Goal: Task Accomplishment & Management: Manage account settings

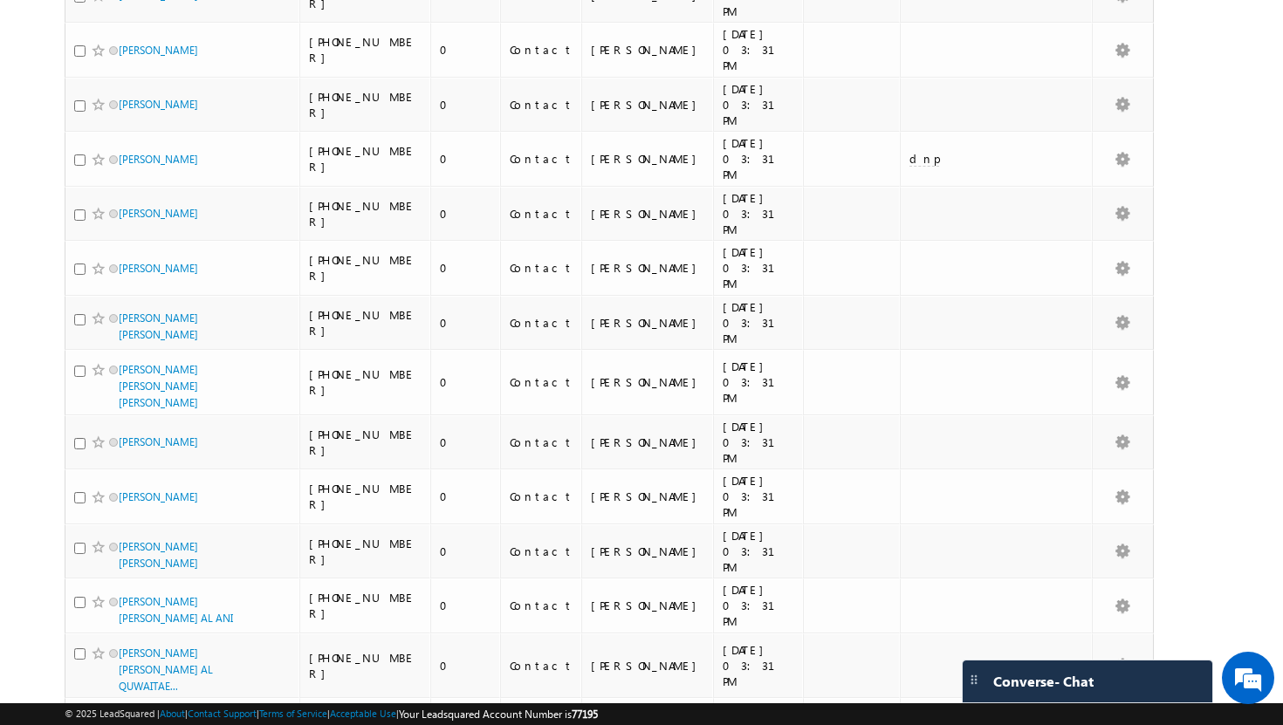
scroll to position [3991, 0]
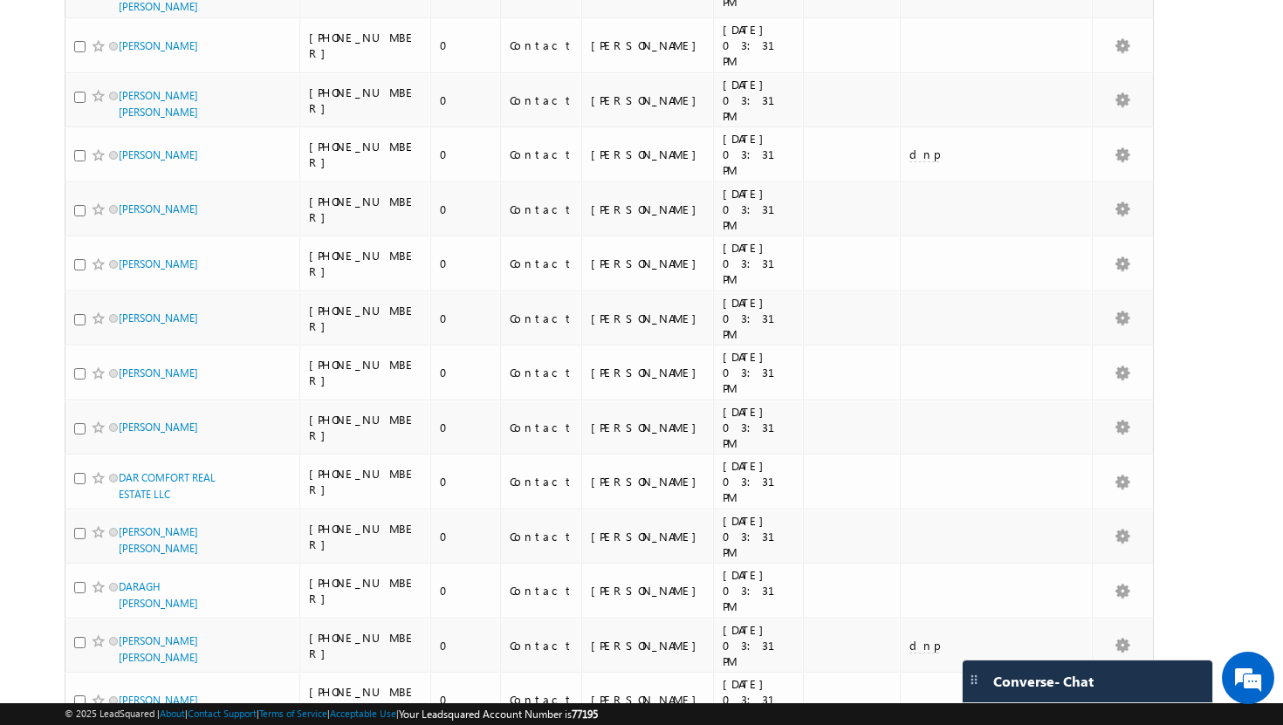
scroll to position [0, 0]
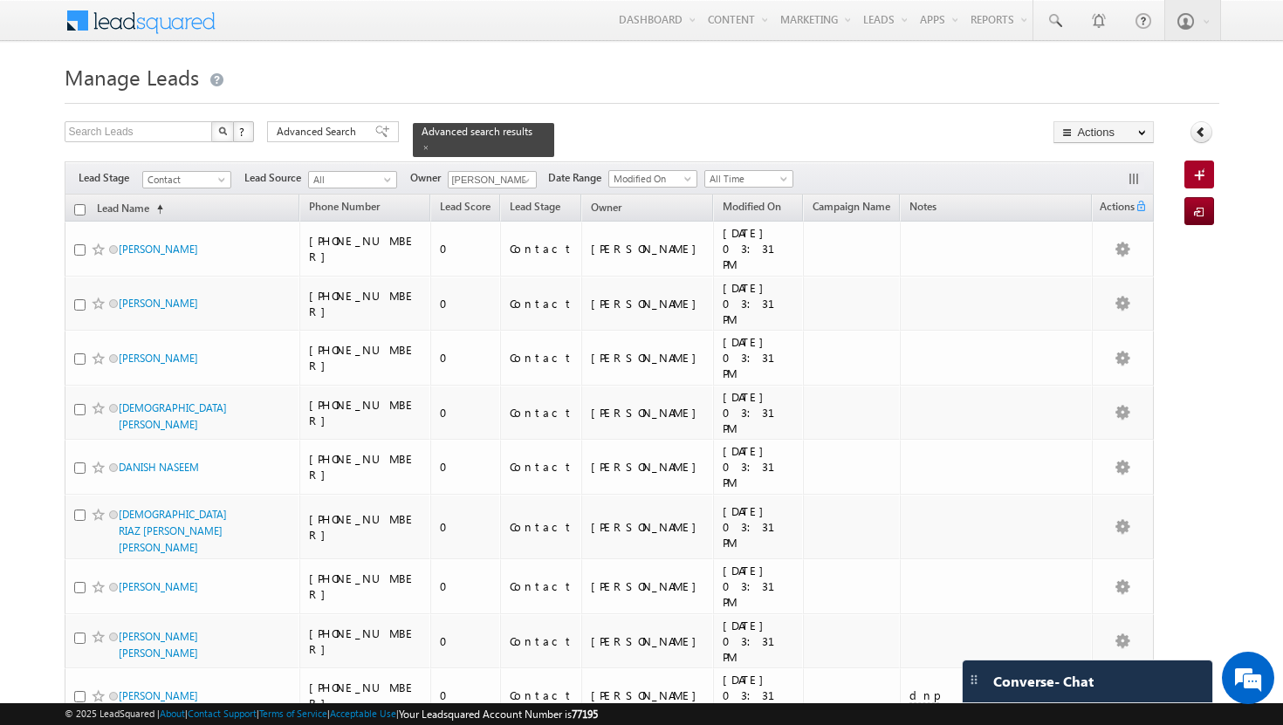
click at [79, 204] on input "checkbox" at bounding box center [79, 209] width 11 height 11
checkbox input "true"
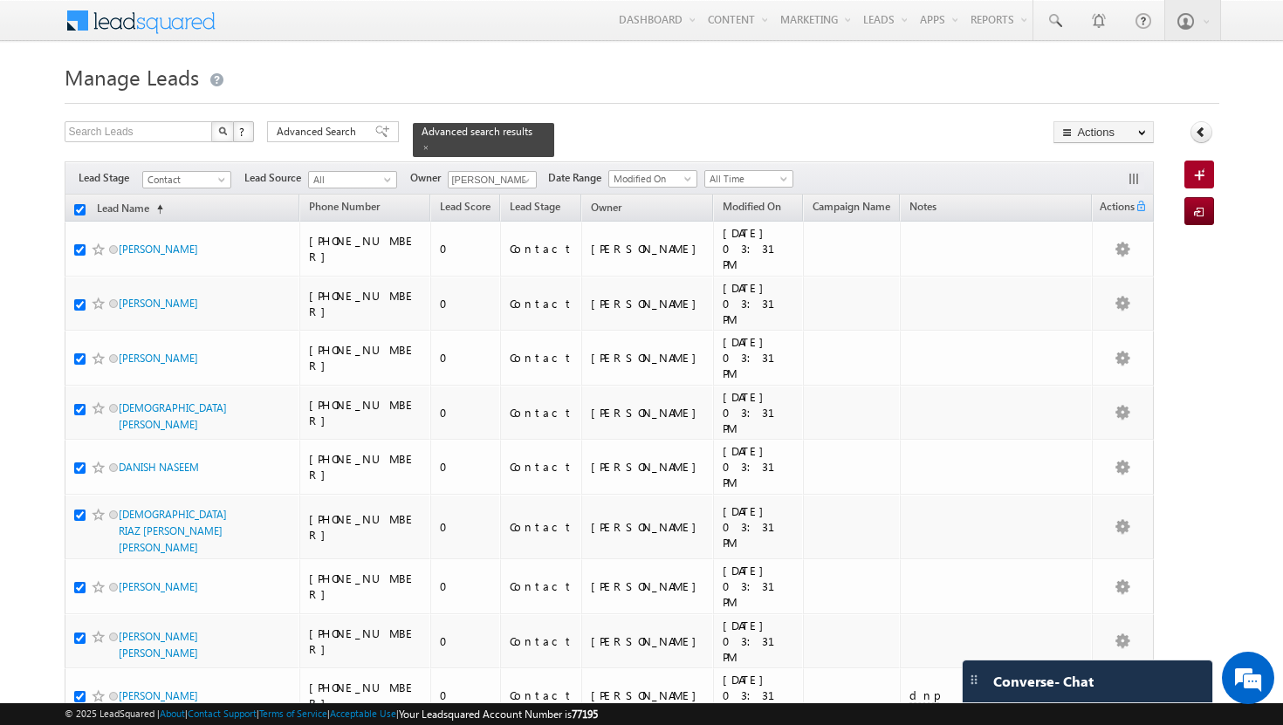
checkbox input "true"
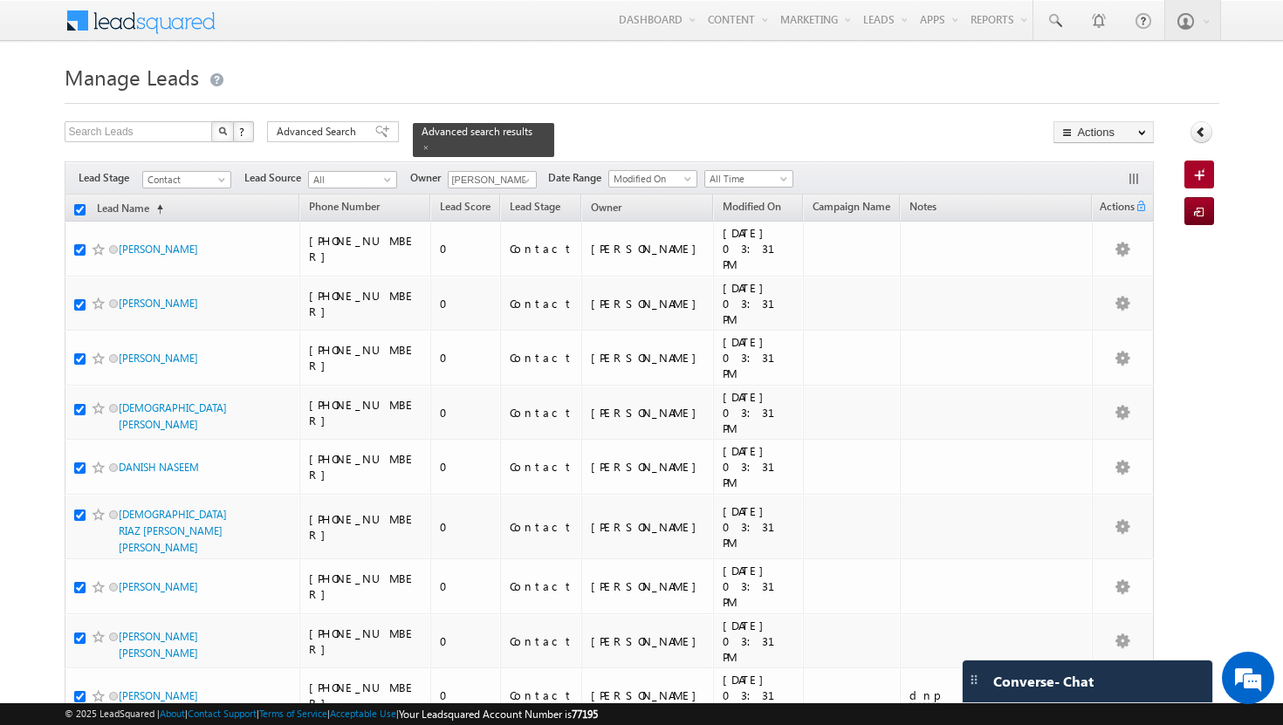
checkbox input "true"
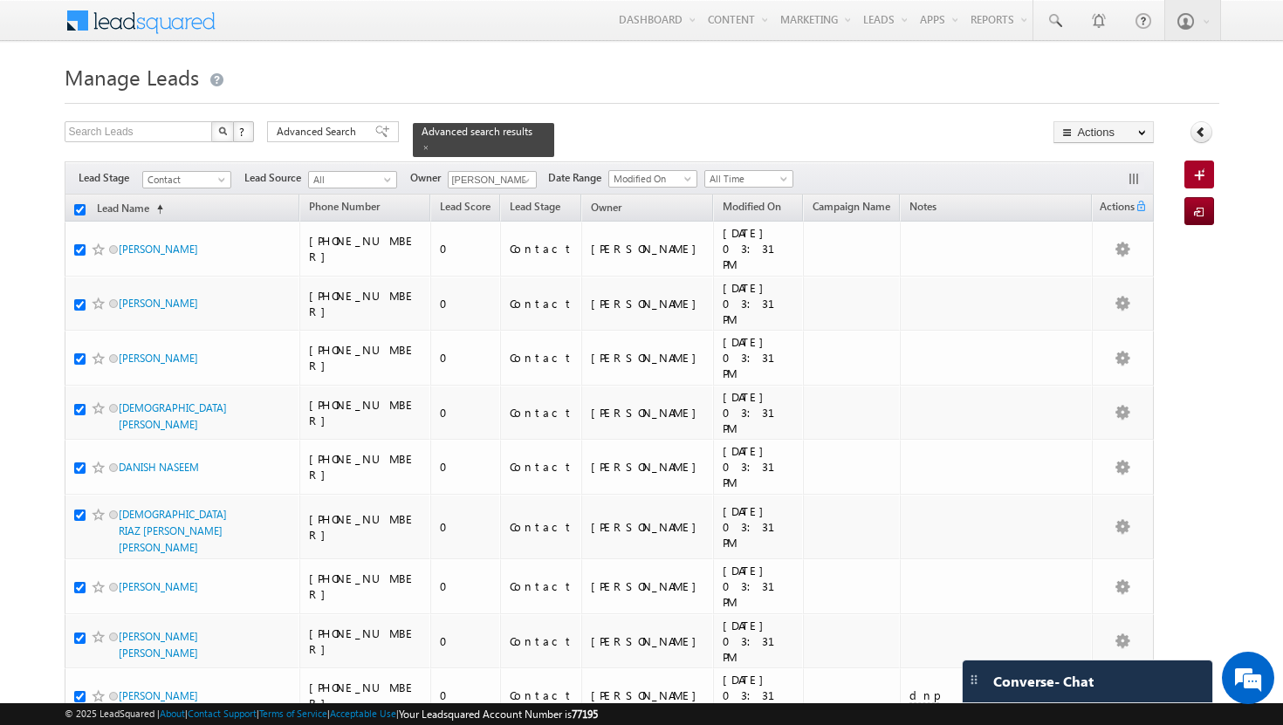
checkbox input "true"
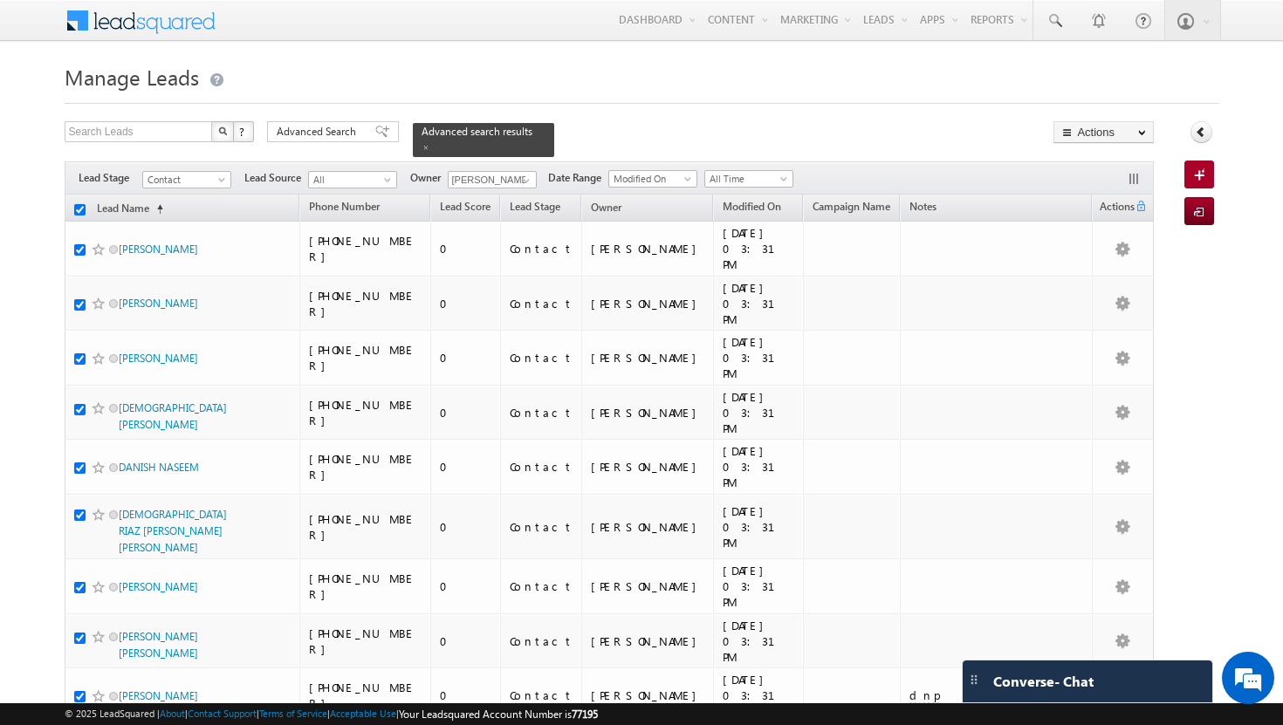
checkbox input "true"
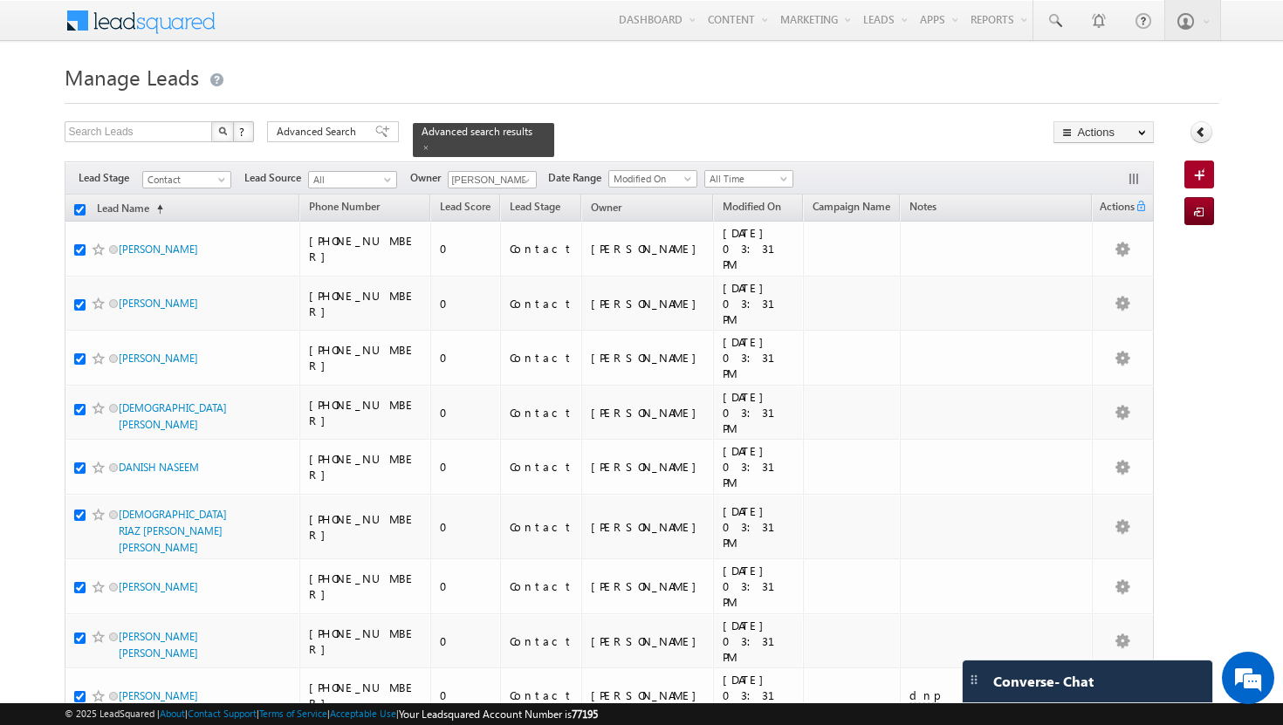
checkbox input "true"
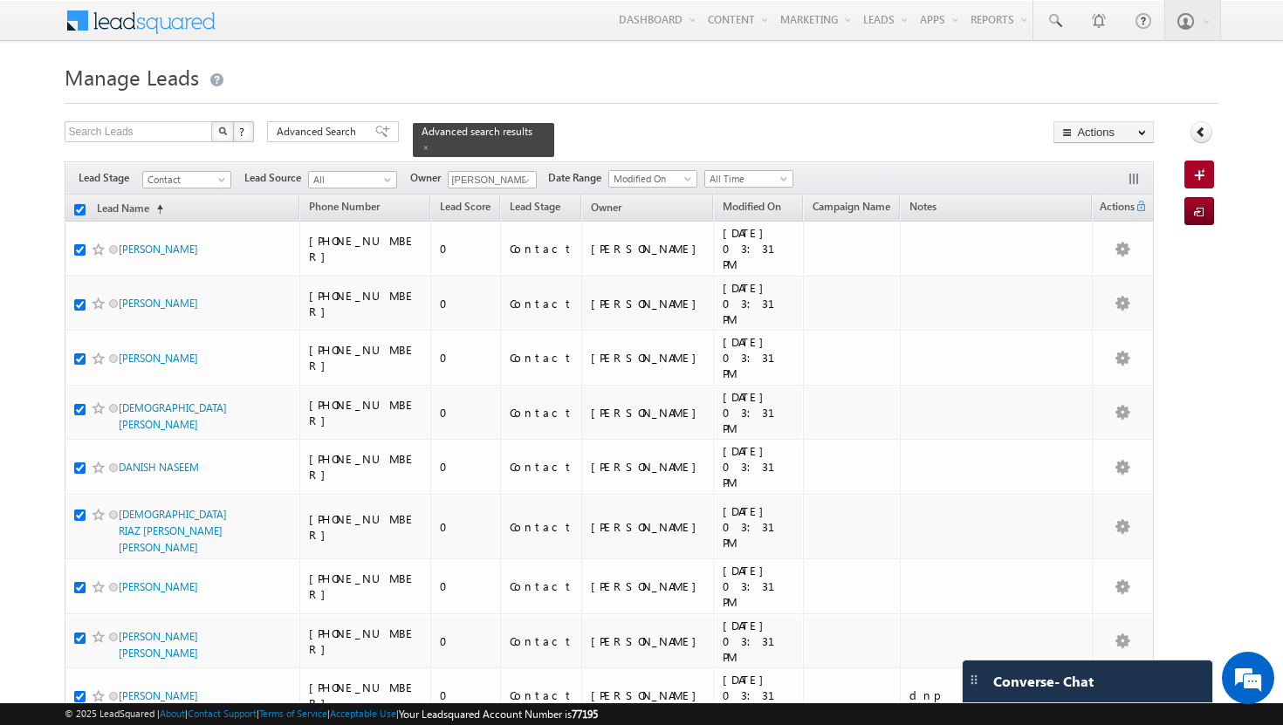
checkbox input "true"
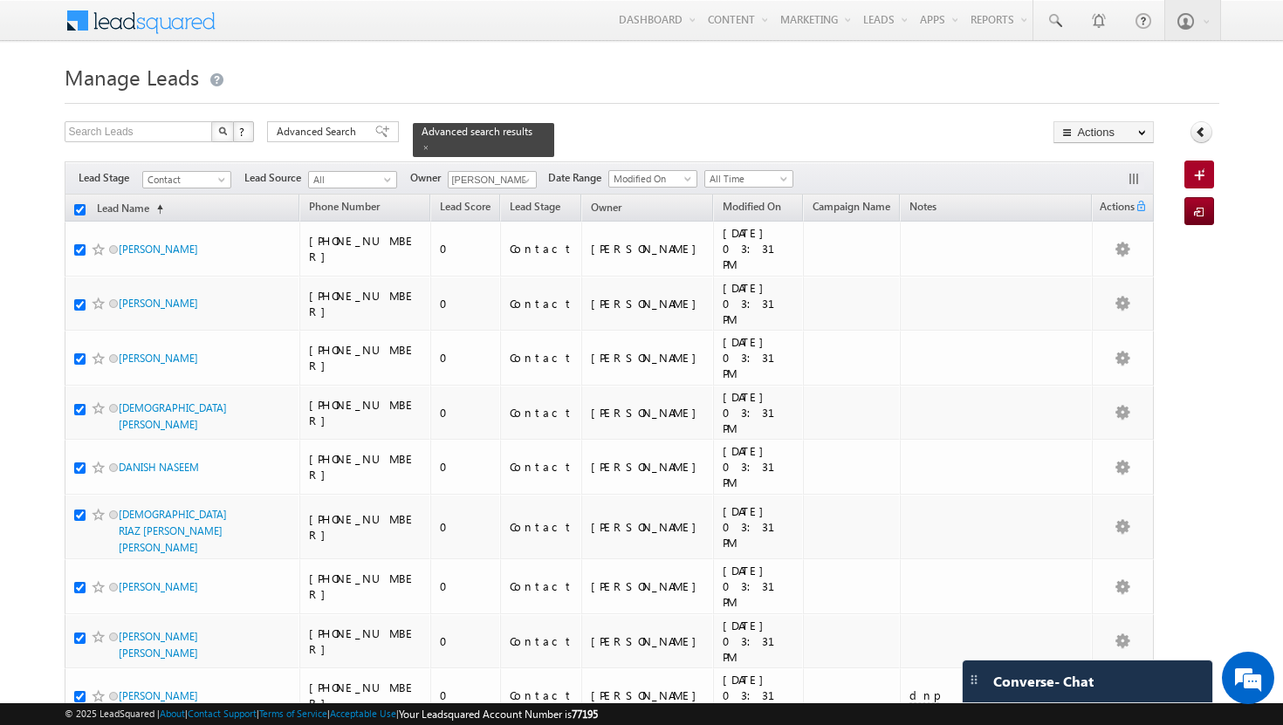
checkbox input "true"
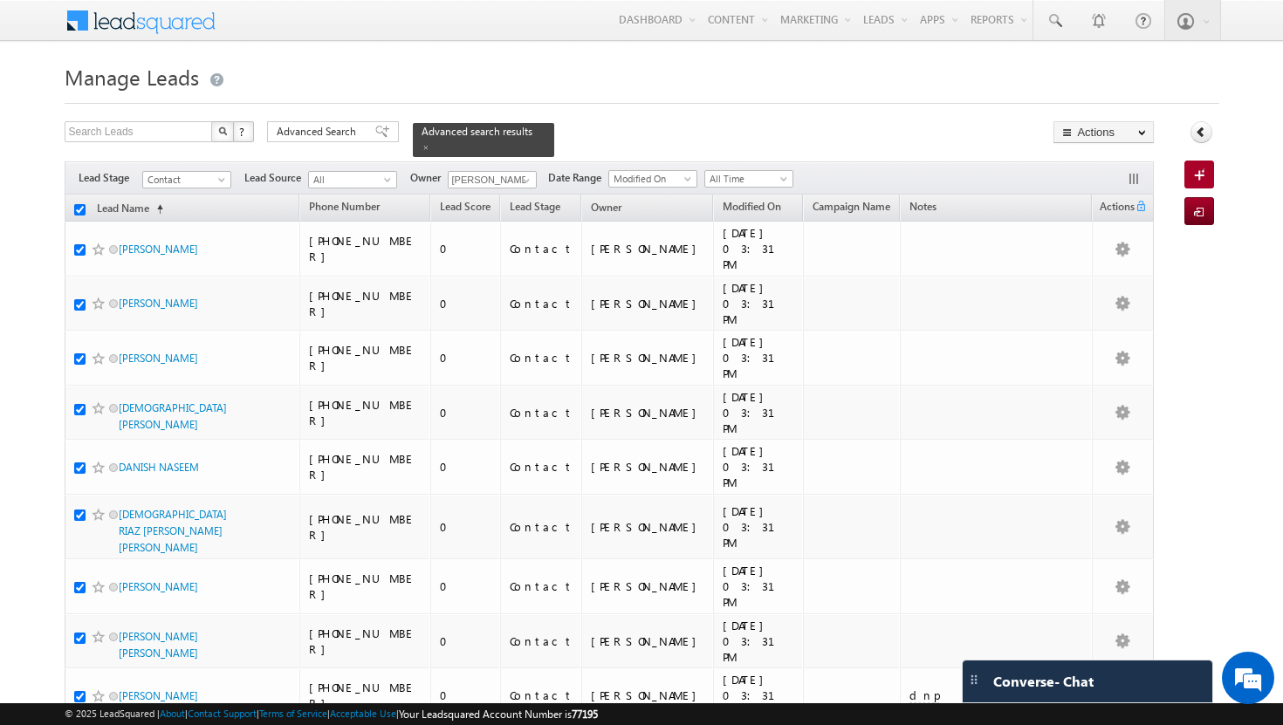
checkbox input "true"
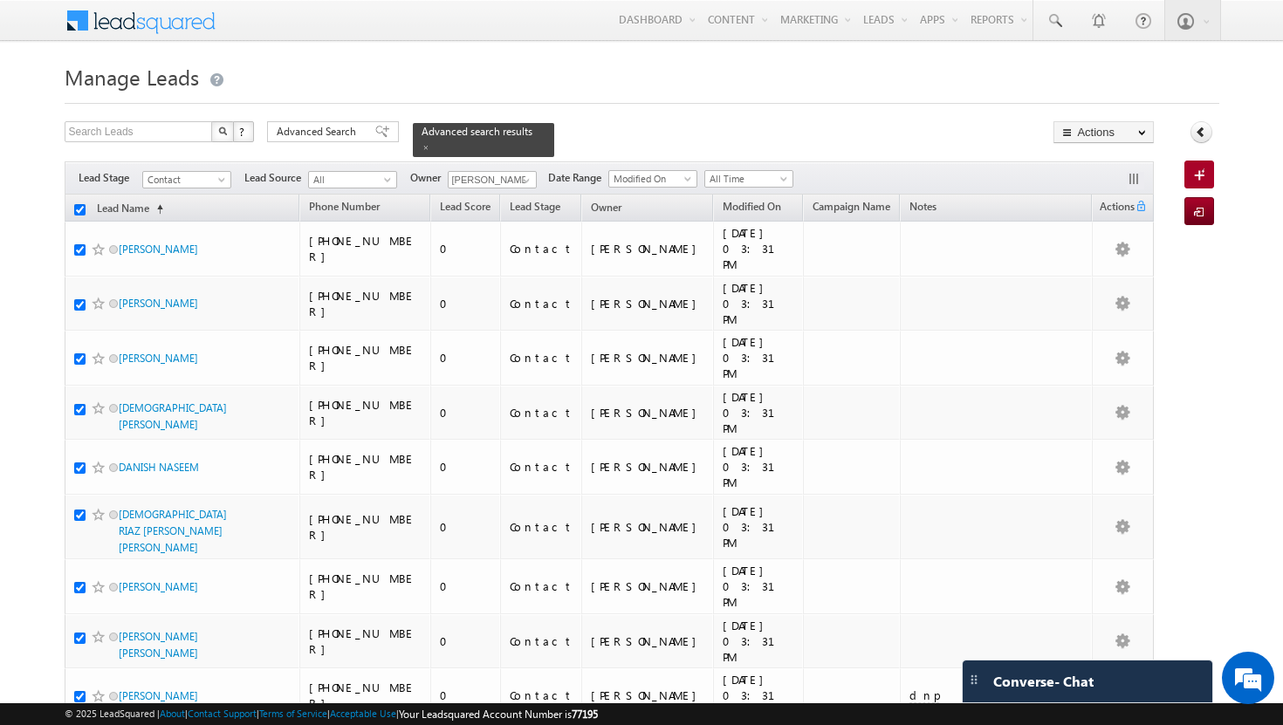
checkbox input "true"
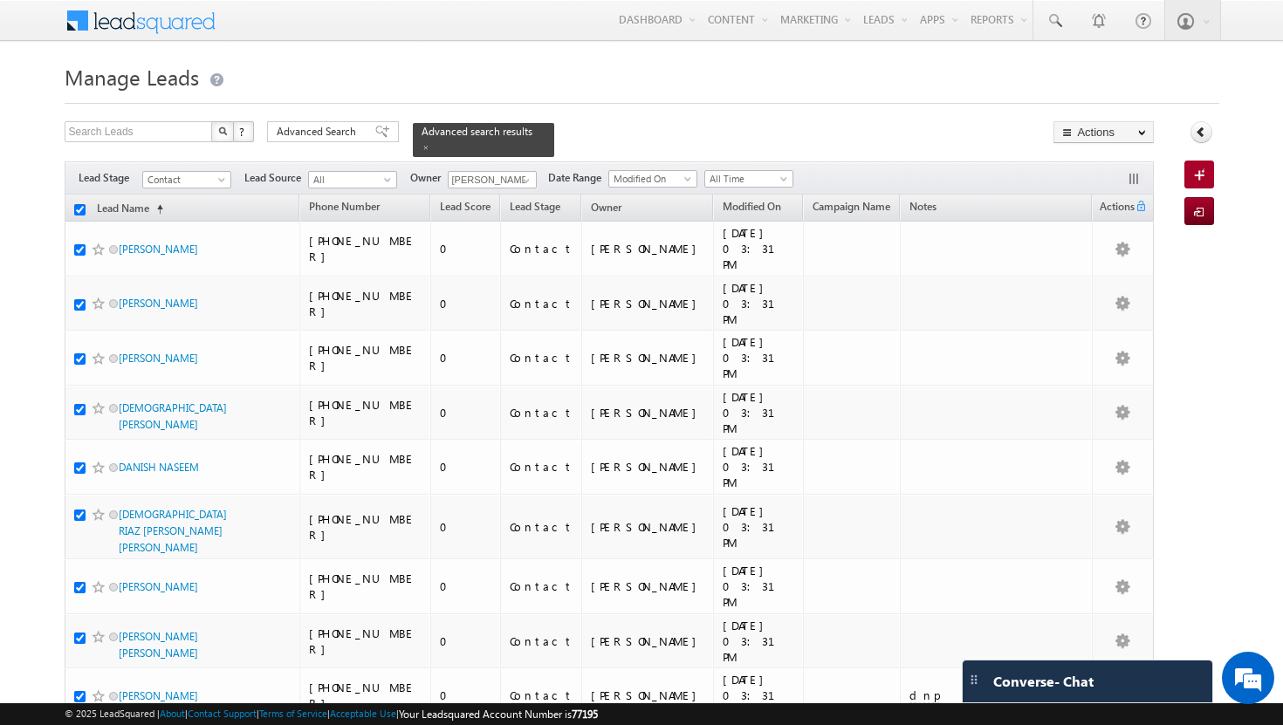
checkbox input "true"
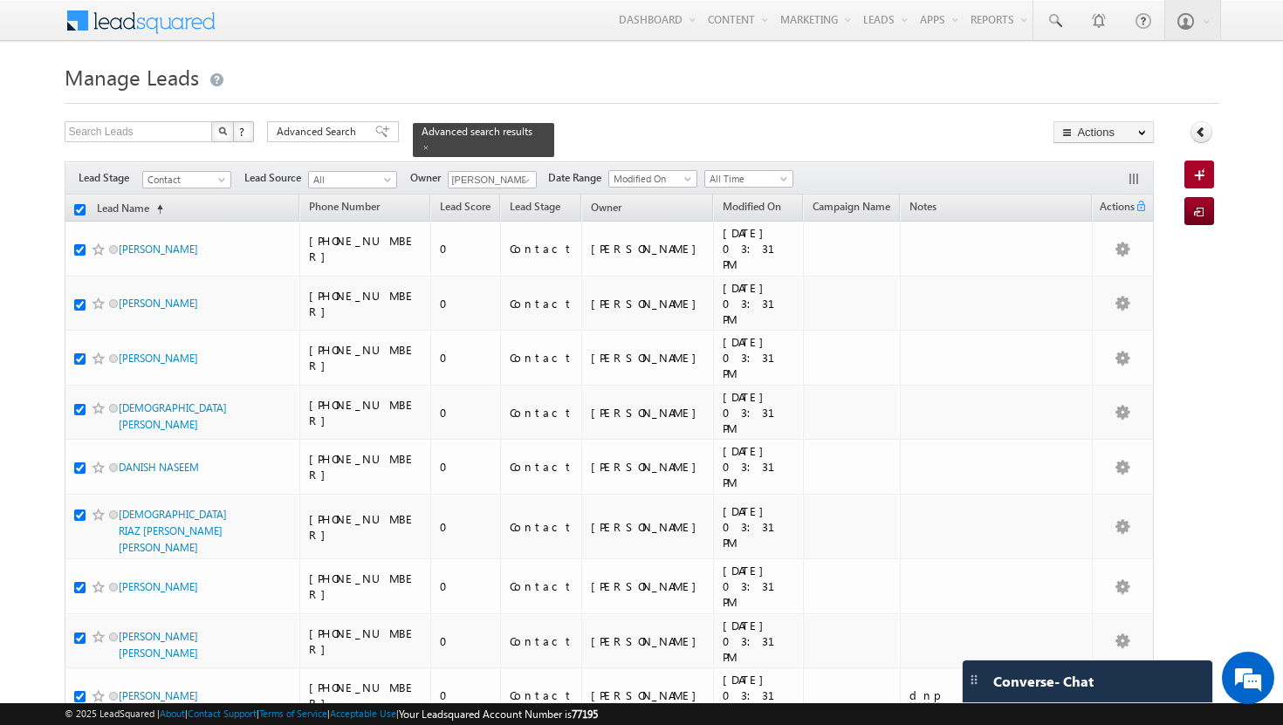
checkbox input "true"
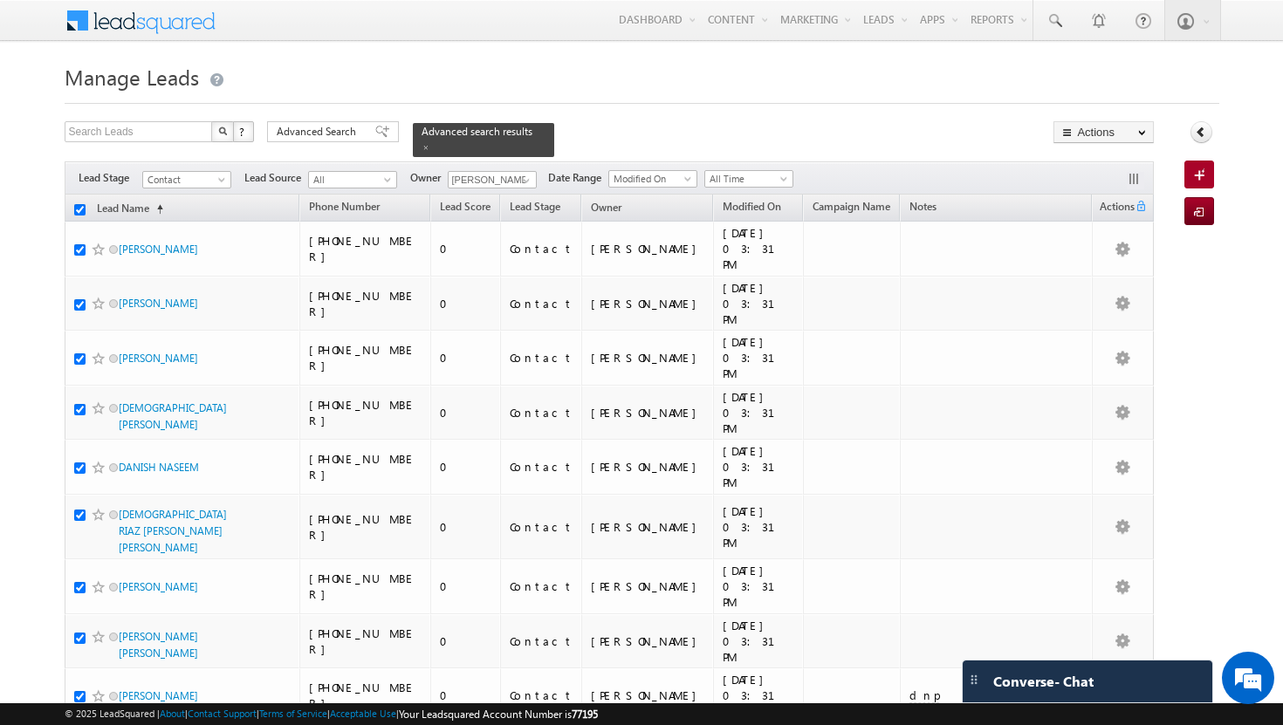
checkbox input "true"
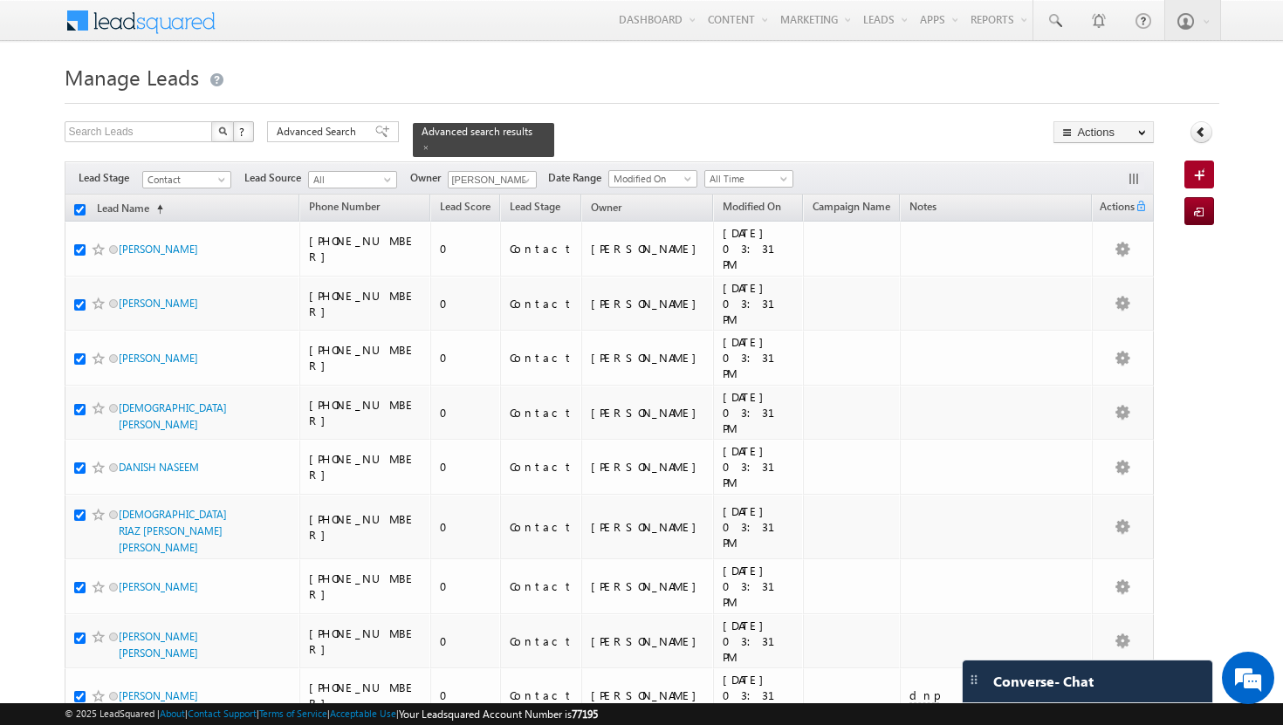
checkbox input "true"
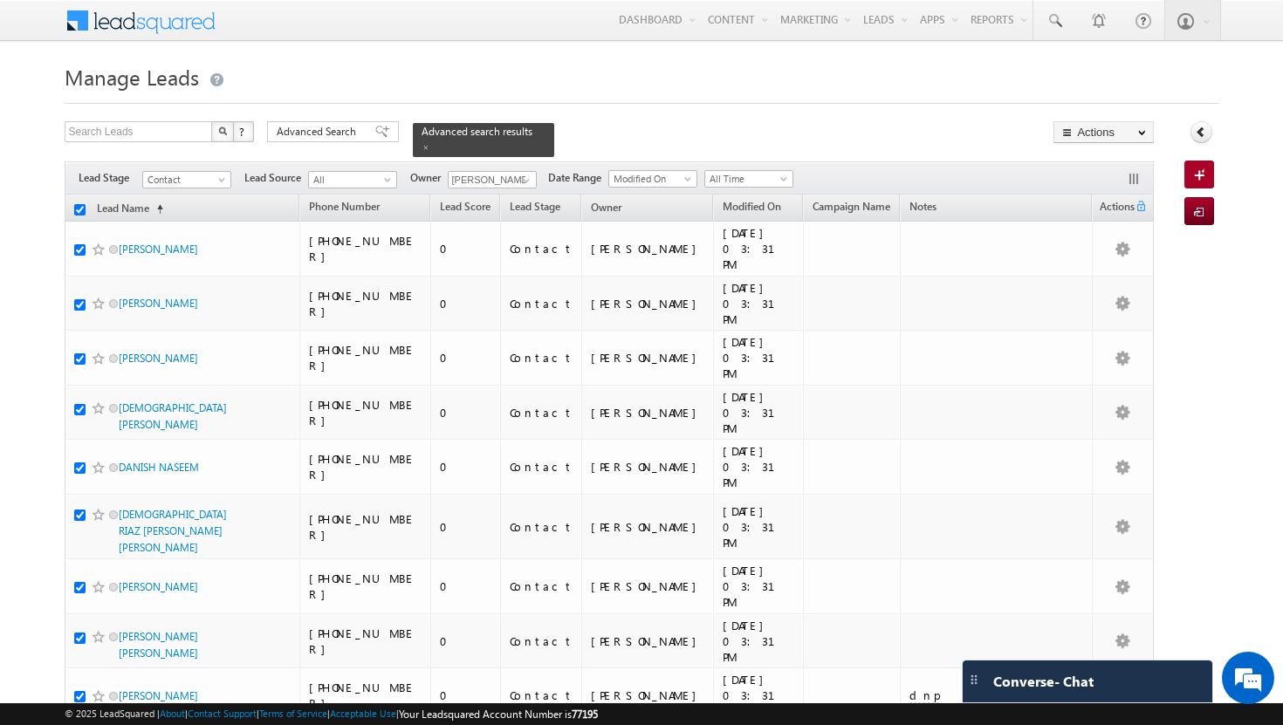
checkbox input "true"
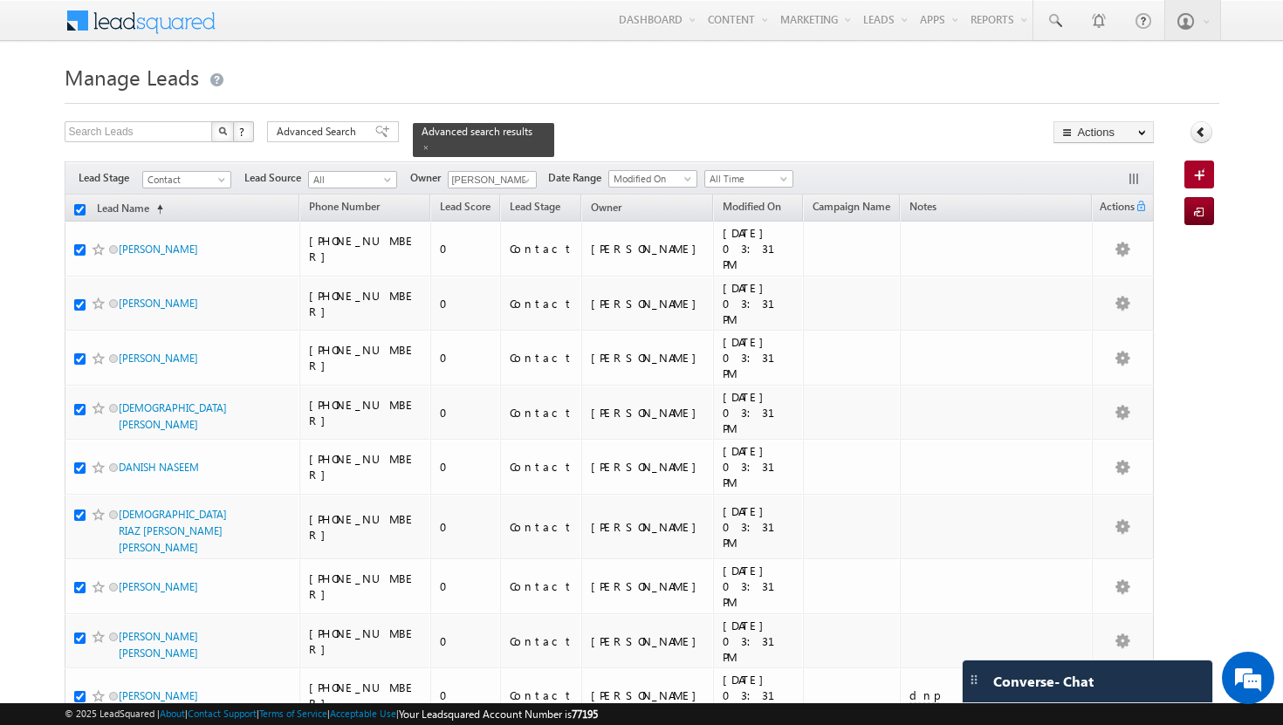
checkbox input "true"
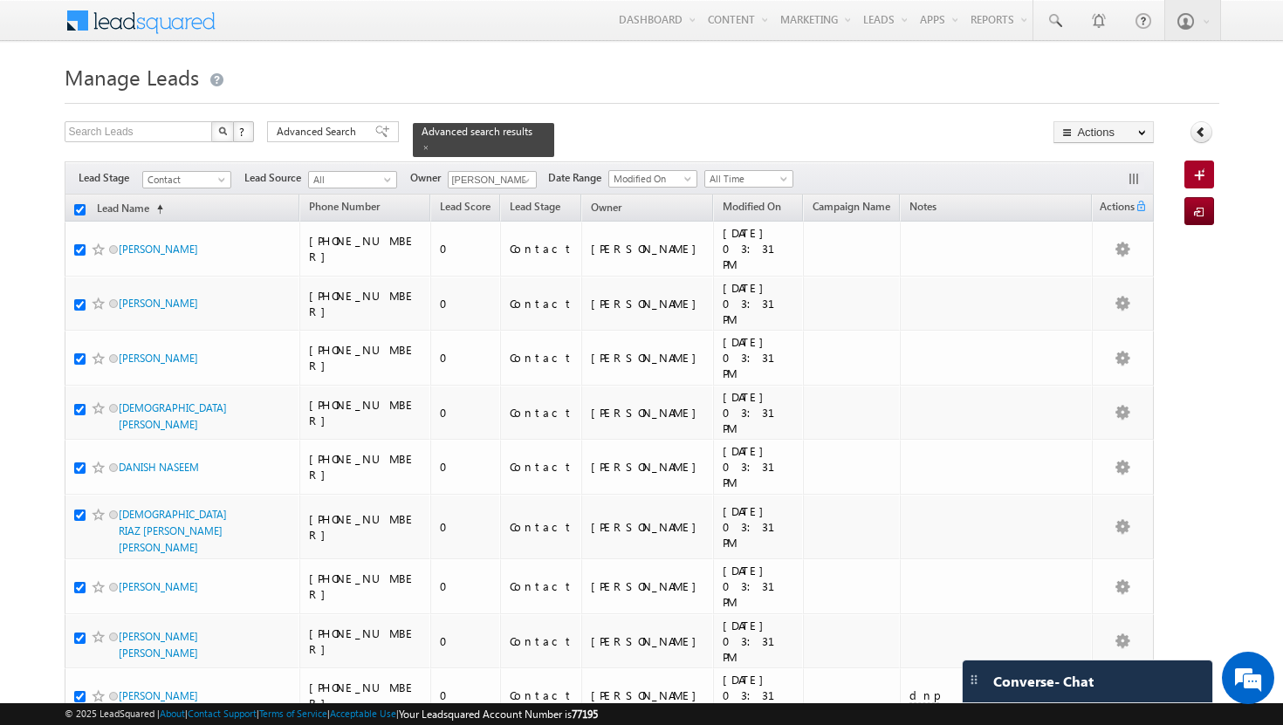
checkbox input "true"
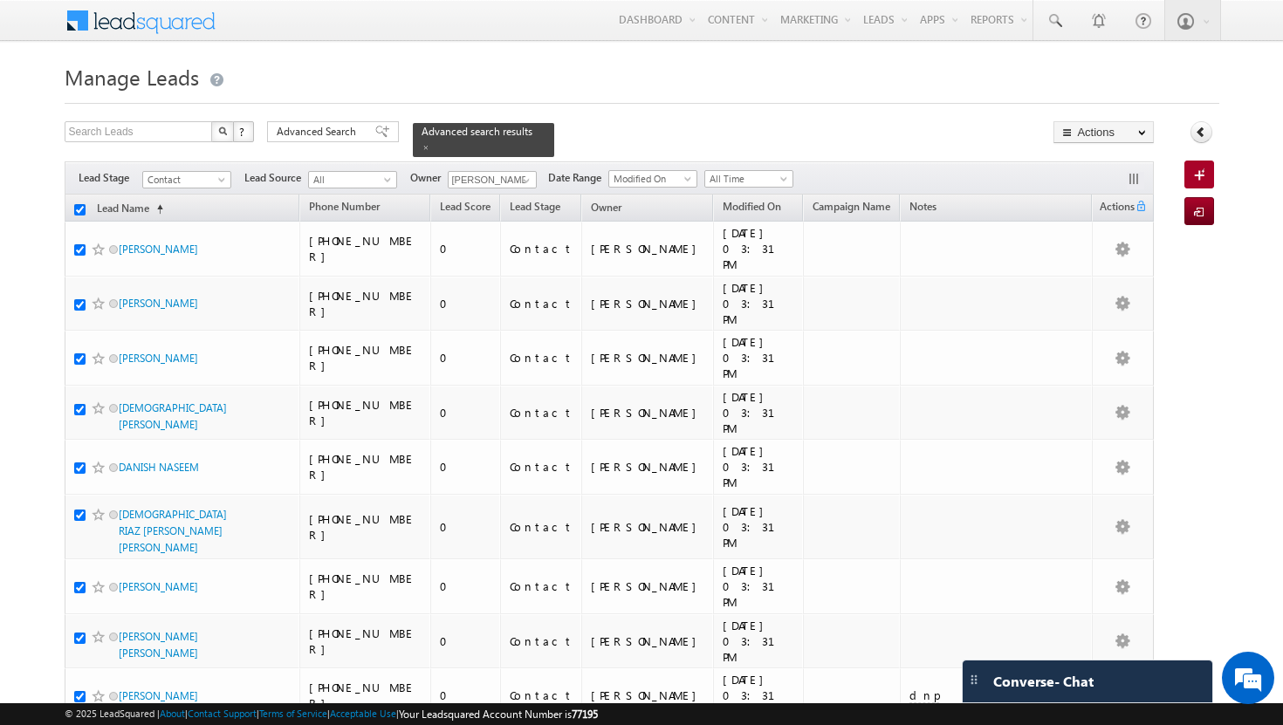
checkbox input "true"
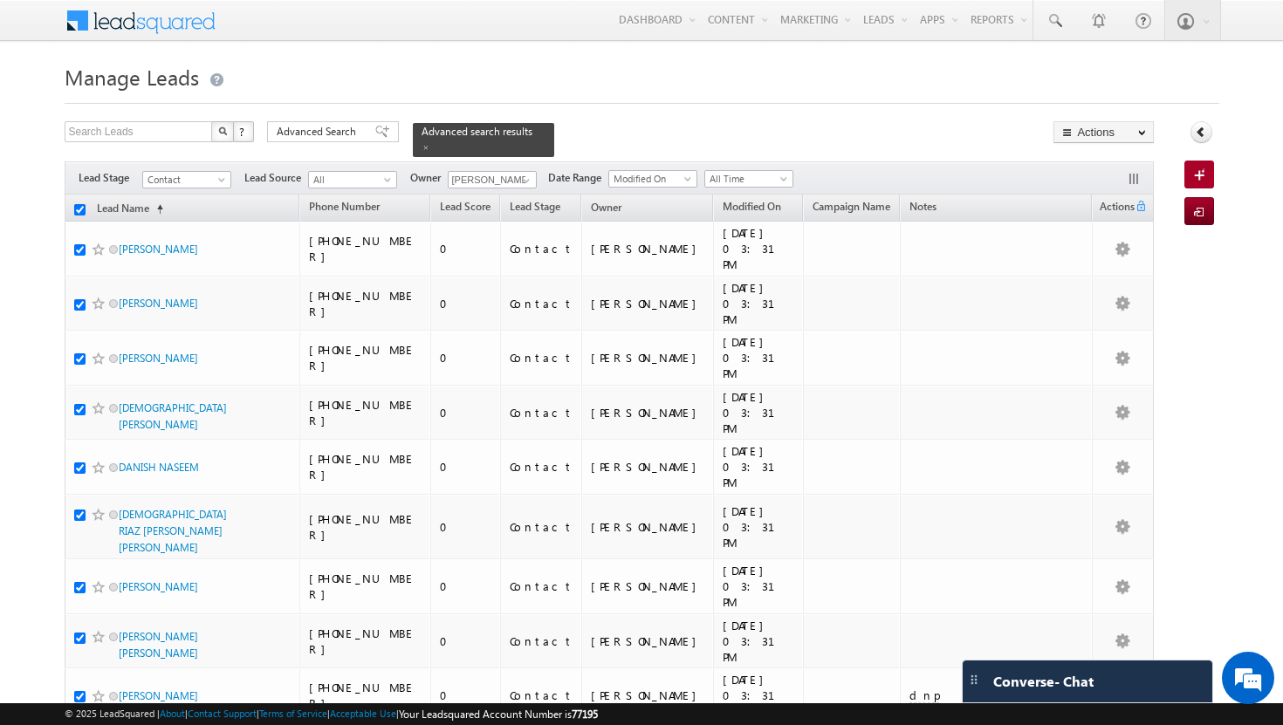
checkbox input "true"
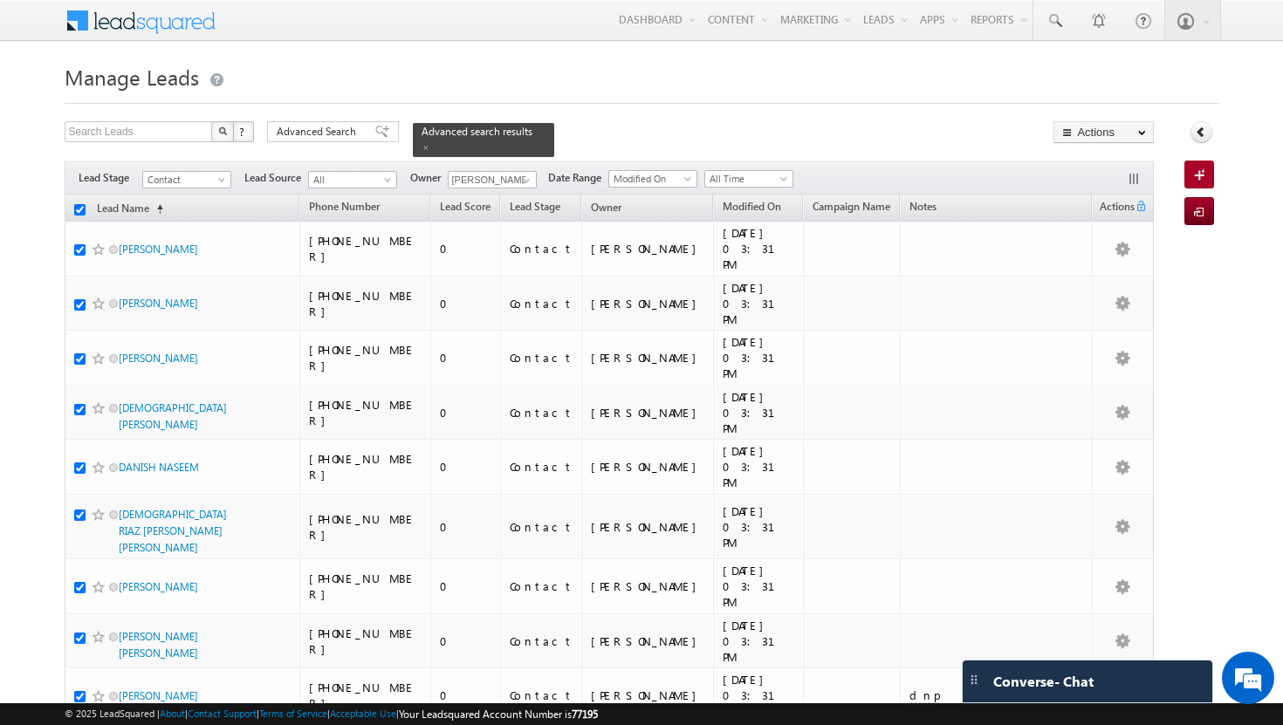
checkbox input "true"
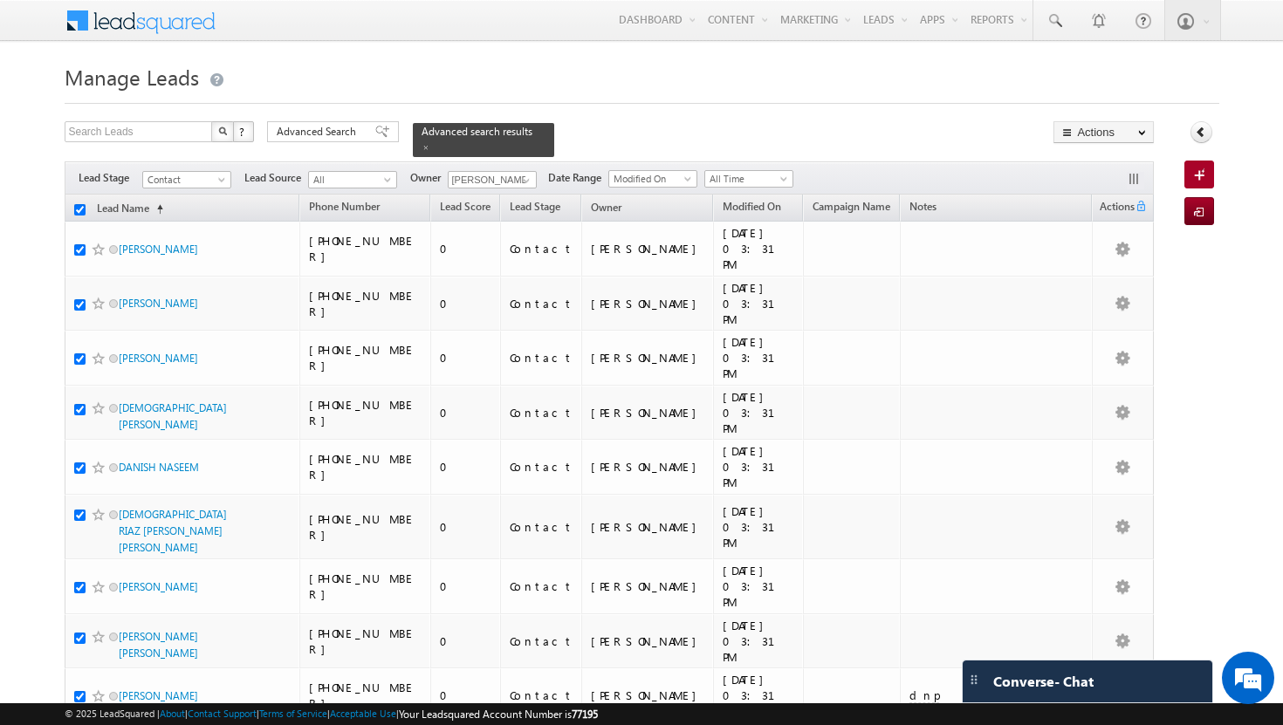
checkbox input "true"
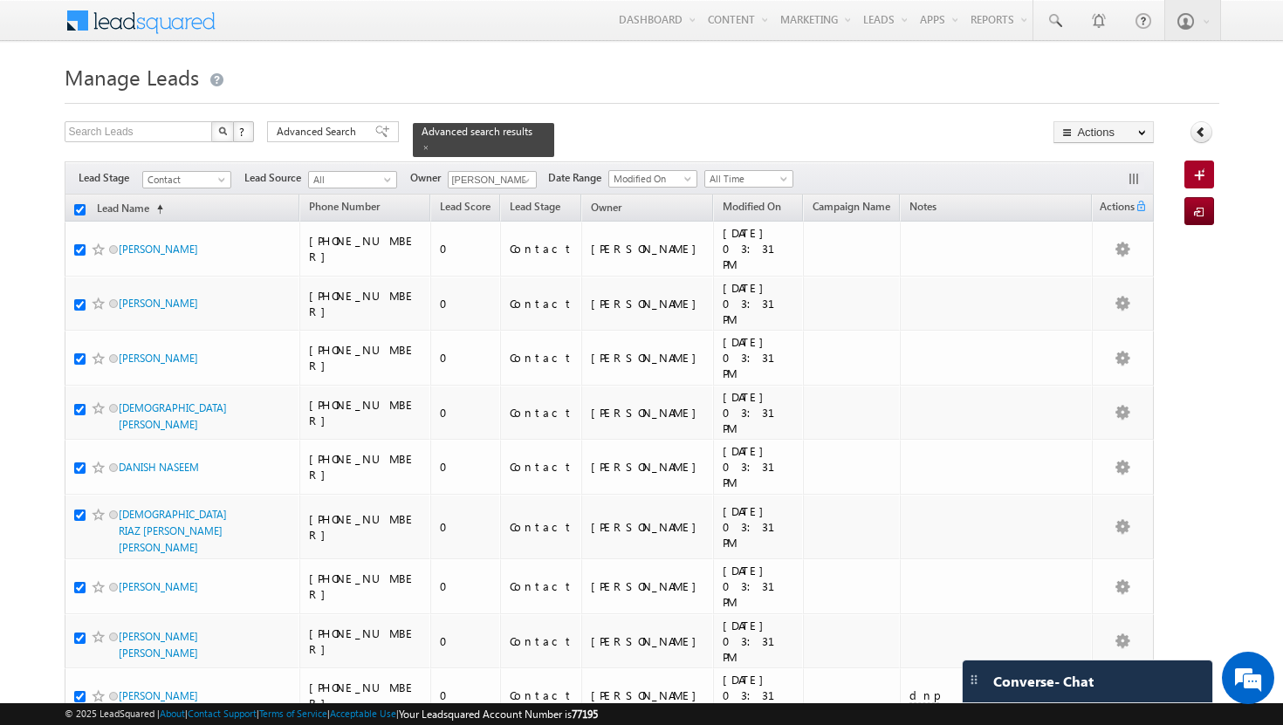
checkbox input "true"
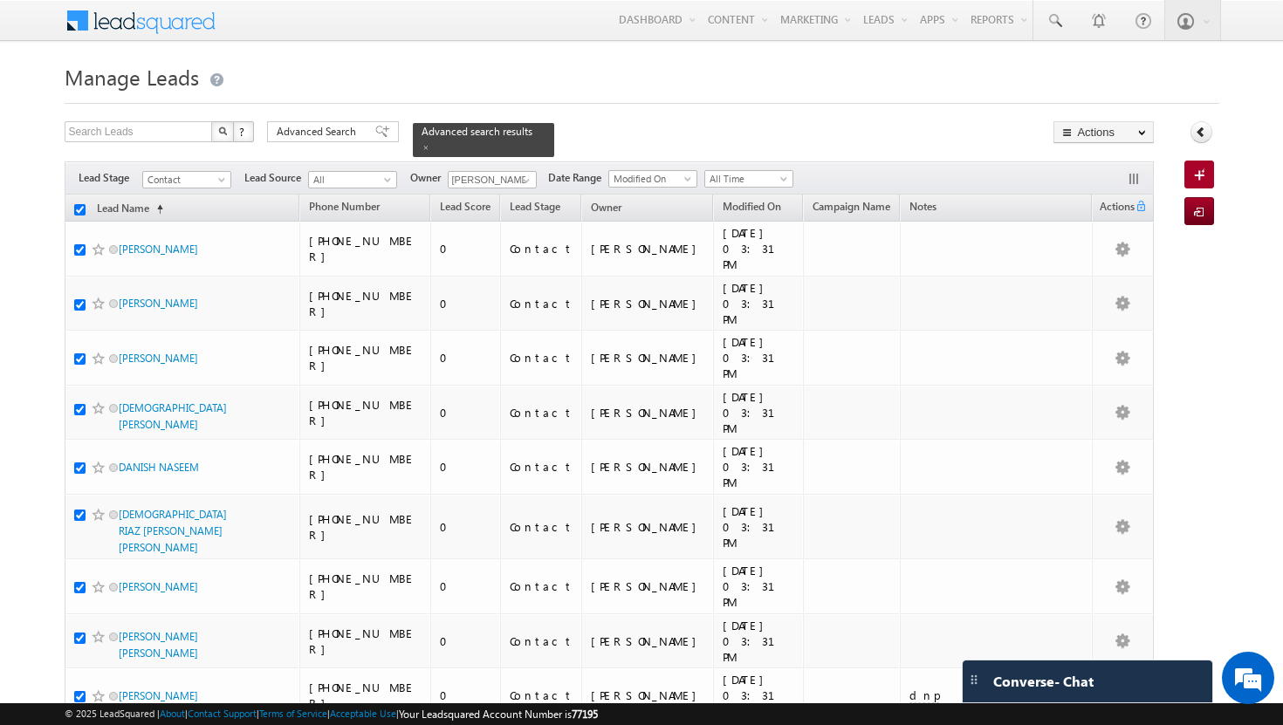
checkbox input "true"
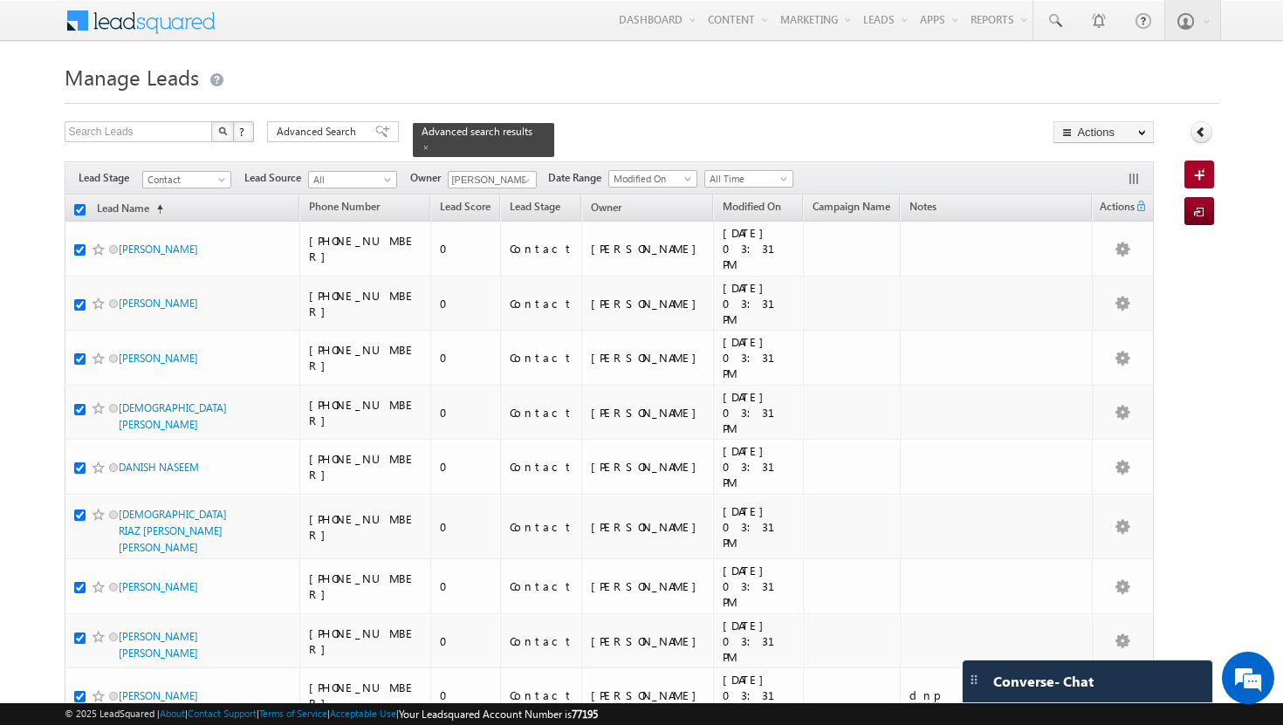
checkbox input "true"
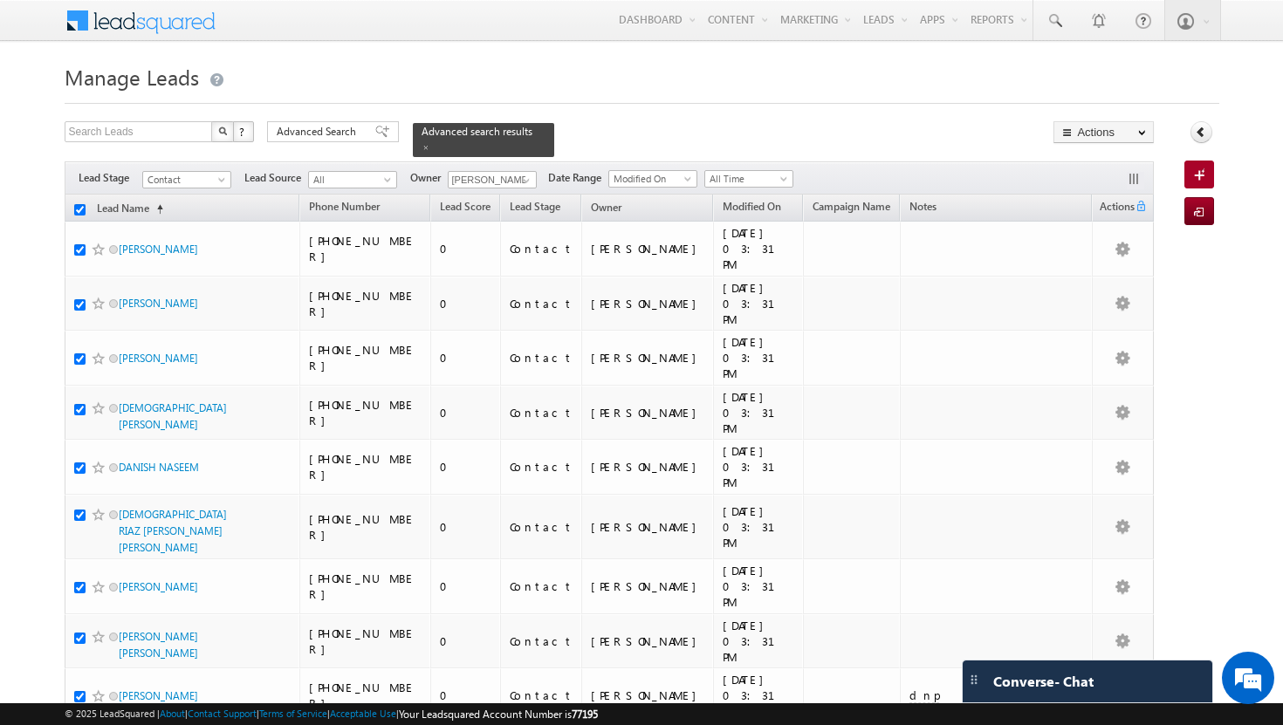
checkbox input "true"
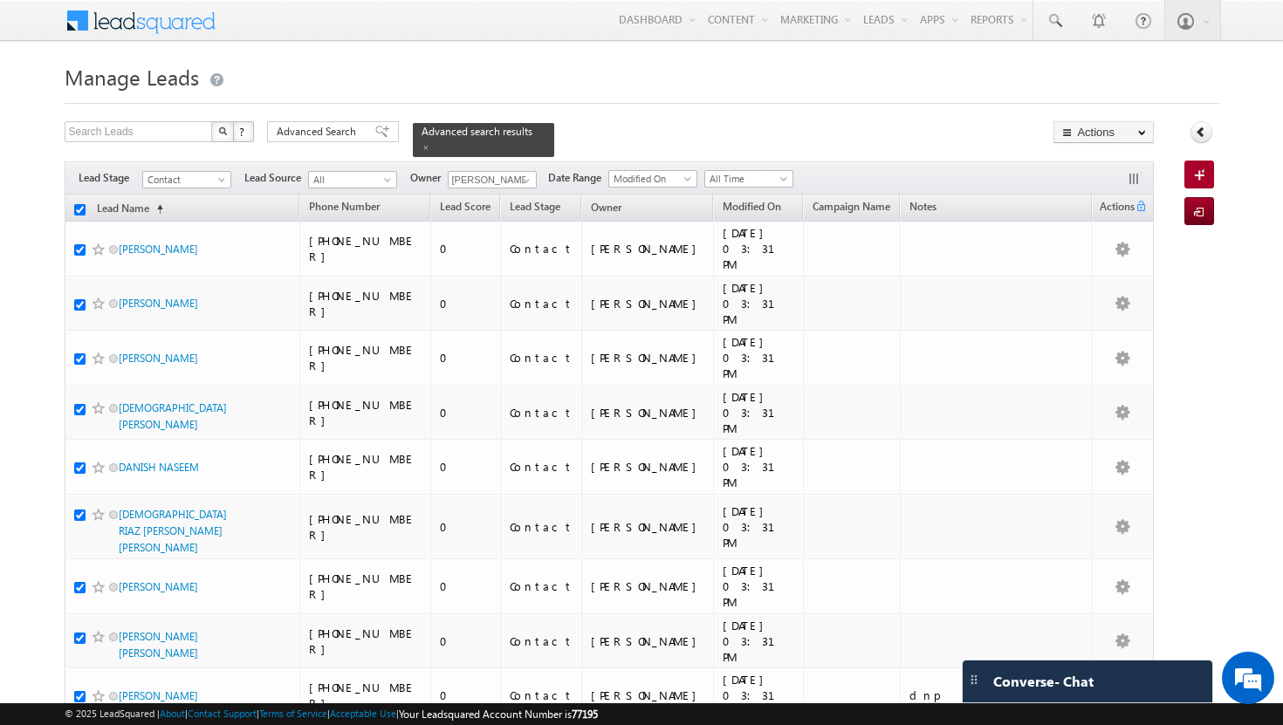
checkbox input "true"
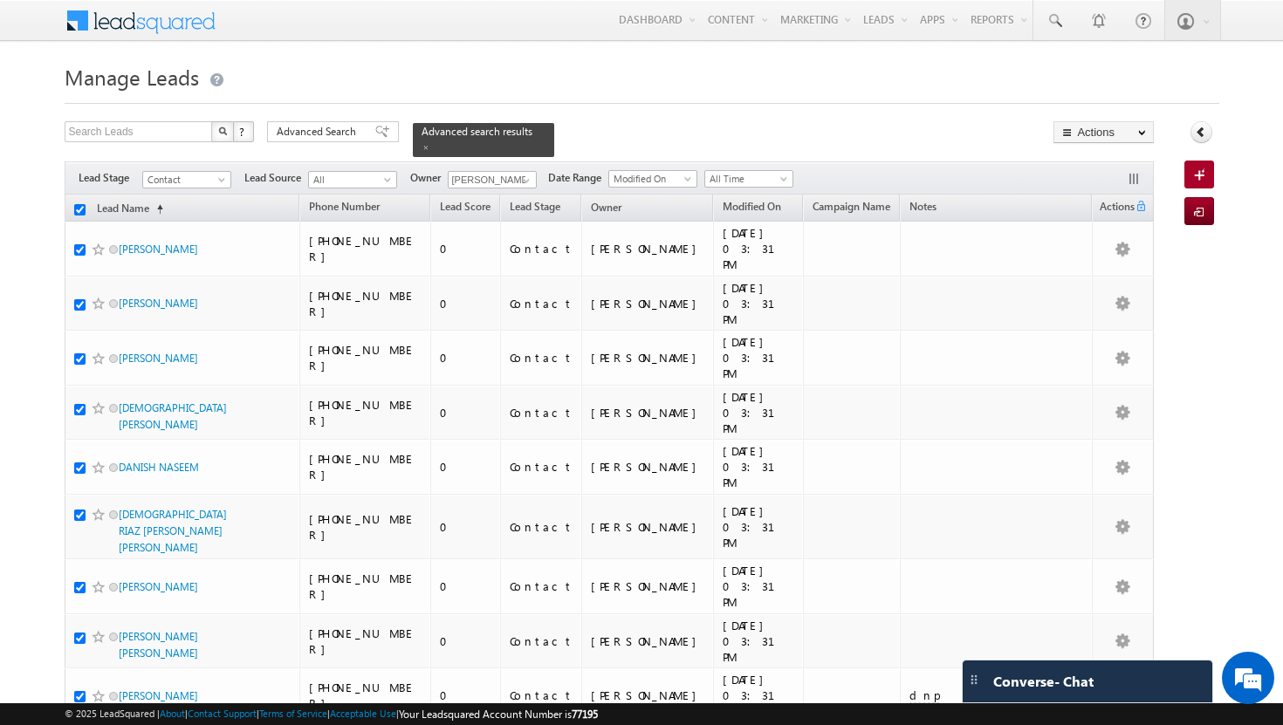
checkbox input "true"
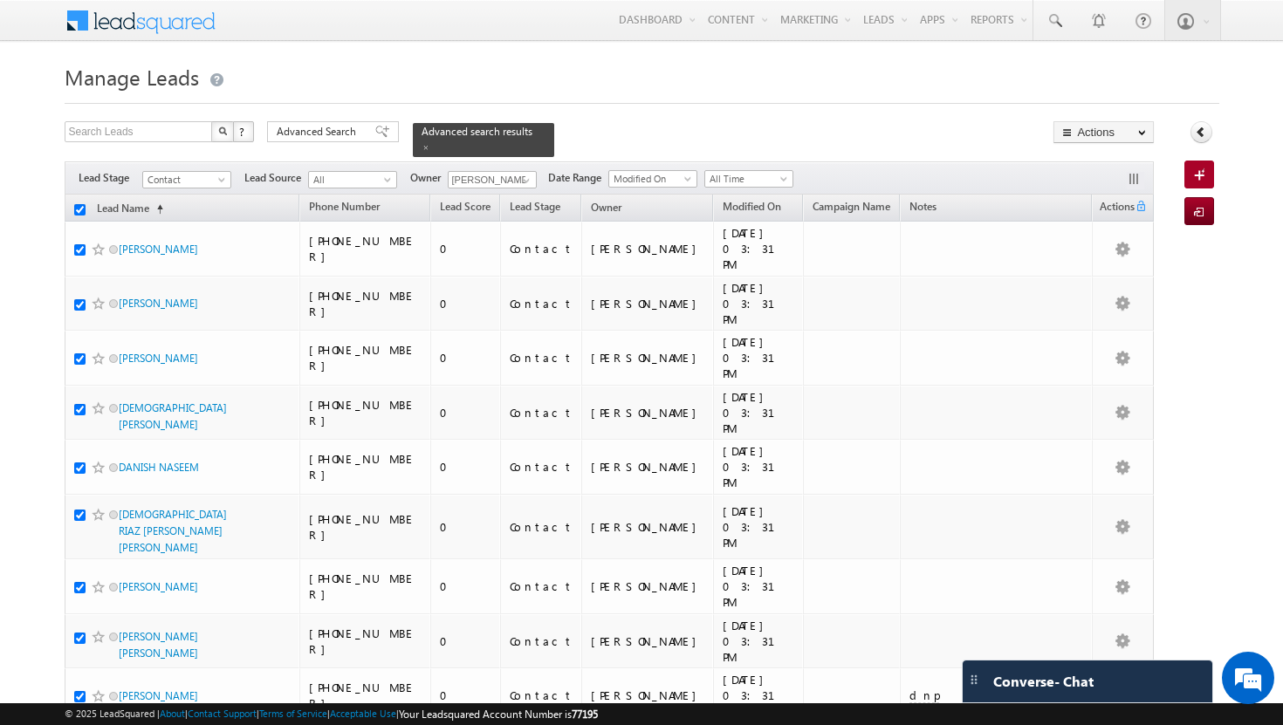
checkbox input "true"
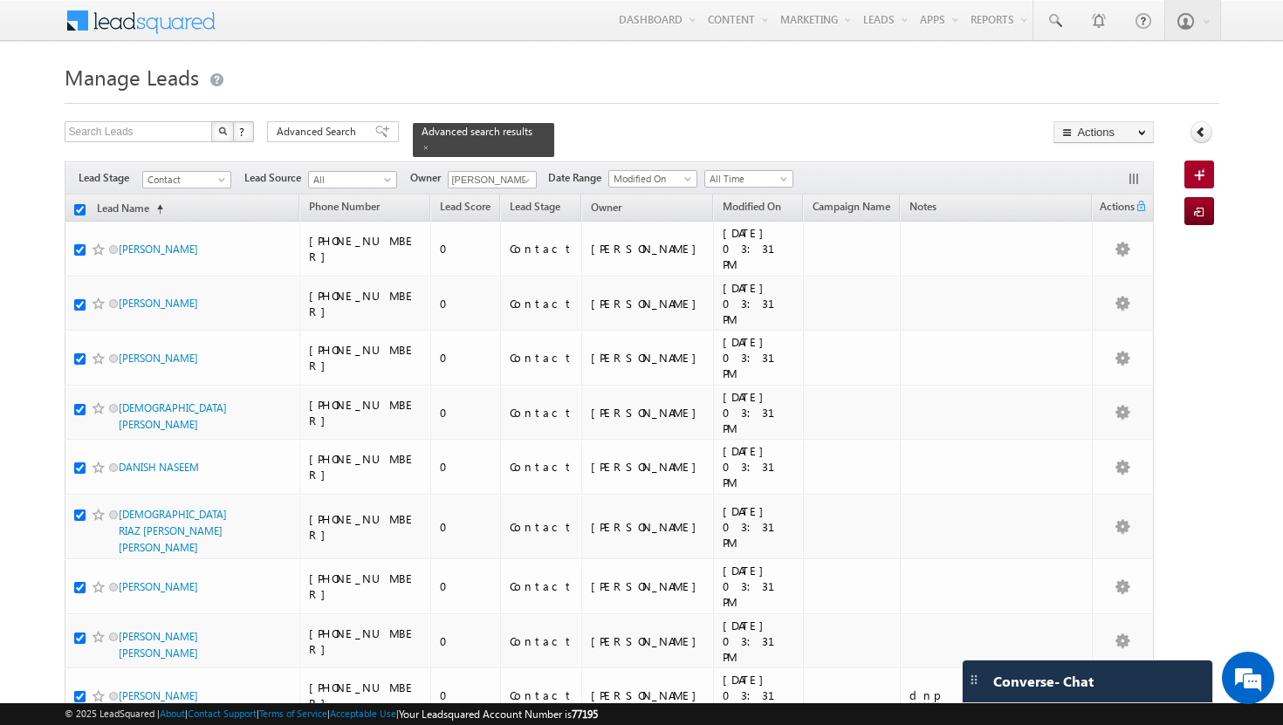
checkbox input "true"
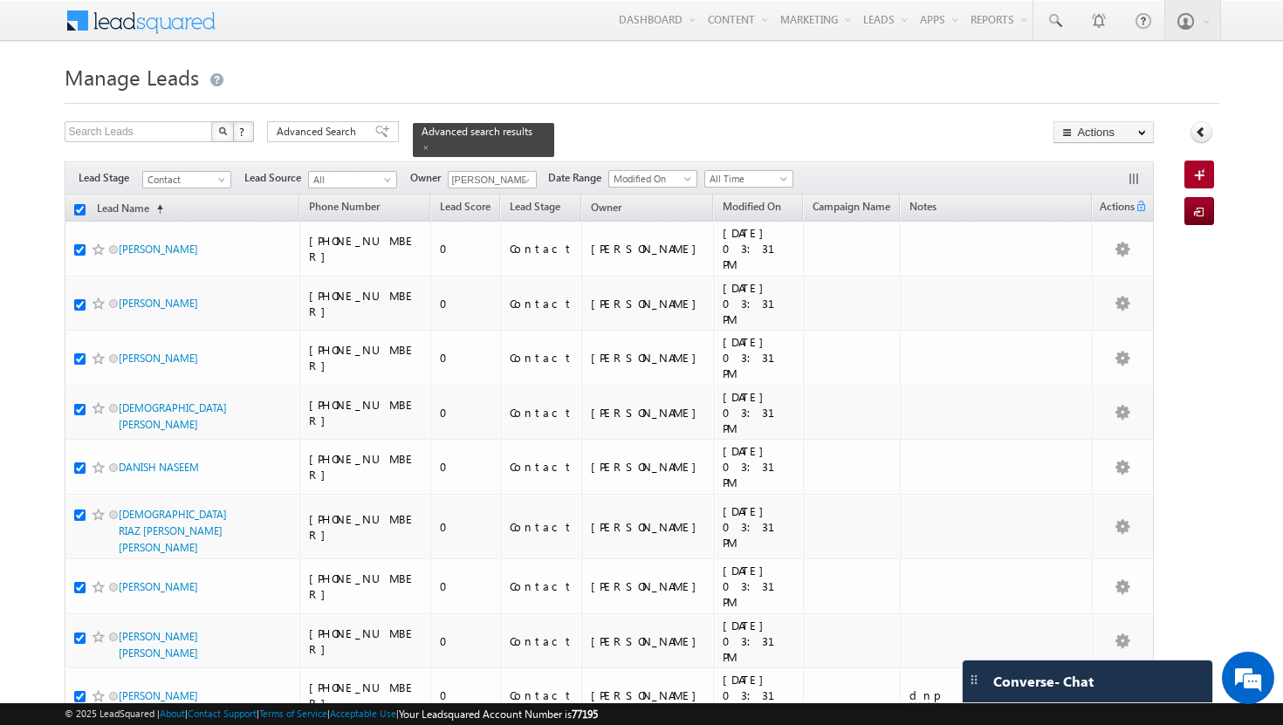
checkbox input "true"
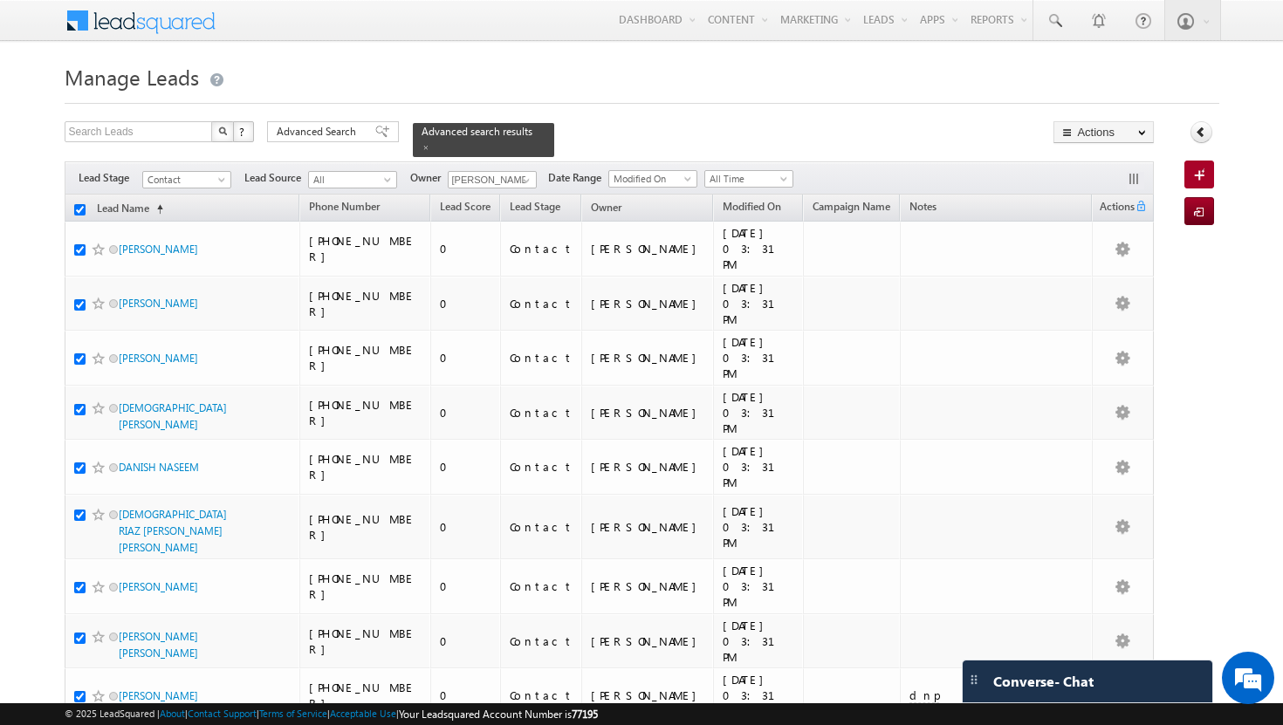
checkbox input "true"
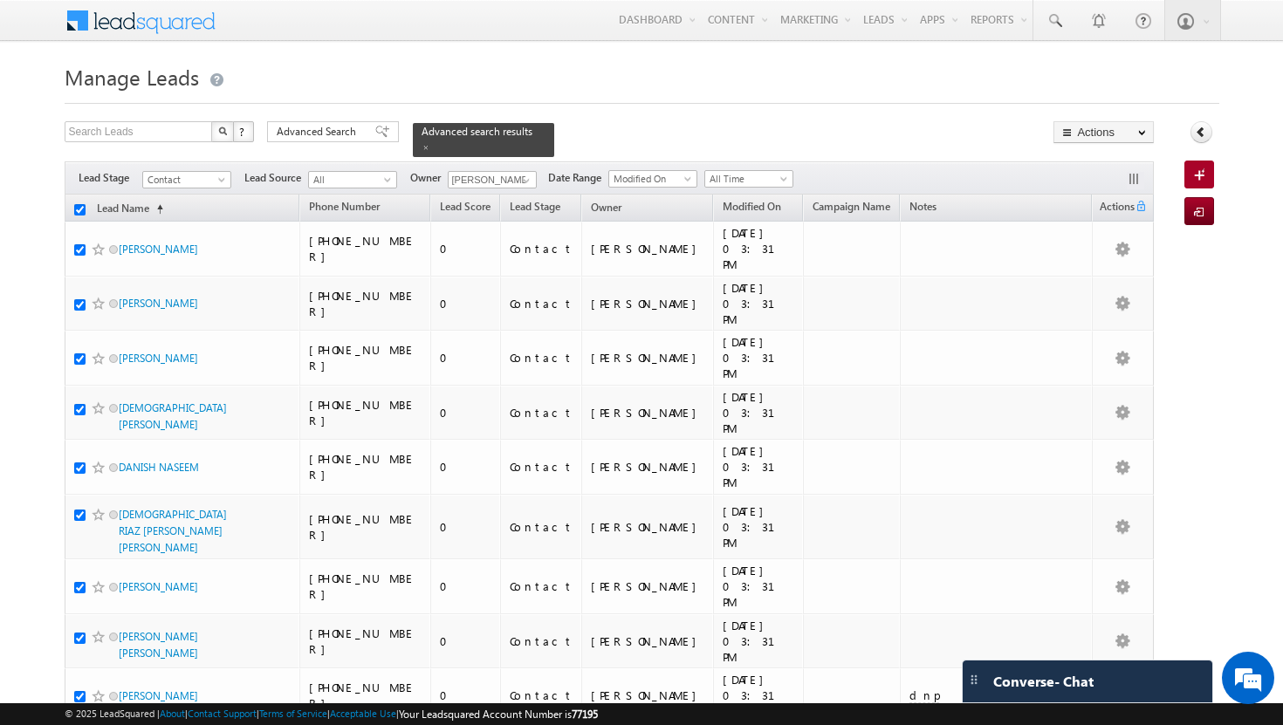
checkbox input "true"
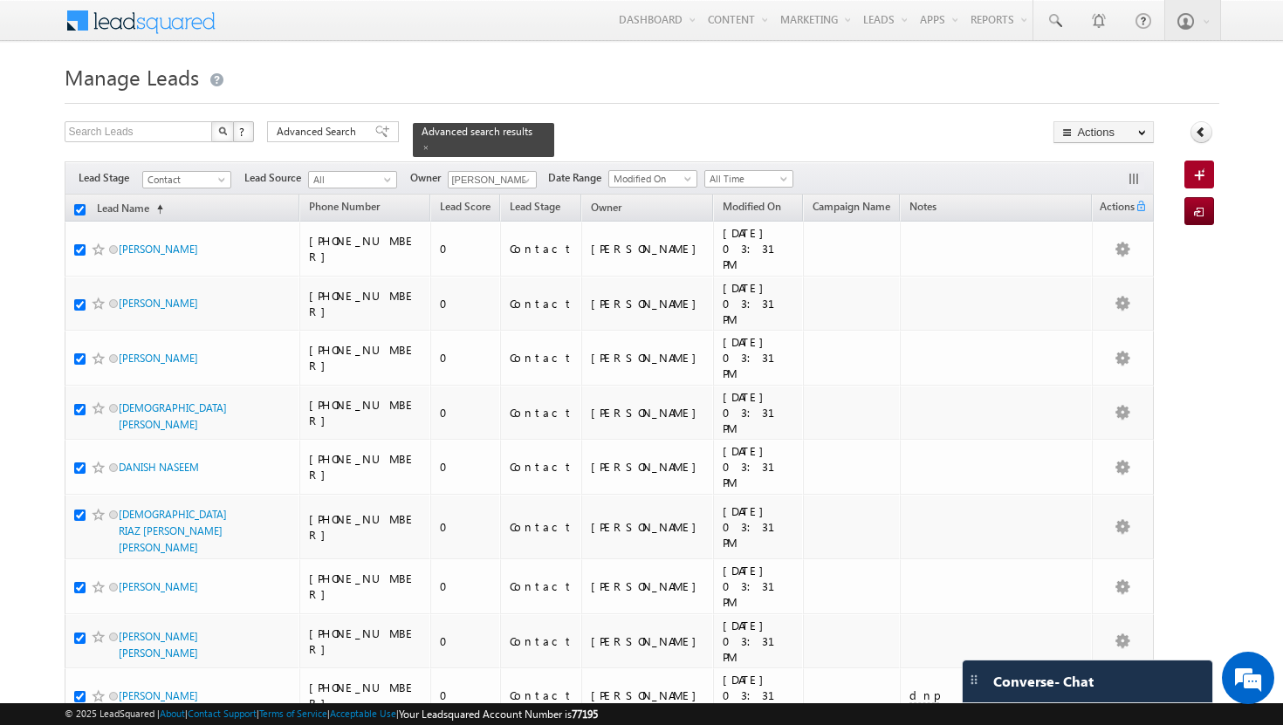
checkbox input "true"
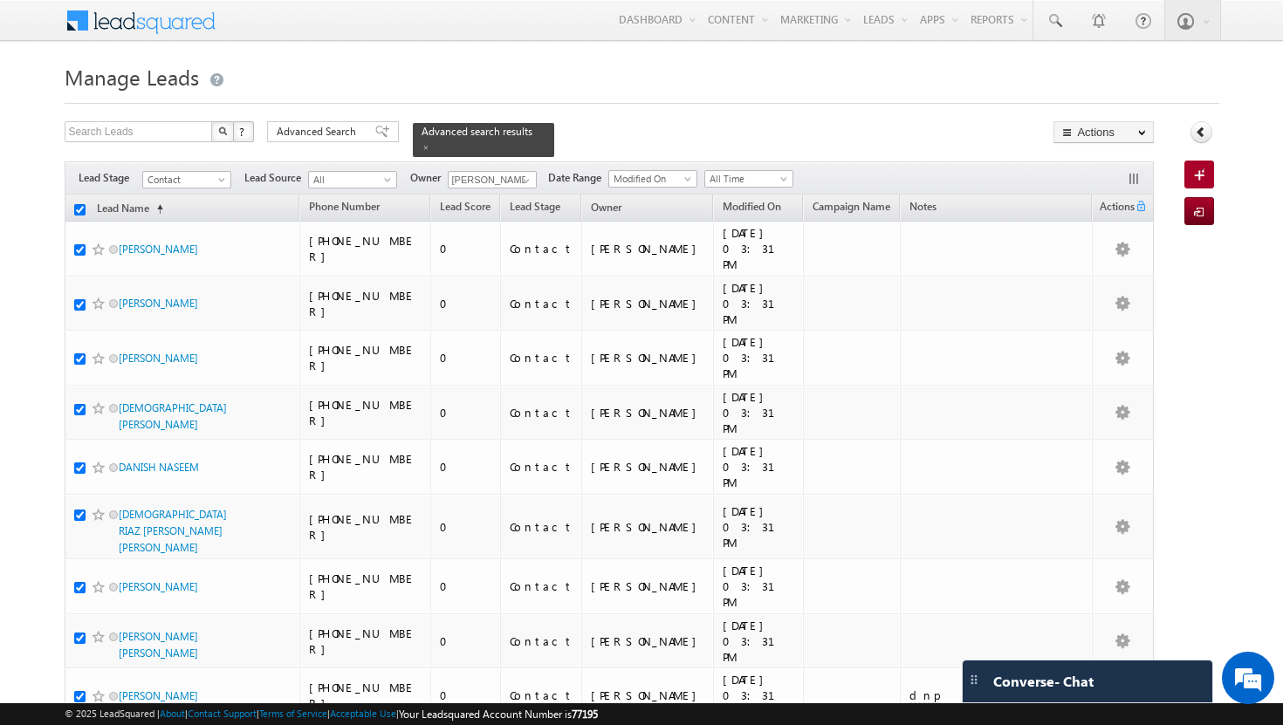
checkbox input "true"
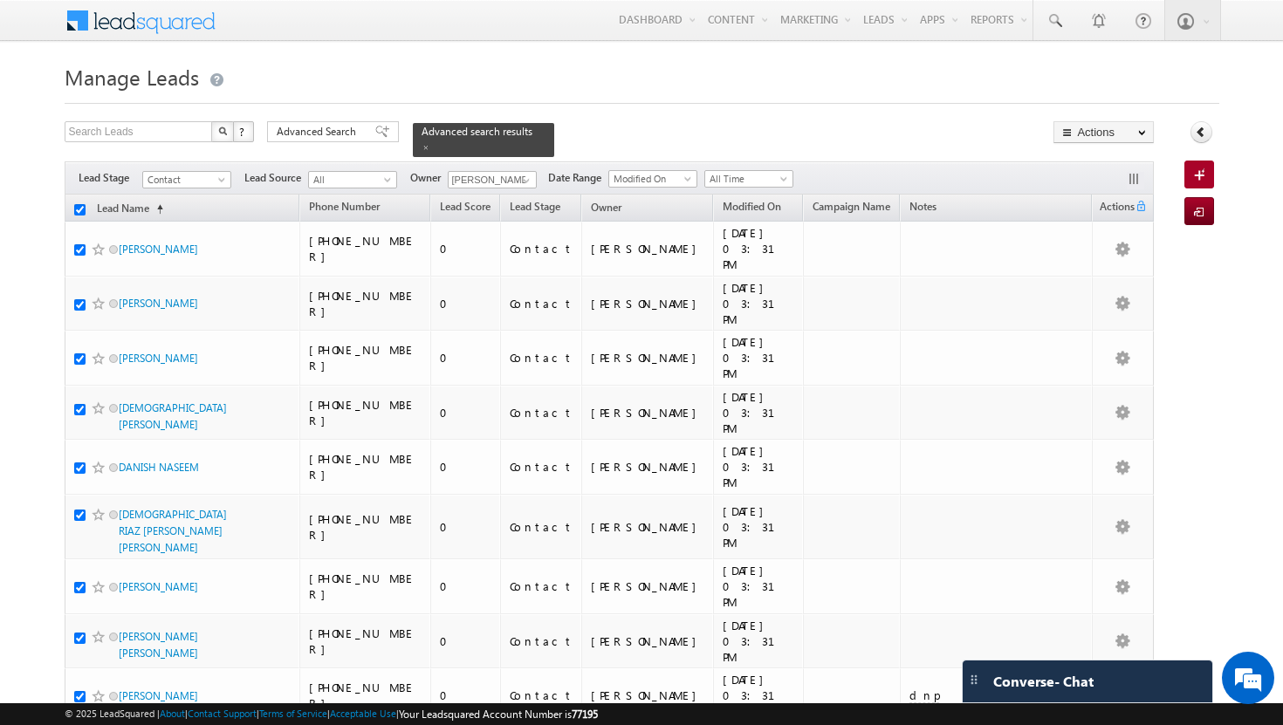
checkbox input "true"
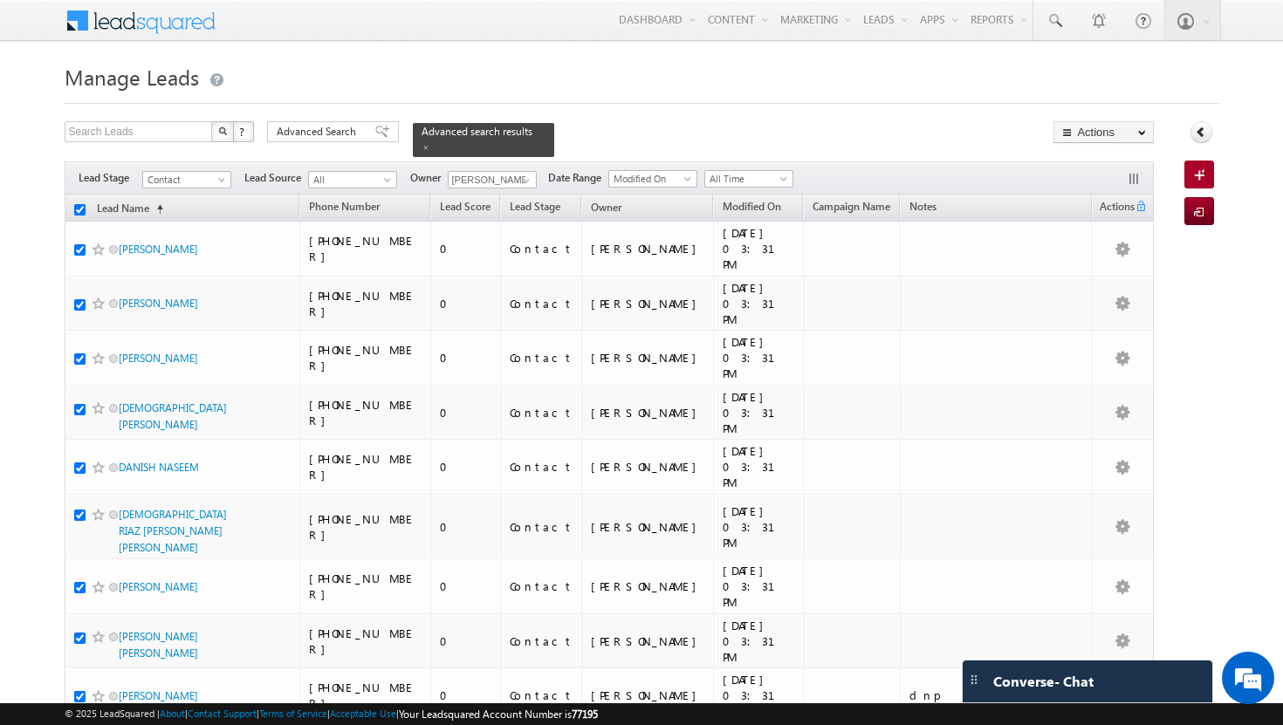
checkbox input "true"
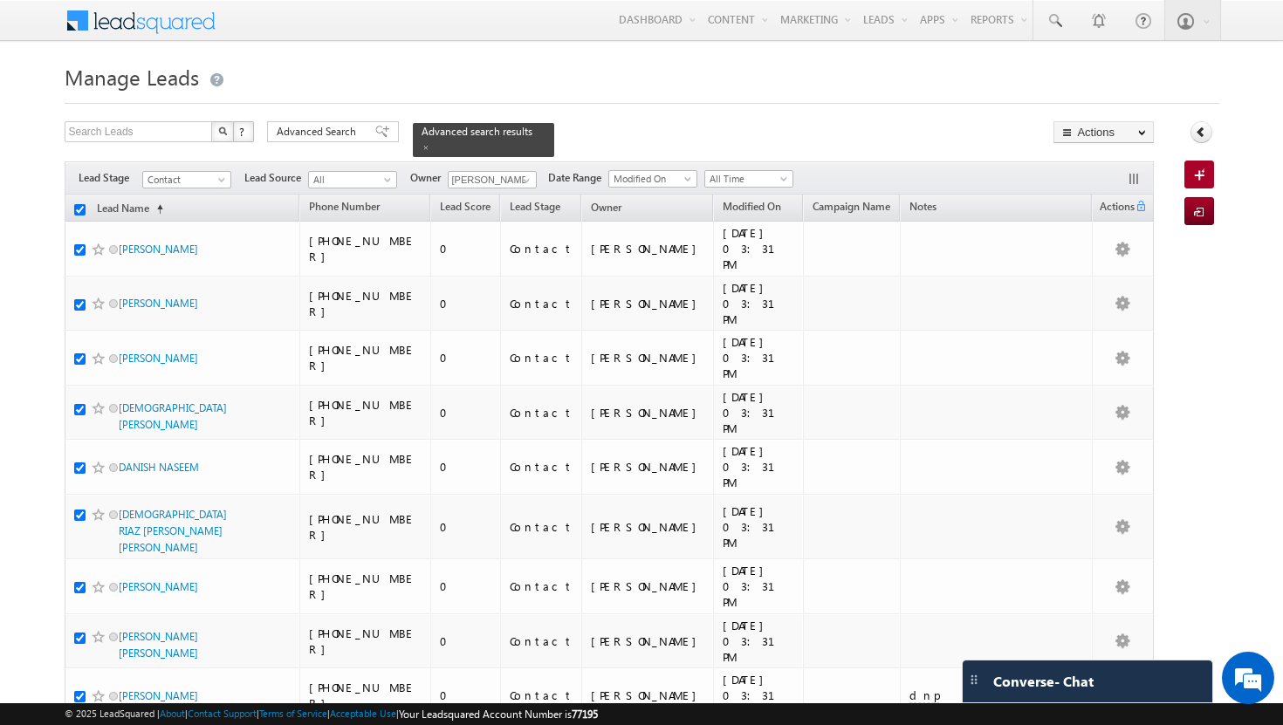
checkbox input "true"
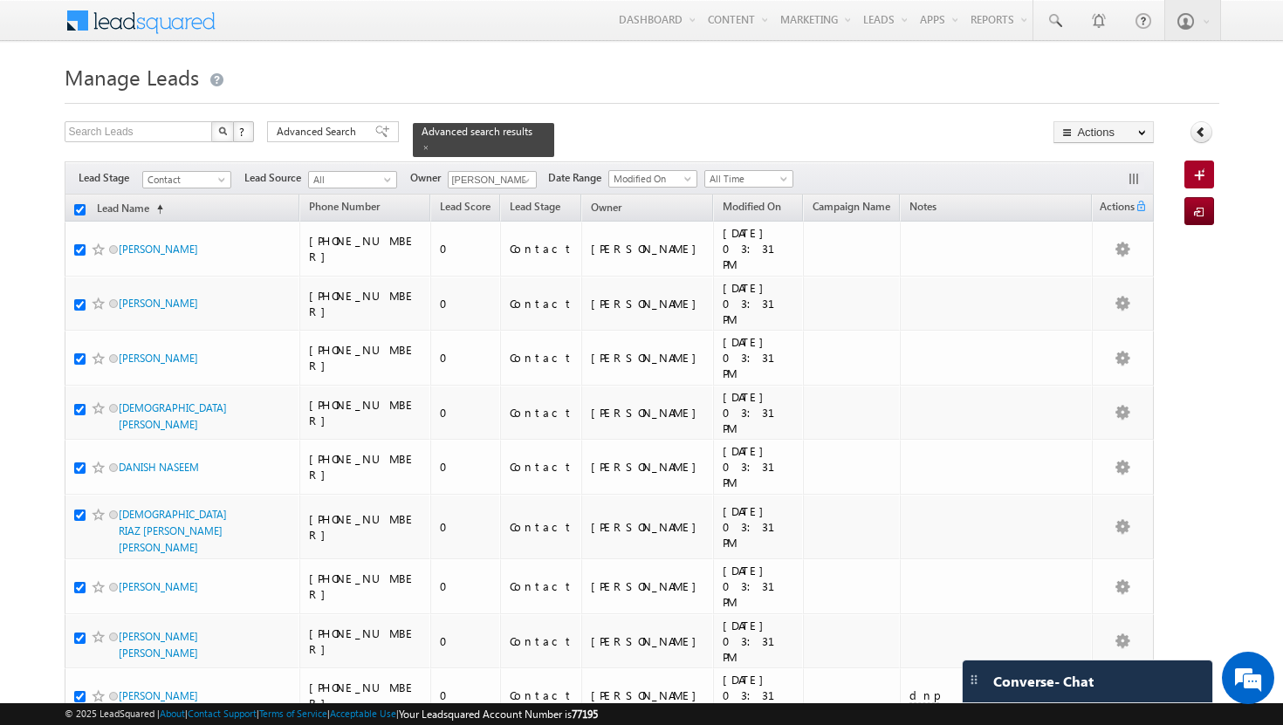
checkbox input "true"
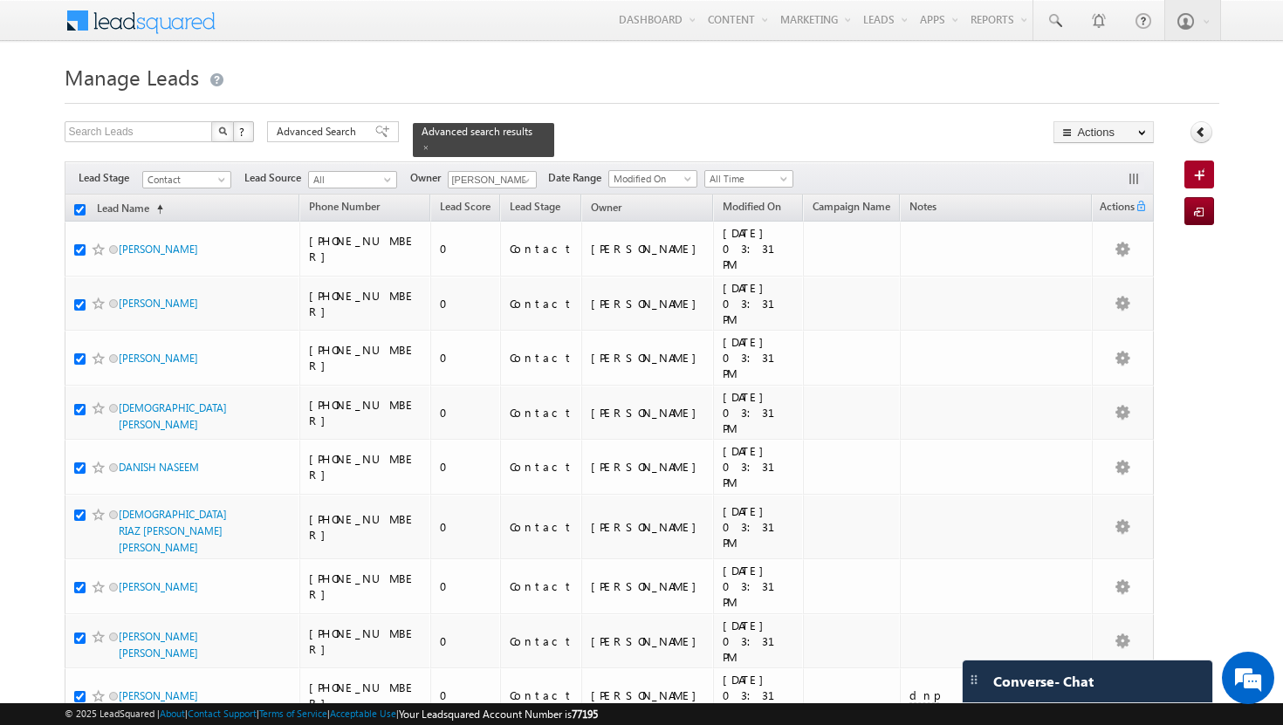
checkbox input "true"
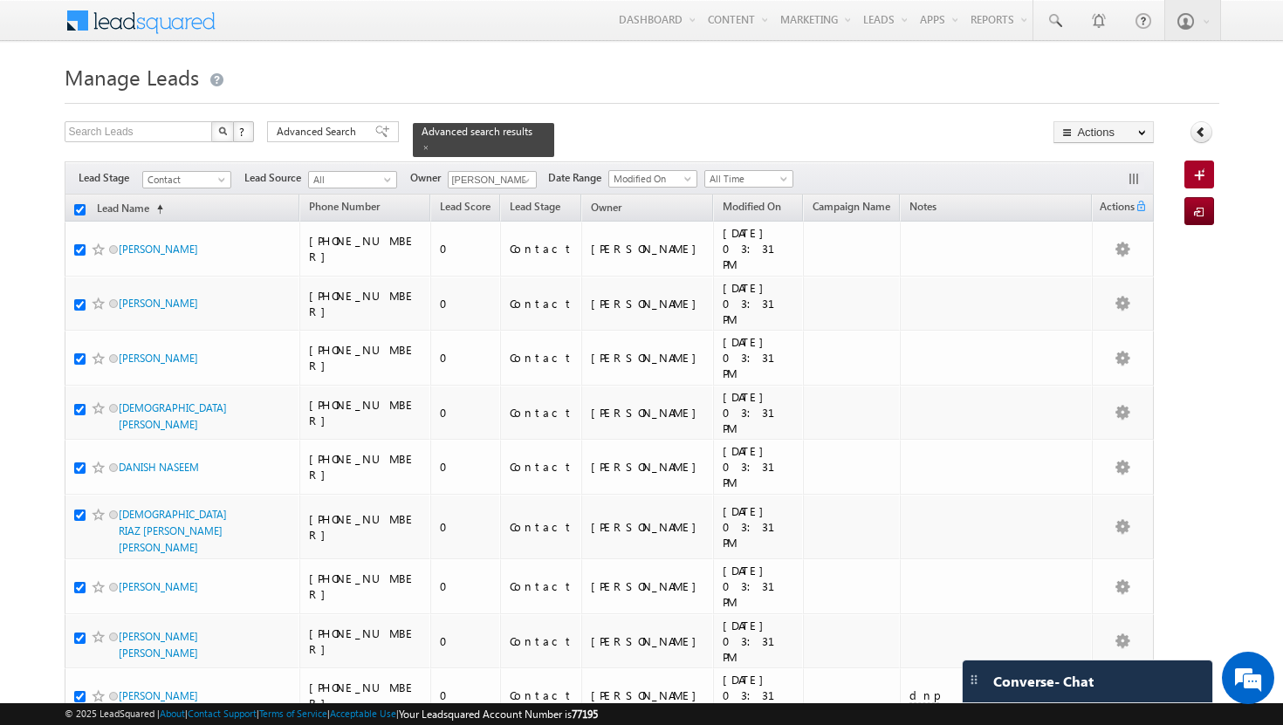
checkbox input "true"
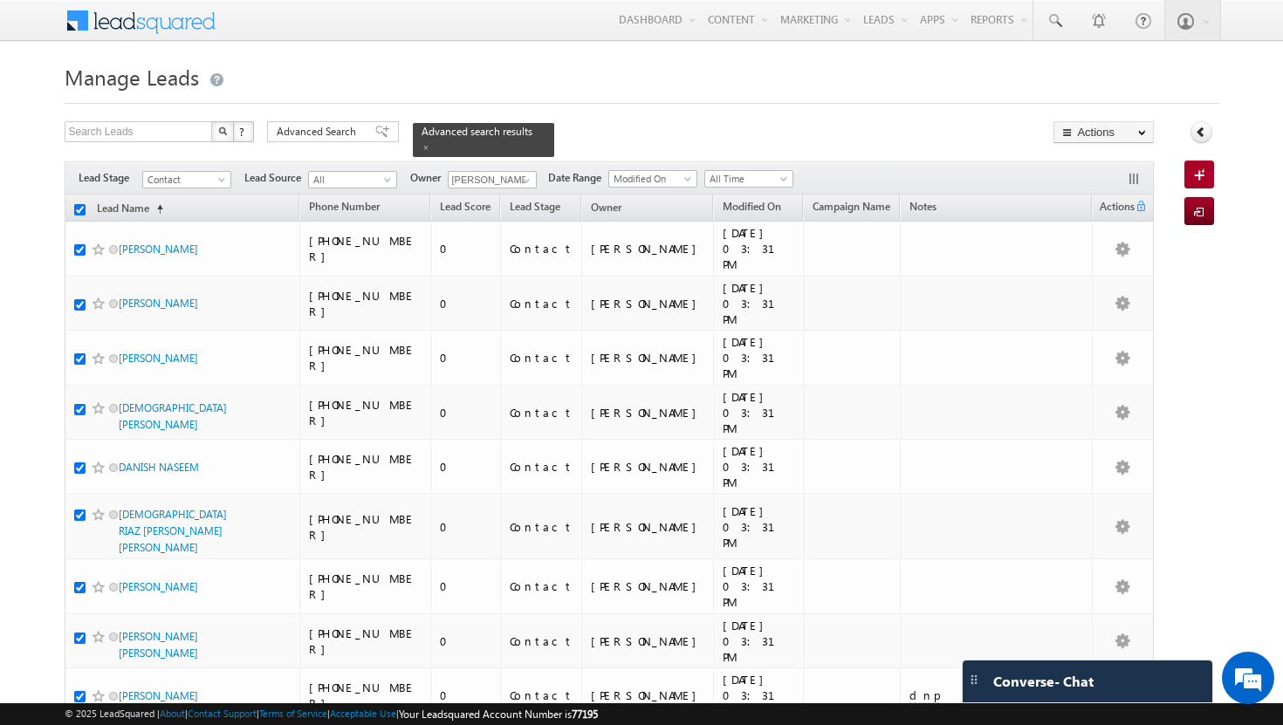
checkbox input "true"
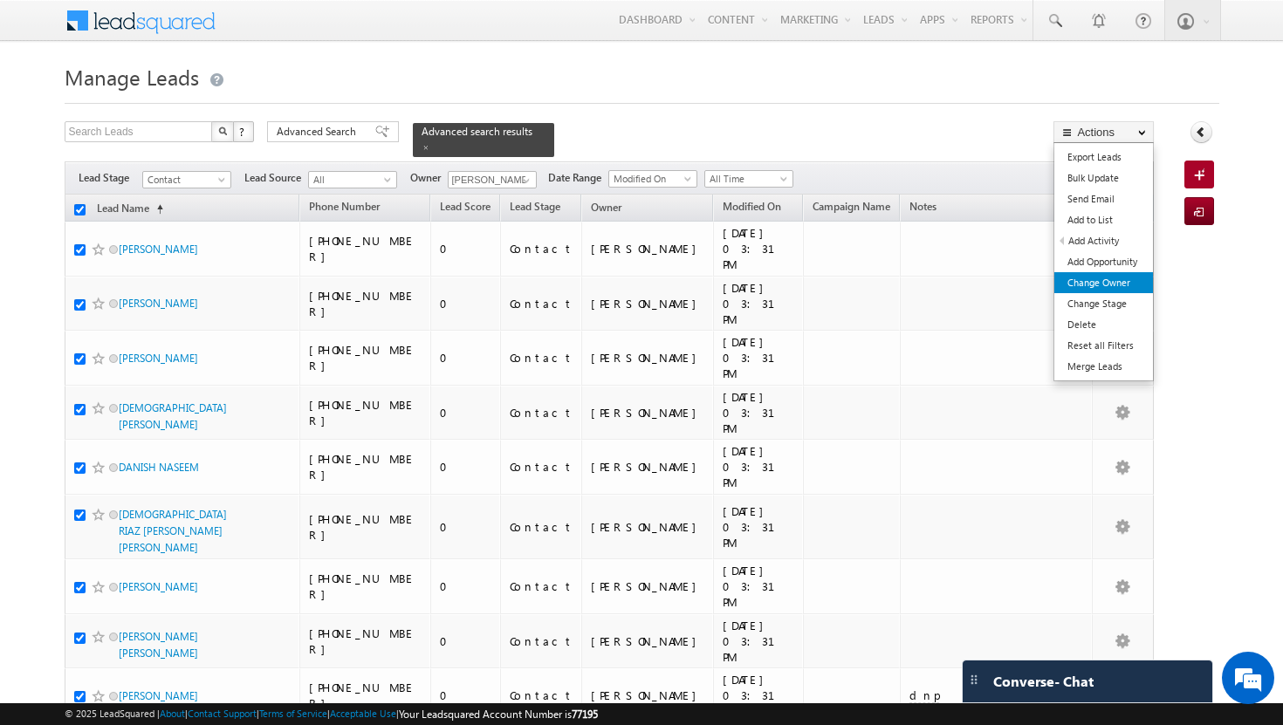
click at [1104, 284] on link "Change Owner" at bounding box center [1103, 282] width 99 height 21
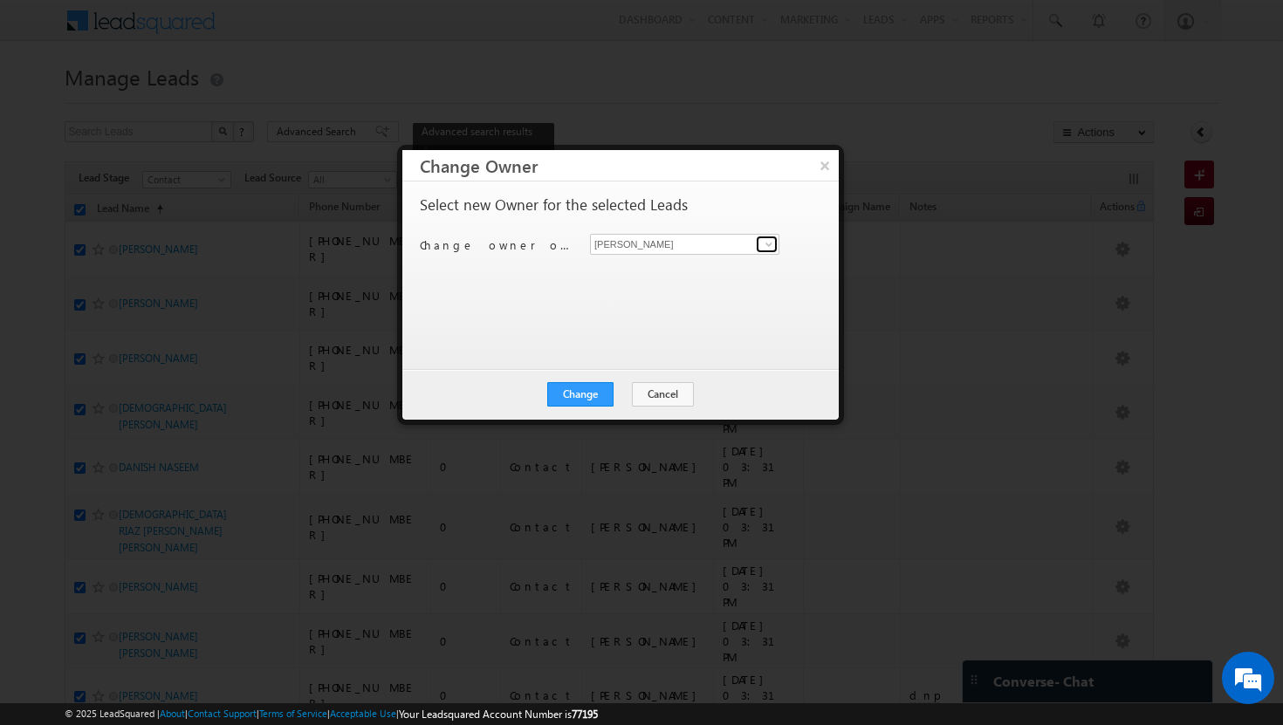
click at [772, 242] on span at bounding box center [769, 244] width 14 height 14
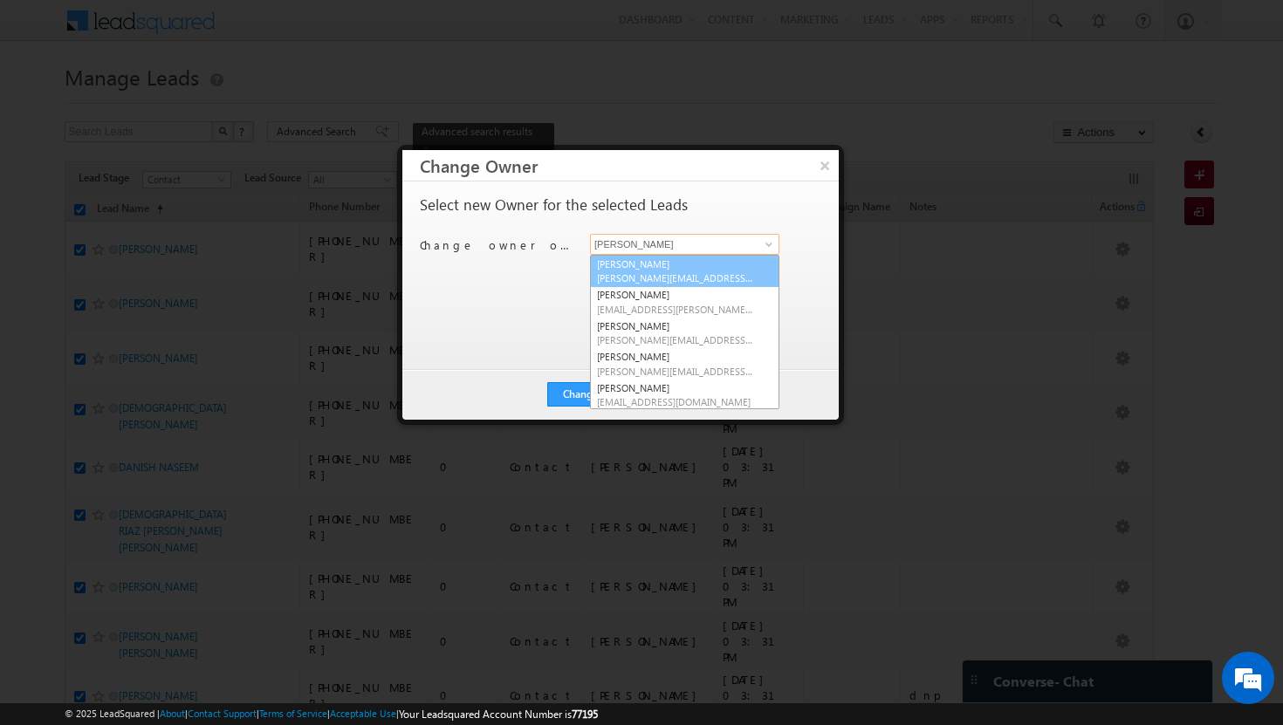
click at [717, 261] on link "[PERSON_NAME][DEMOGRAPHIC_DATA] [PERSON_NAME][EMAIL_ADDRESS][DOMAIN_NAME]" at bounding box center [684, 271] width 189 height 33
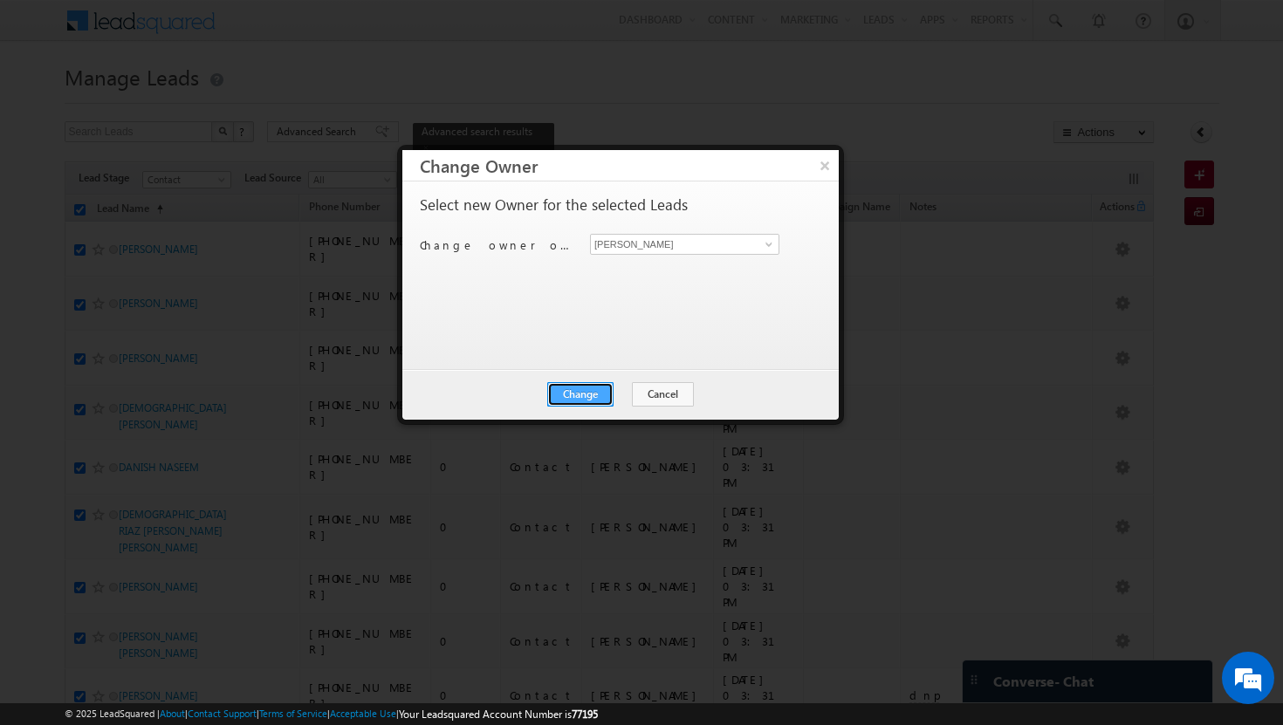
click at [594, 385] on button "Change" at bounding box center [580, 394] width 66 height 24
click at [628, 390] on button "Close" at bounding box center [623, 394] width 56 height 24
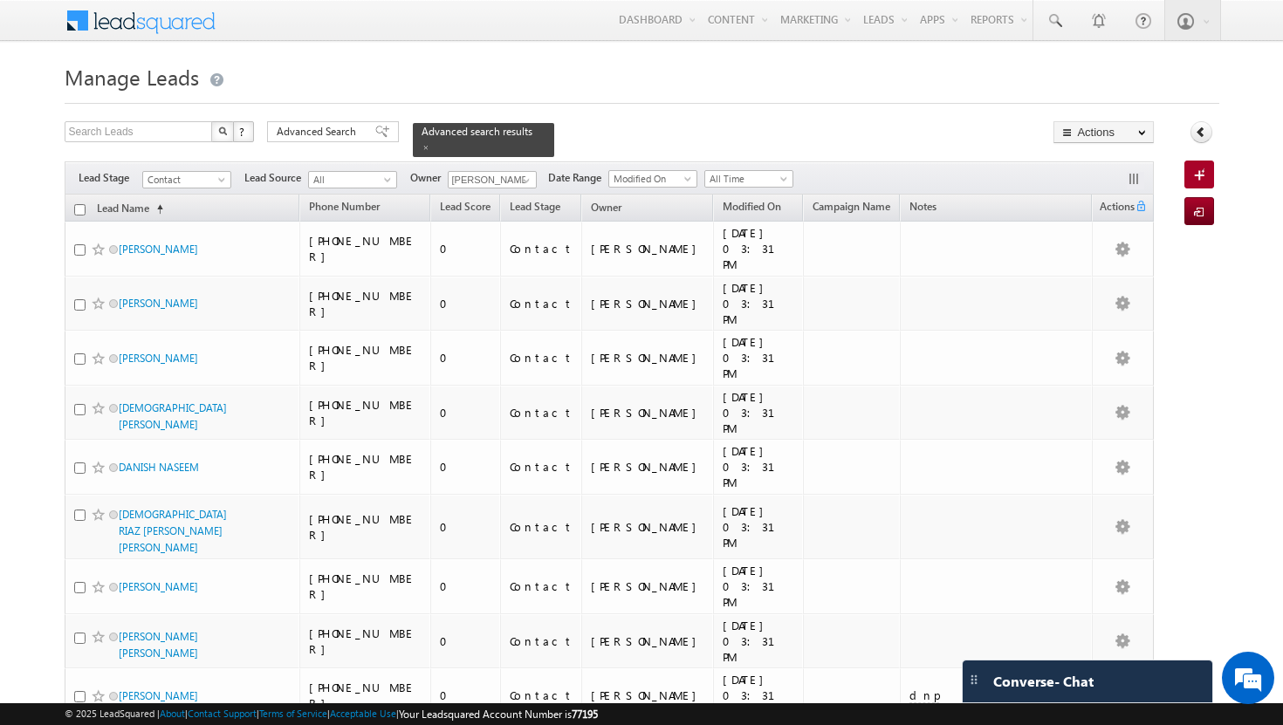
click at [80, 204] on input "checkbox" at bounding box center [79, 209] width 11 height 11
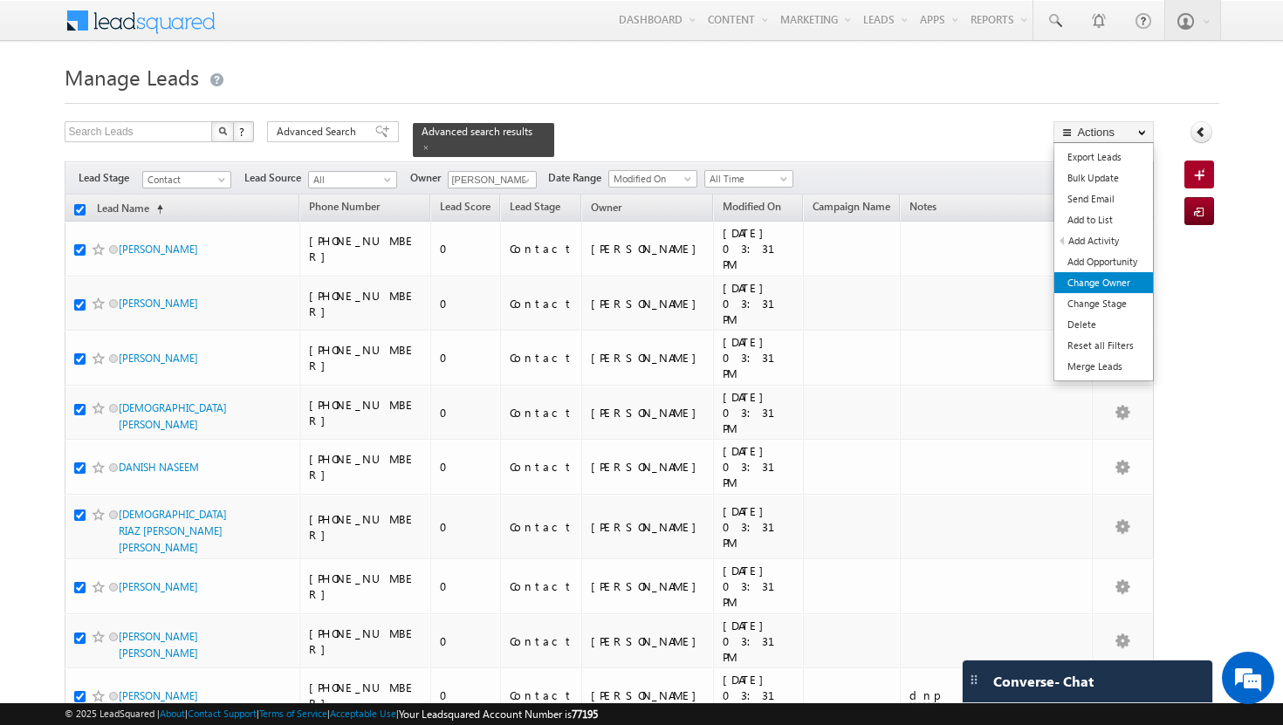
click at [1144, 285] on link "Change Owner" at bounding box center [1103, 282] width 99 height 21
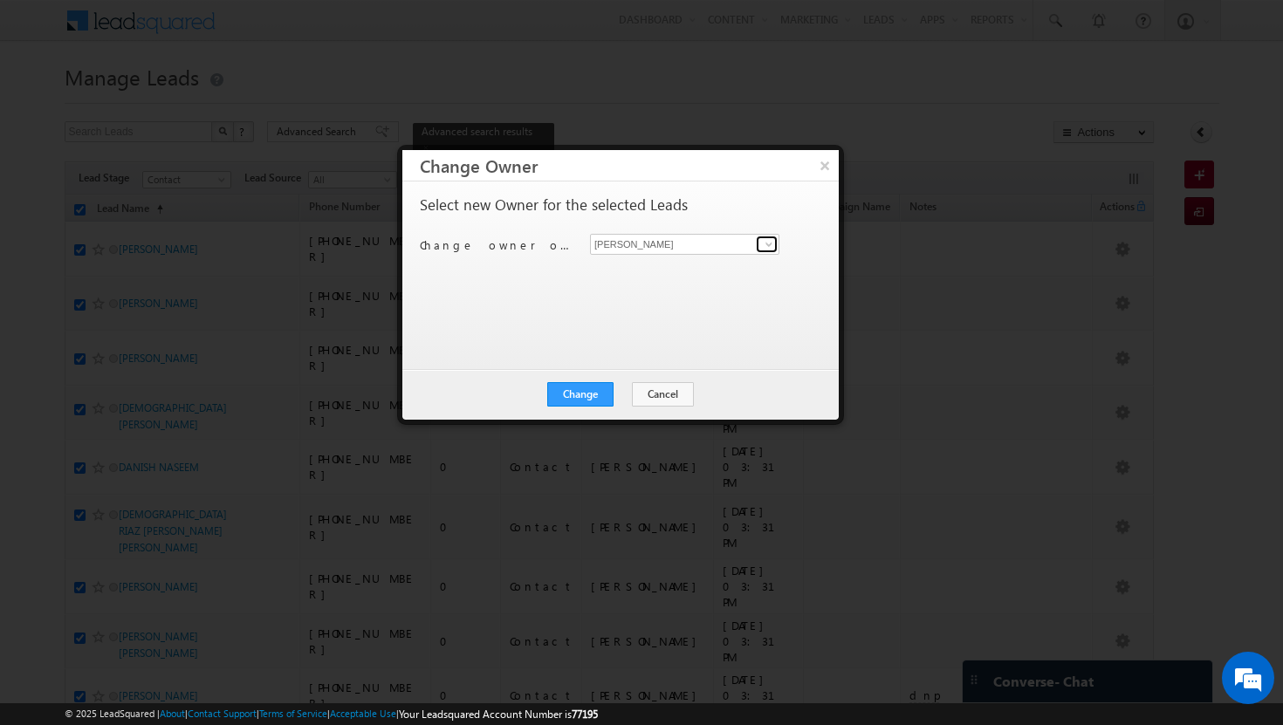
click at [772, 239] on span at bounding box center [769, 244] width 14 height 14
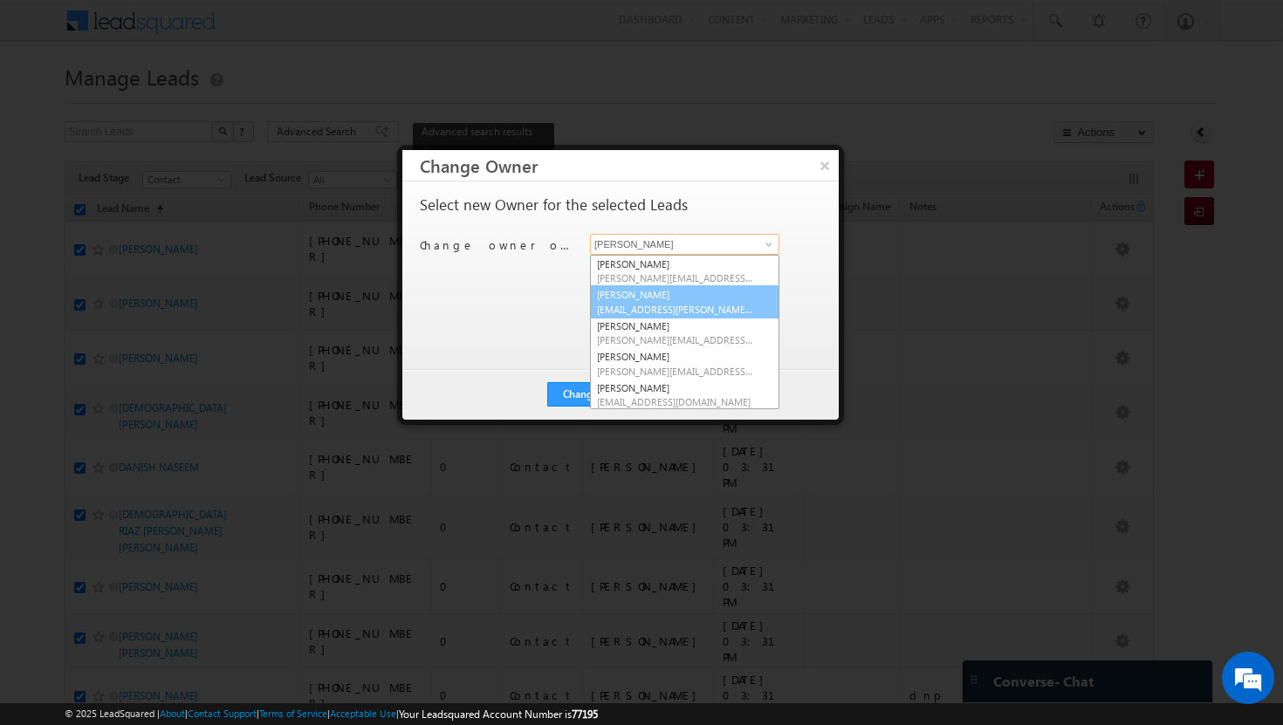
click at [705, 305] on span "[EMAIL_ADDRESS][PERSON_NAME][DOMAIN_NAME]" at bounding box center [675, 309] width 157 height 13
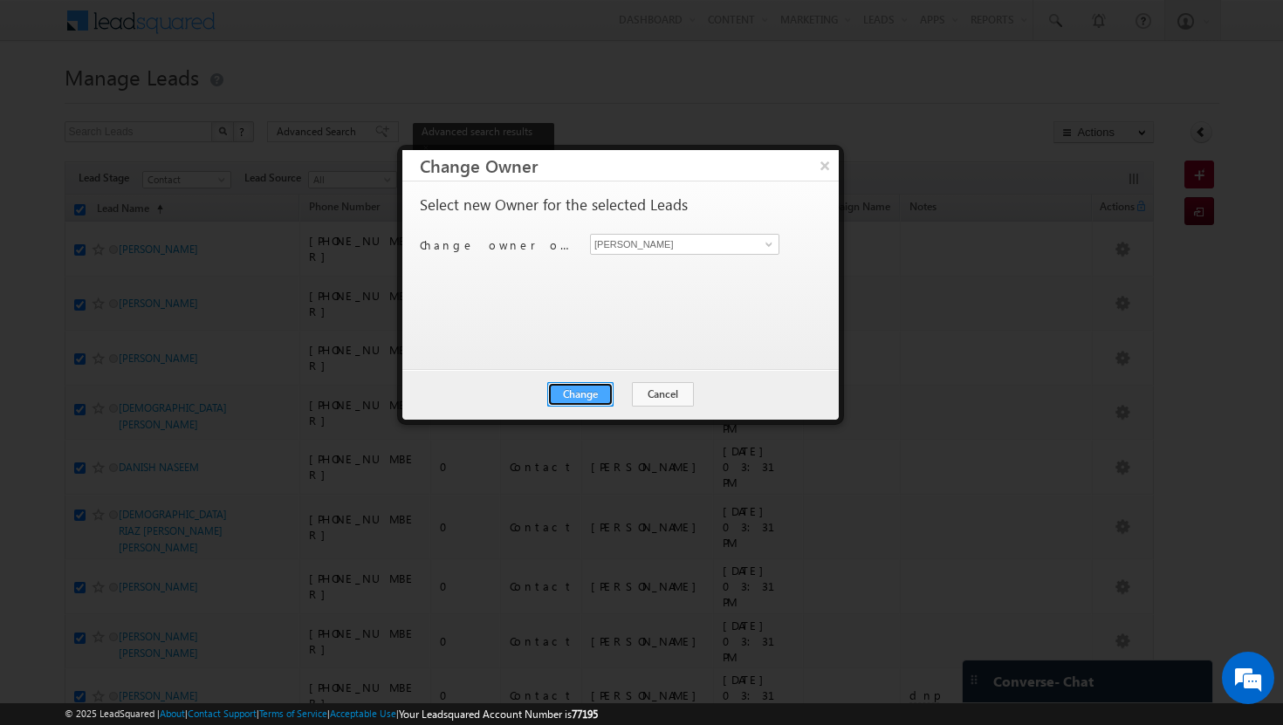
click at [599, 388] on button "Change" at bounding box center [580, 394] width 66 height 24
click at [623, 395] on button "Close" at bounding box center [623, 394] width 56 height 24
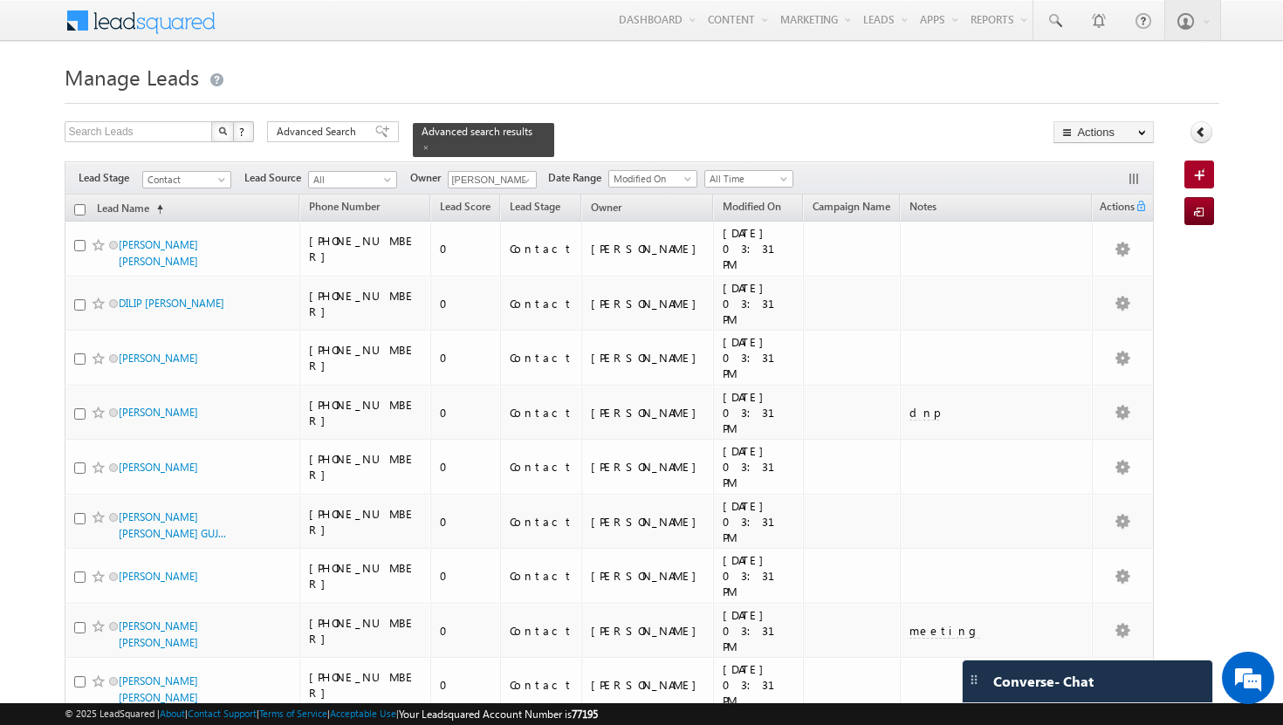
click at [79, 204] on input "checkbox" at bounding box center [79, 209] width 11 height 11
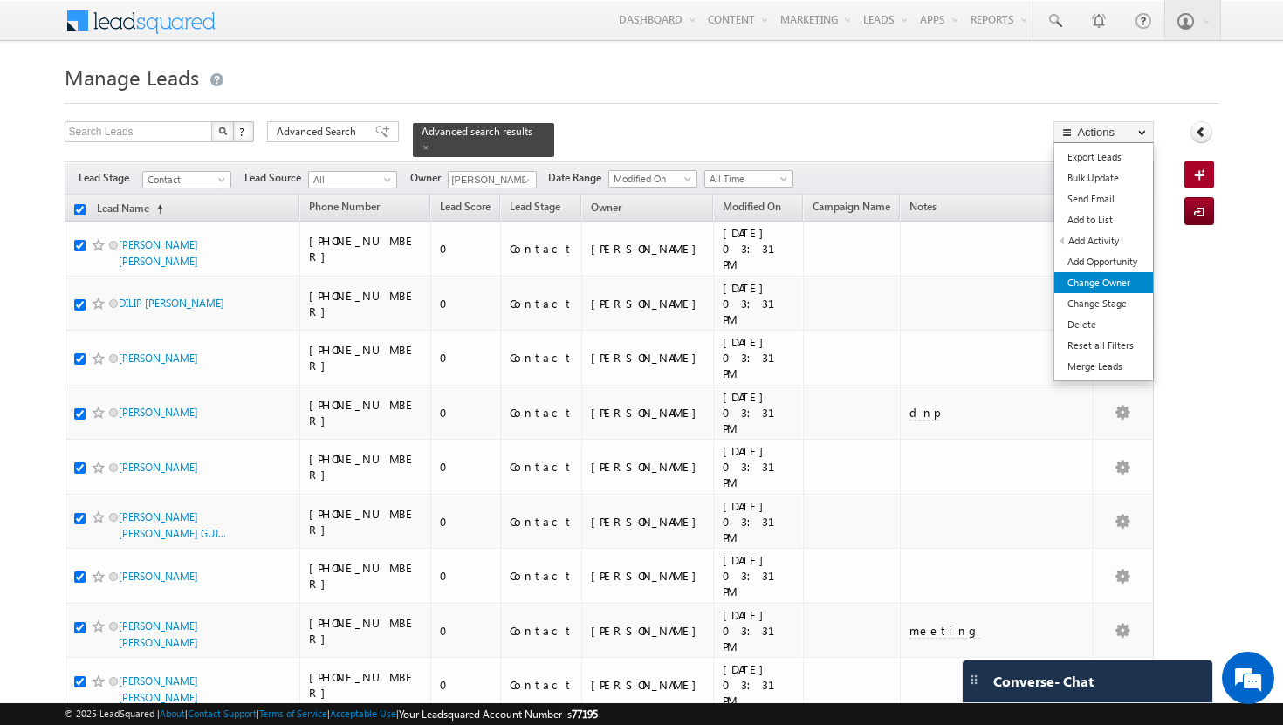
click at [1127, 284] on link "Change Owner" at bounding box center [1103, 282] width 99 height 21
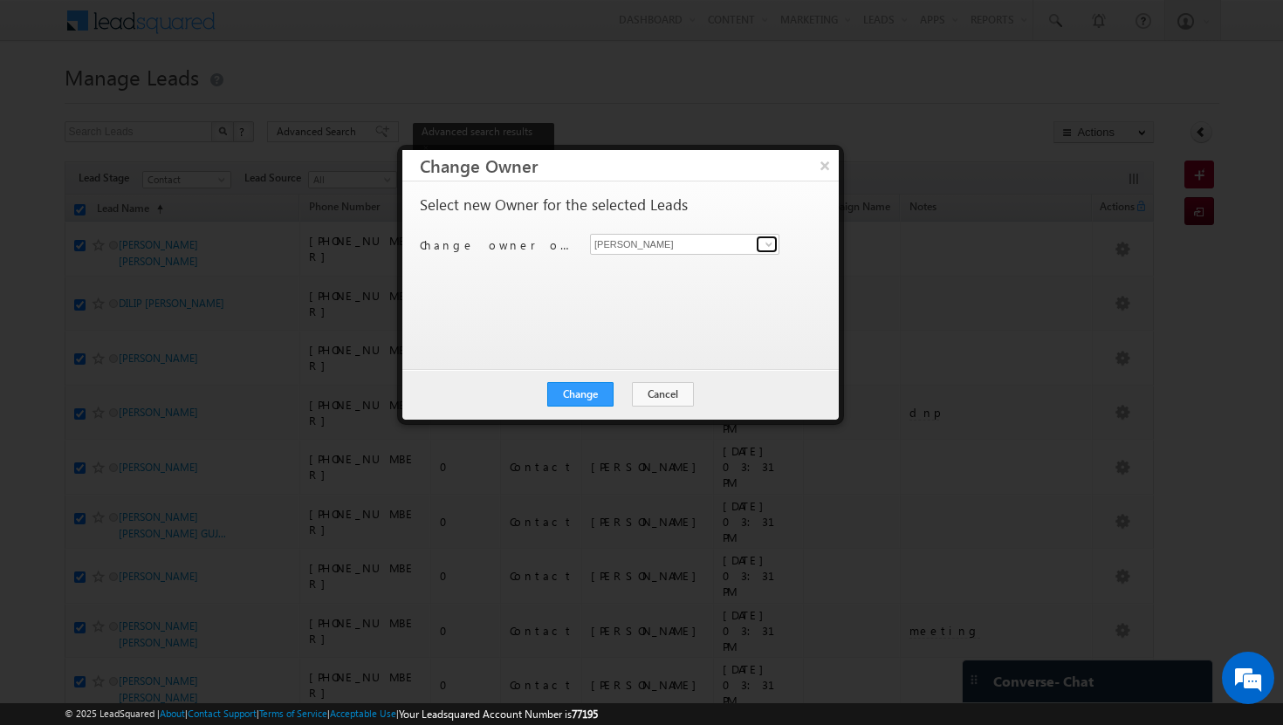
click at [767, 237] on span at bounding box center [769, 244] width 14 height 14
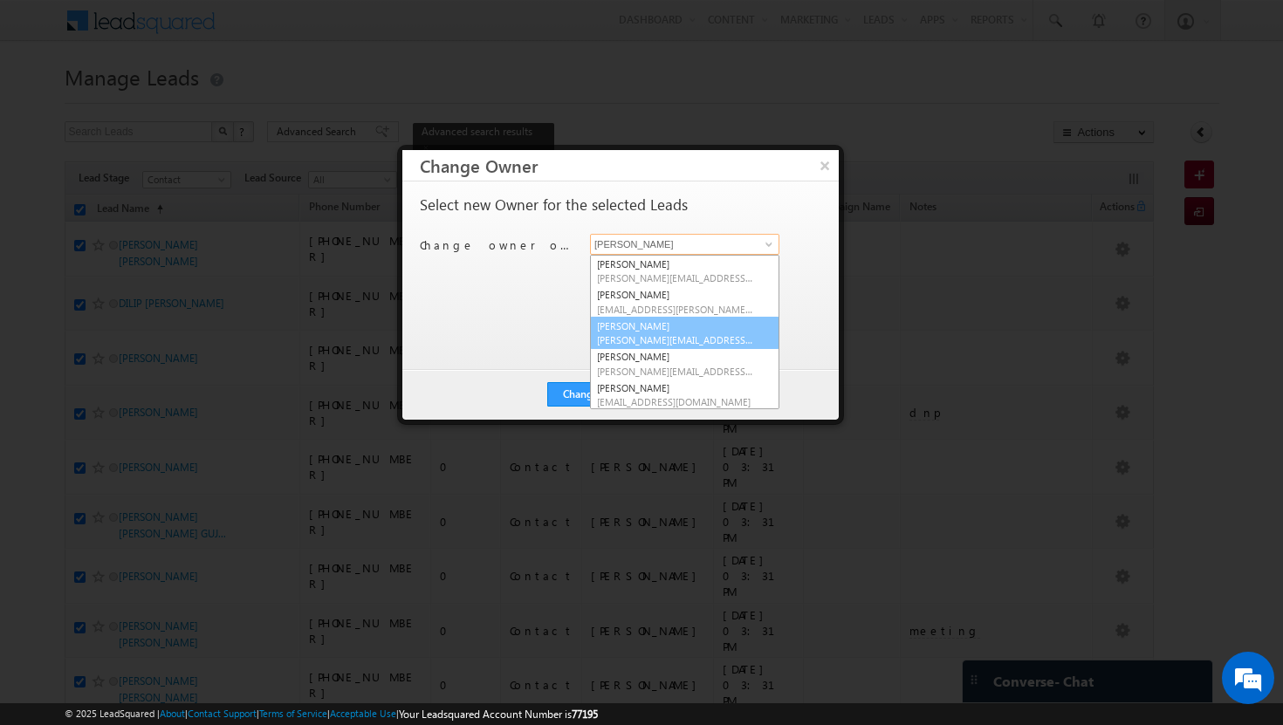
click at [739, 323] on link "[PERSON_NAME] [PERSON_NAME][EMAIL_ADDRESS][PERSON_NAME][DOMAIN_NAME]" at bounding box center [684, 333] width 189 height 33
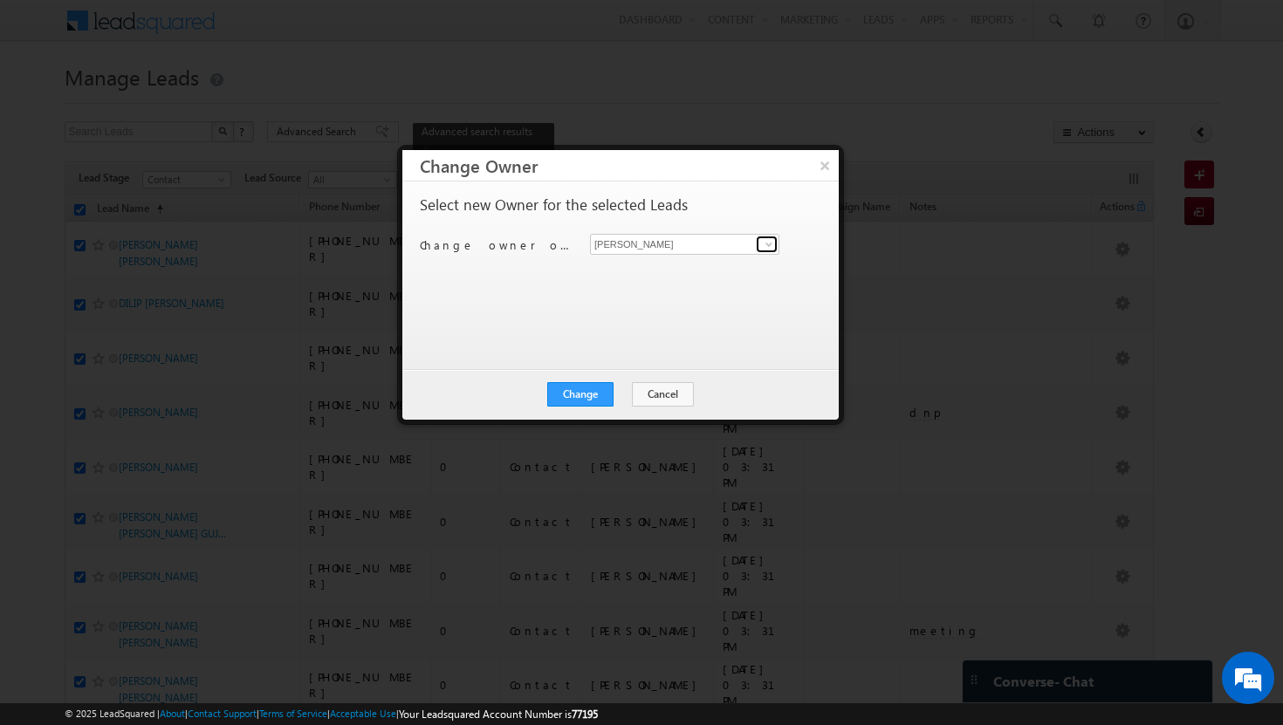
click at [764, 243] on span at bounding box center [769, 244] width 14 height 14
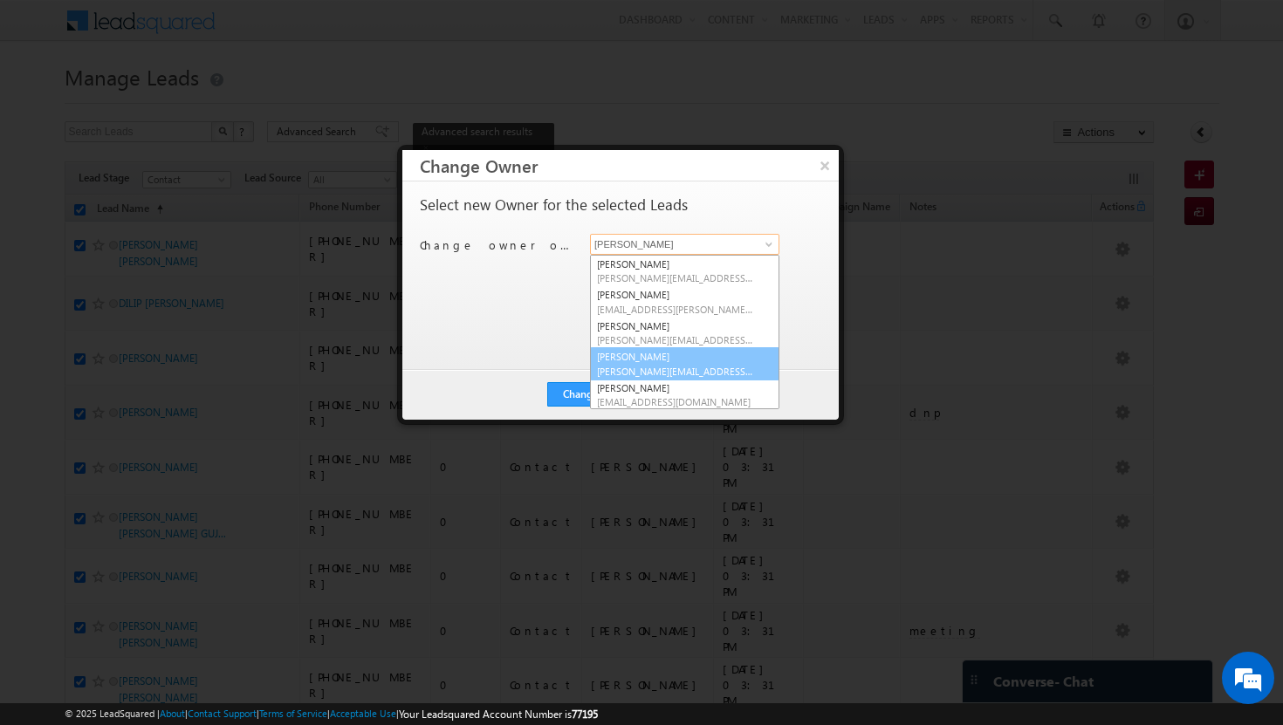
click at [726, 358] on link "[PERSON_NAME] Tp [EMAIL_ADDRESS][DOMAIN_NAME]" at bounding box center [684, 363] width 189 height 33
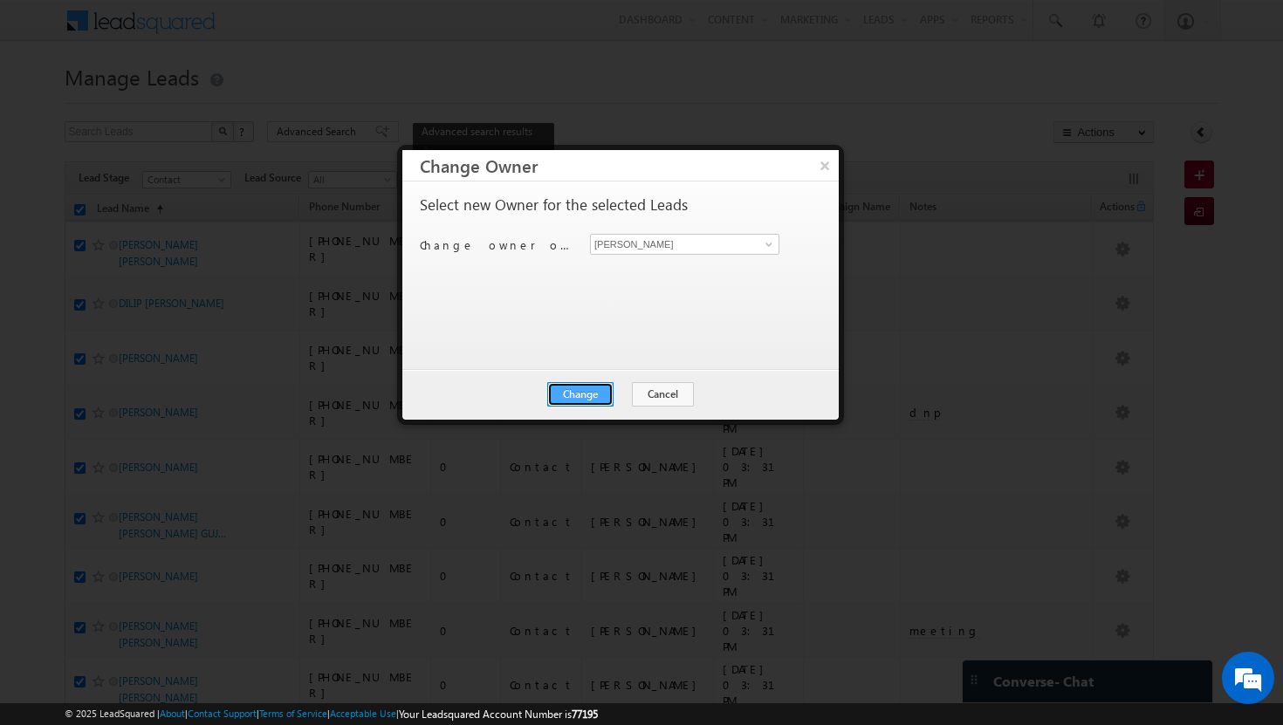
click at [591, 394] on button "Change" at bounding box center [580, 394] width 66 height 24
click at [610, 393] on button "Close" at bounding box center [623, 394] width 56 height 24
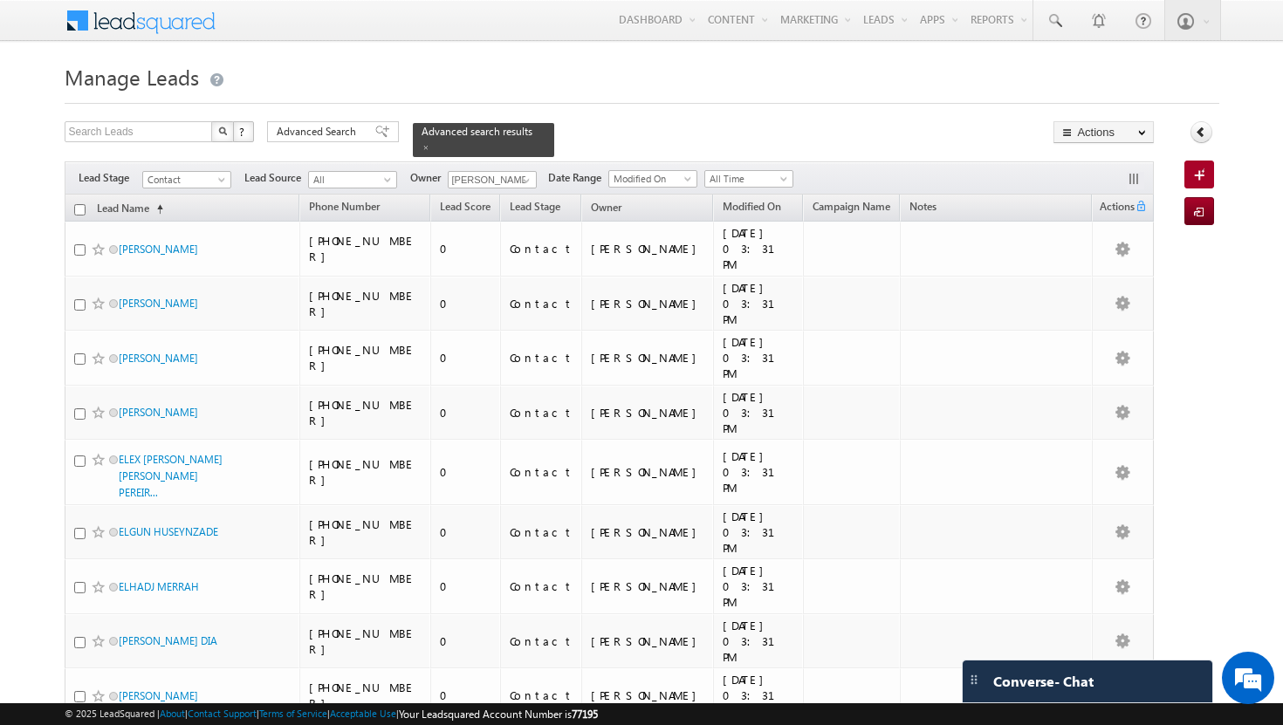
click at [81, 204] on input "checkbox" at bounding box center [79, 209] width 11 height 11
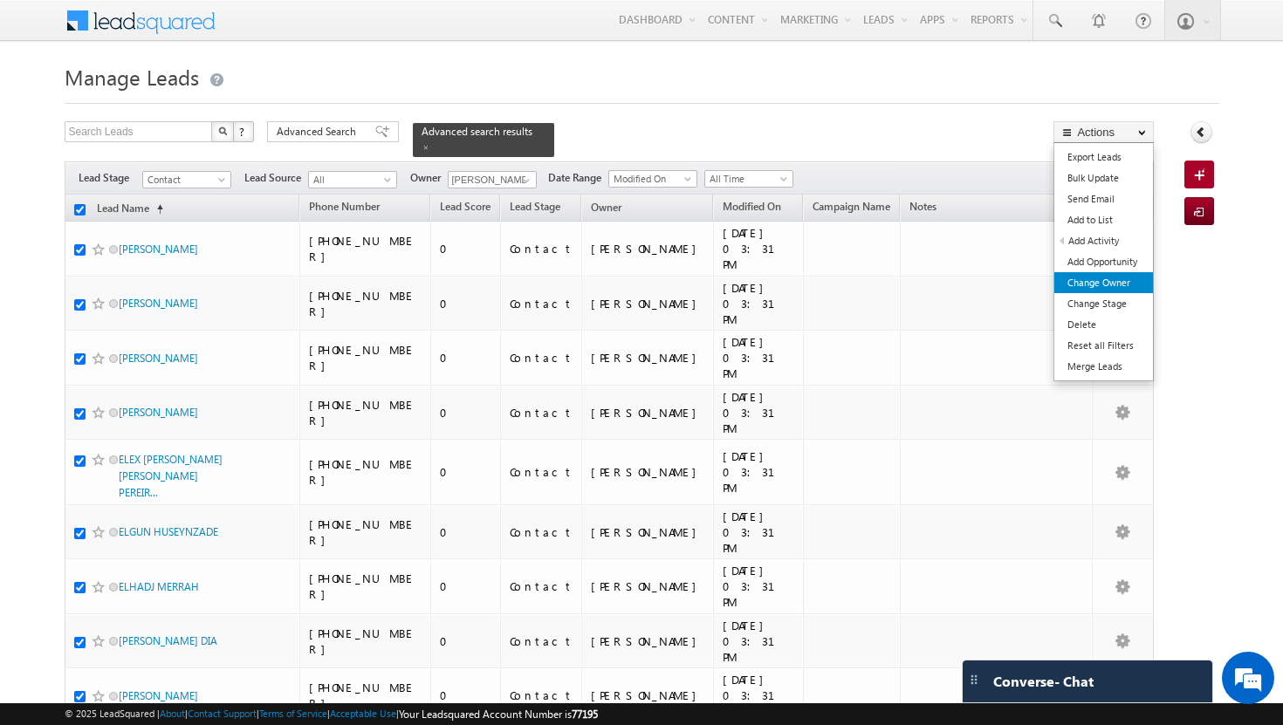
click at [1130, 288] on link "Change Owner" at bounding box center [1103, 282] width 99 height 21
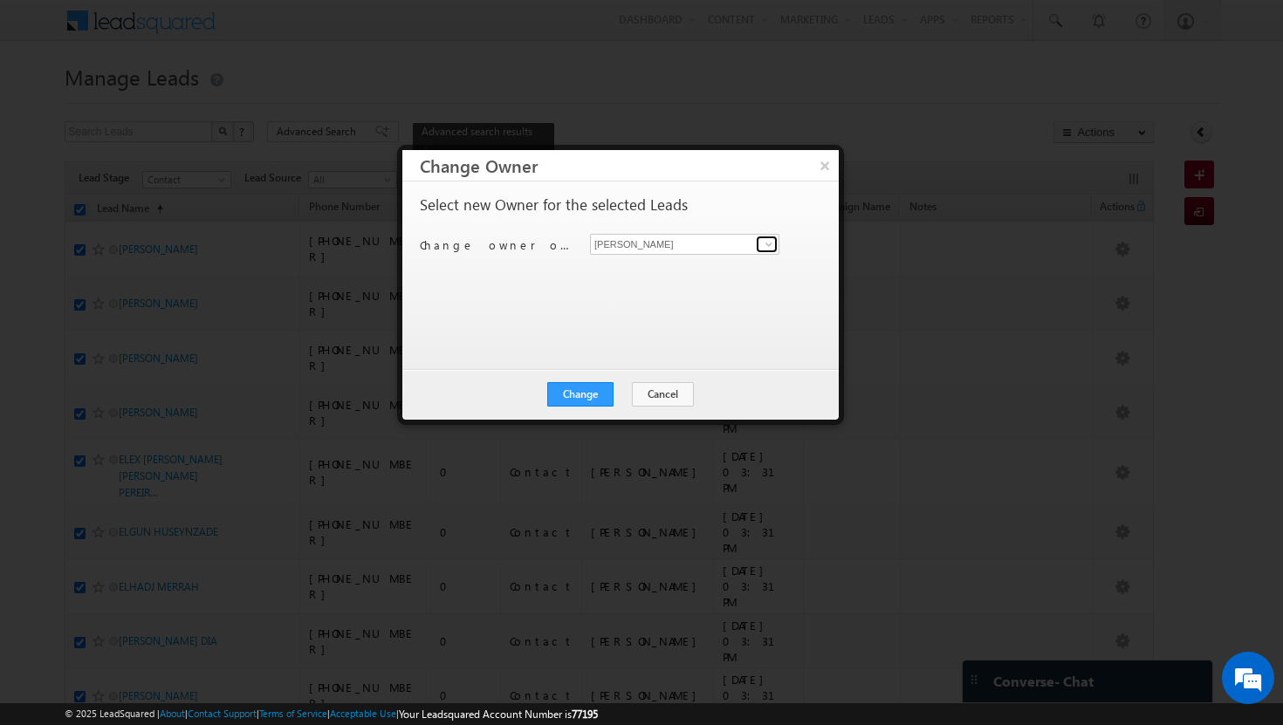
click at [776, 242] on link at bounding box center [767, 244] width 22 height 17
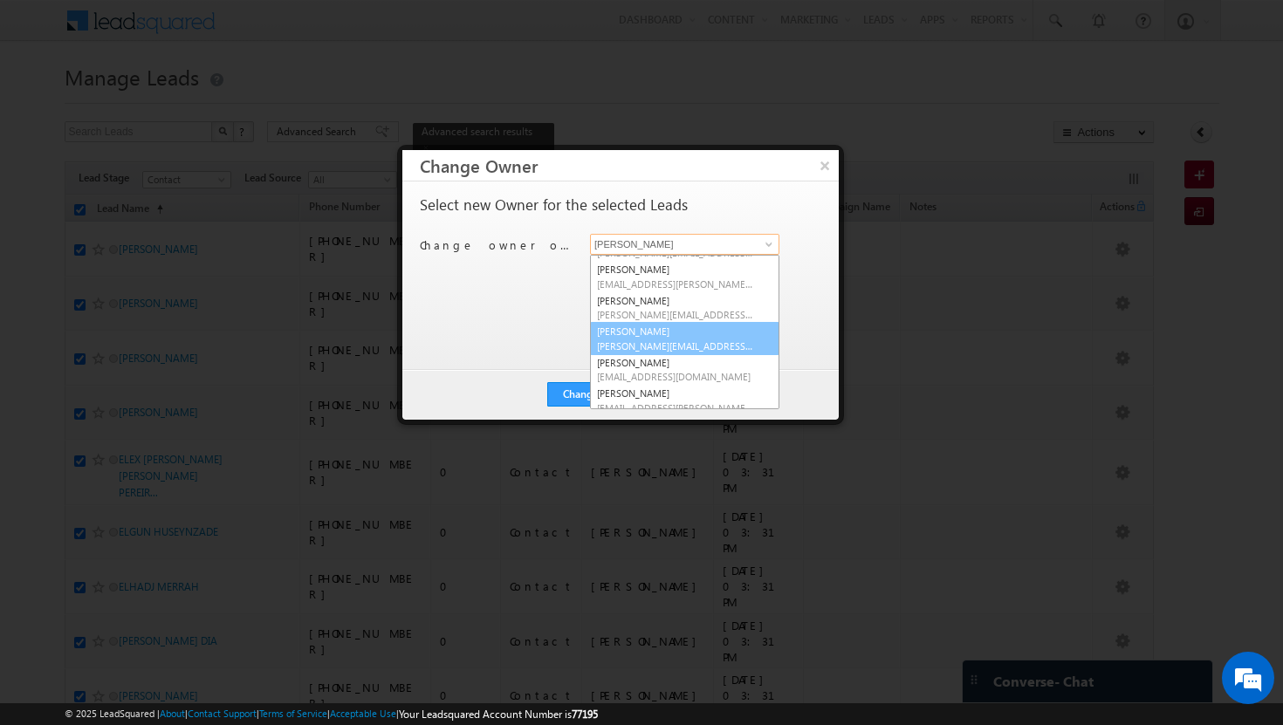
scroll to position [34, 0]
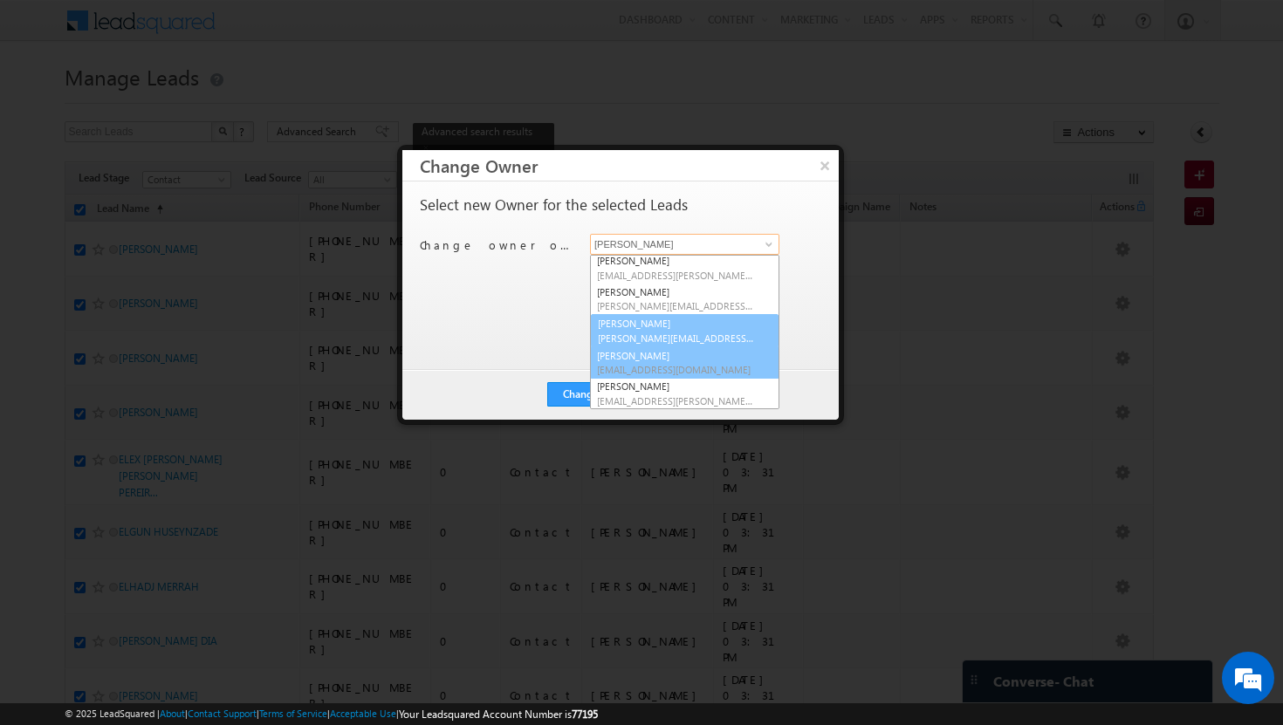
click at [690, 366] on span "[EMAIL_ADDRESS][DOMAIN_NAME]" at bounding box center [675, 369] width 157 height 13
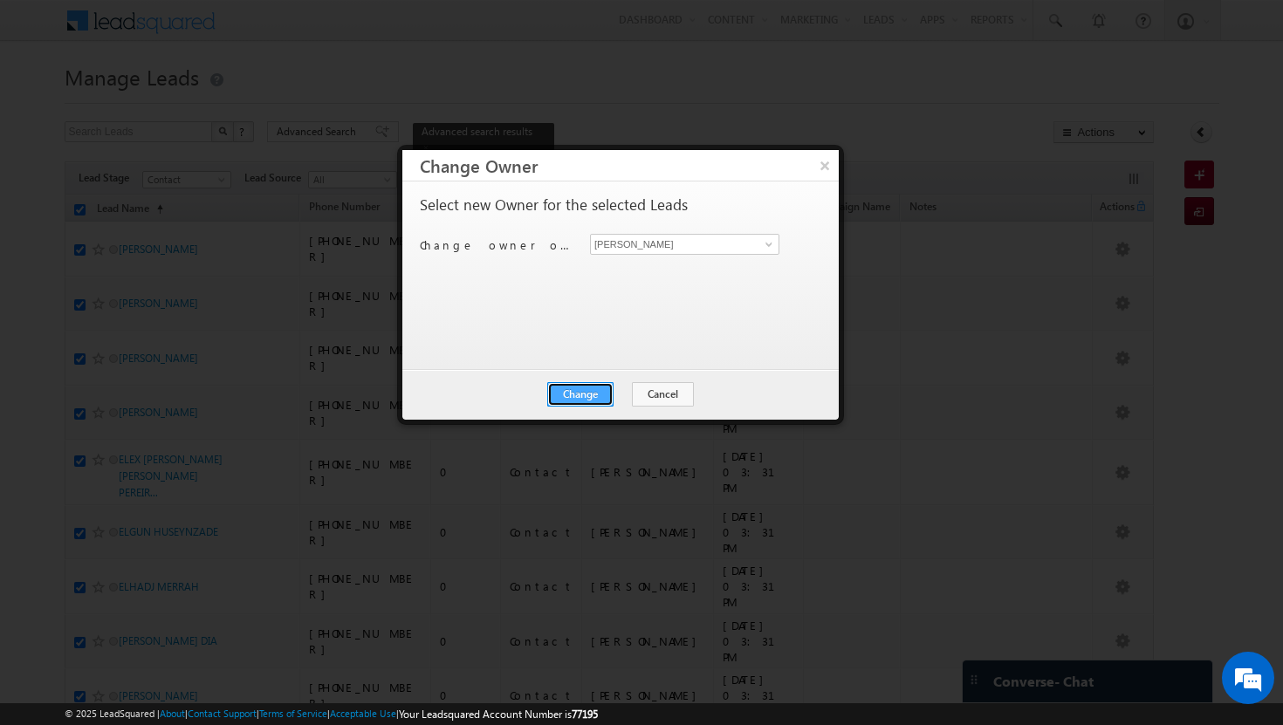
click at [579, 398] on button "Change" at bounding box center [580, 394] width 66 height 24
click at [615, 394] on button "Close" at bounding box center [623, 394] width 56 height 24
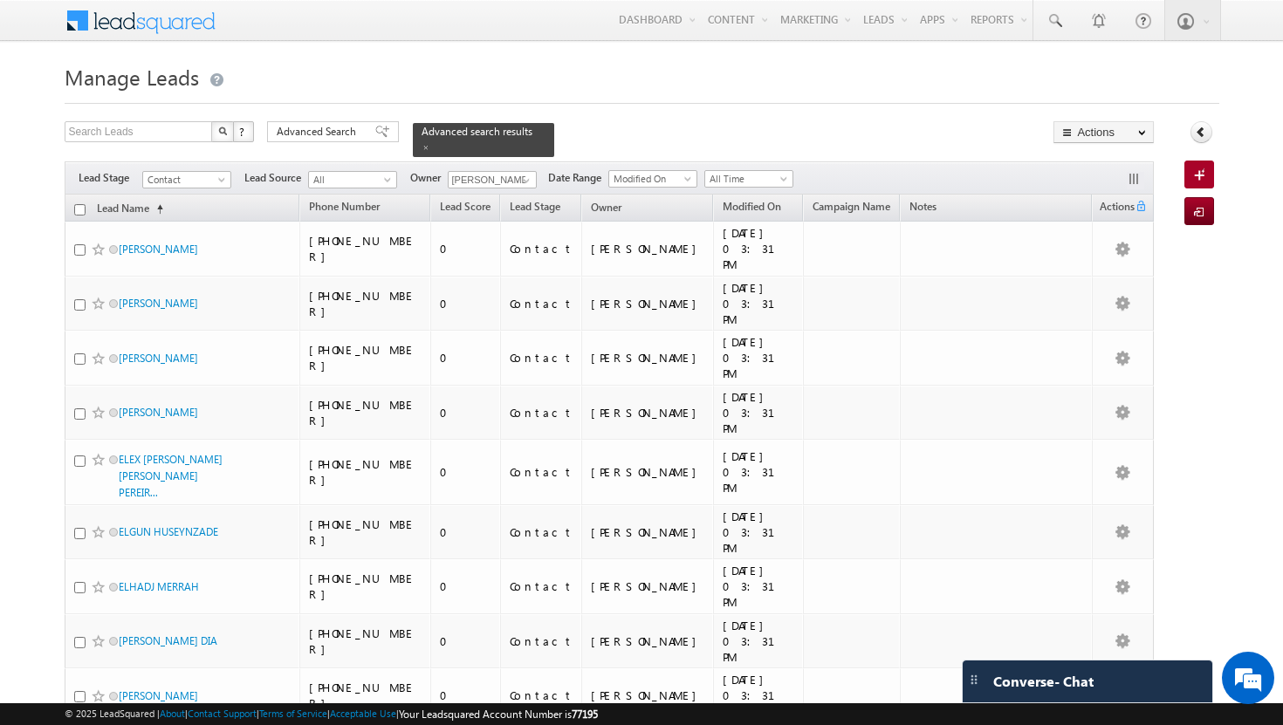
click at [81, 204] on input "checkbox" at bounding box center [79, 209] width 11 height 11
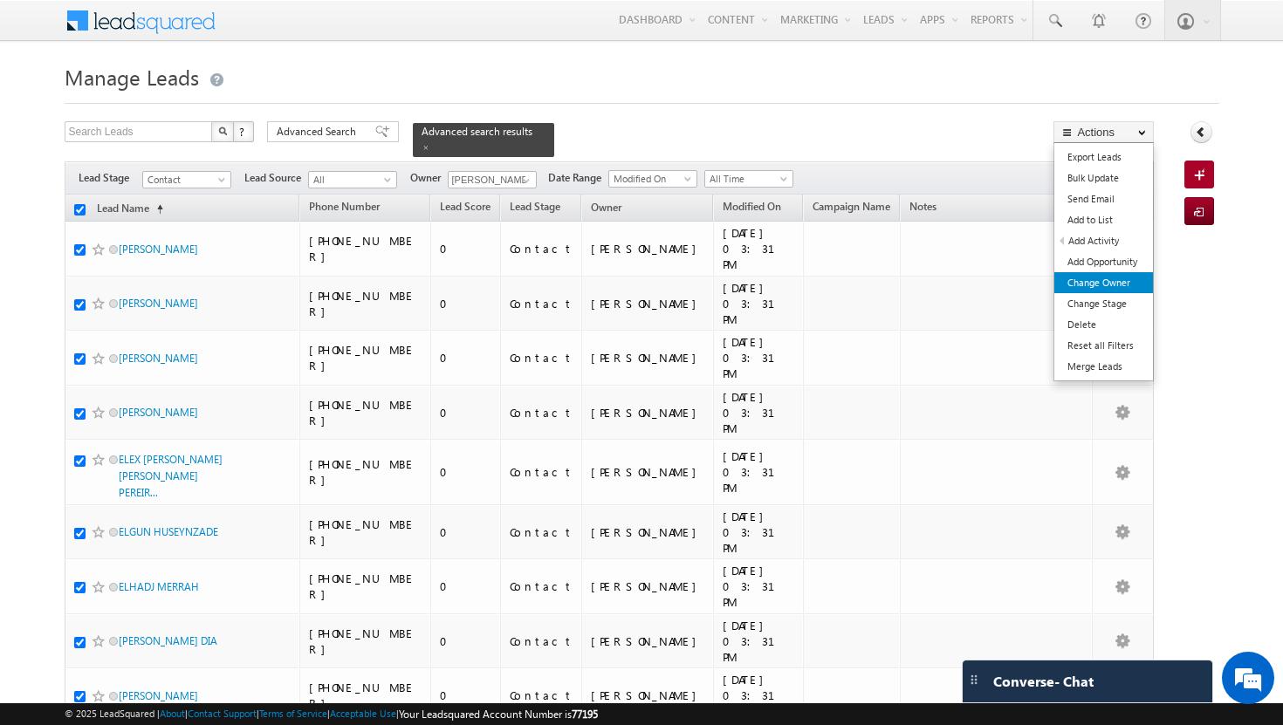
click at [1118, 273] on link "Change Owner" at bounding box center [1103, 282] width 99 height 21
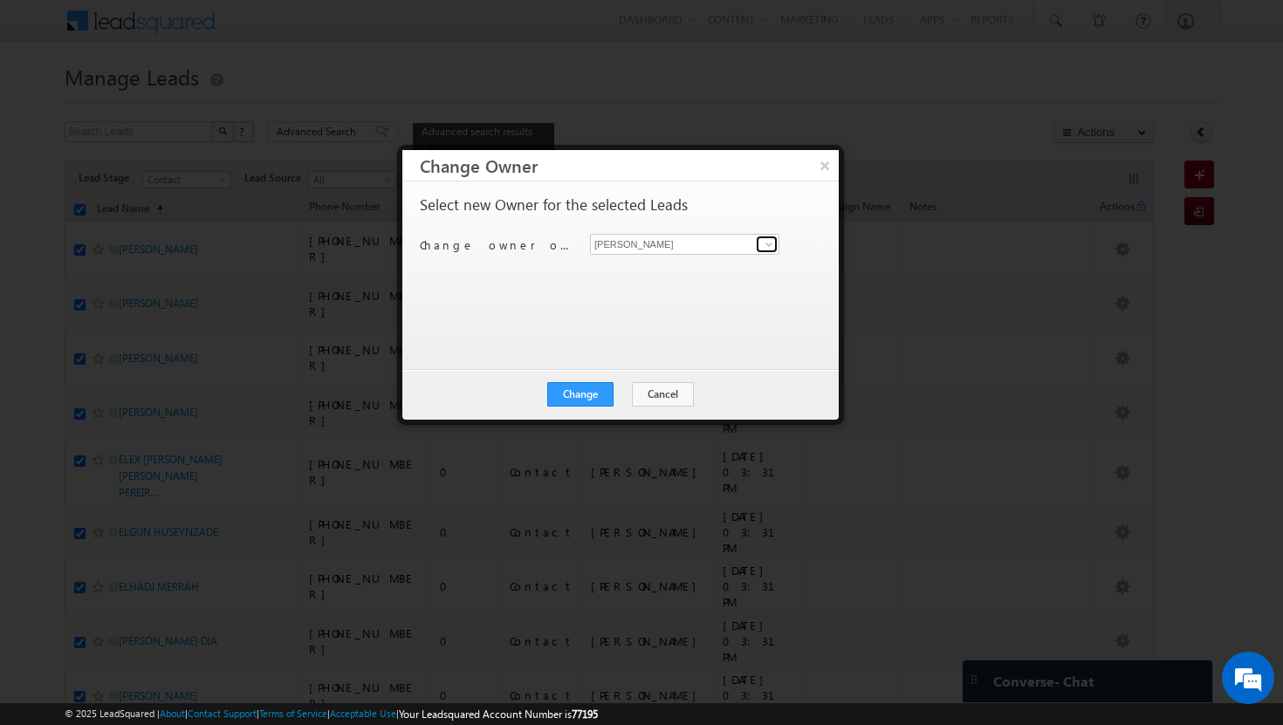
click at [774, 244] on span at bounding box center [769, 244] width 14 height 14
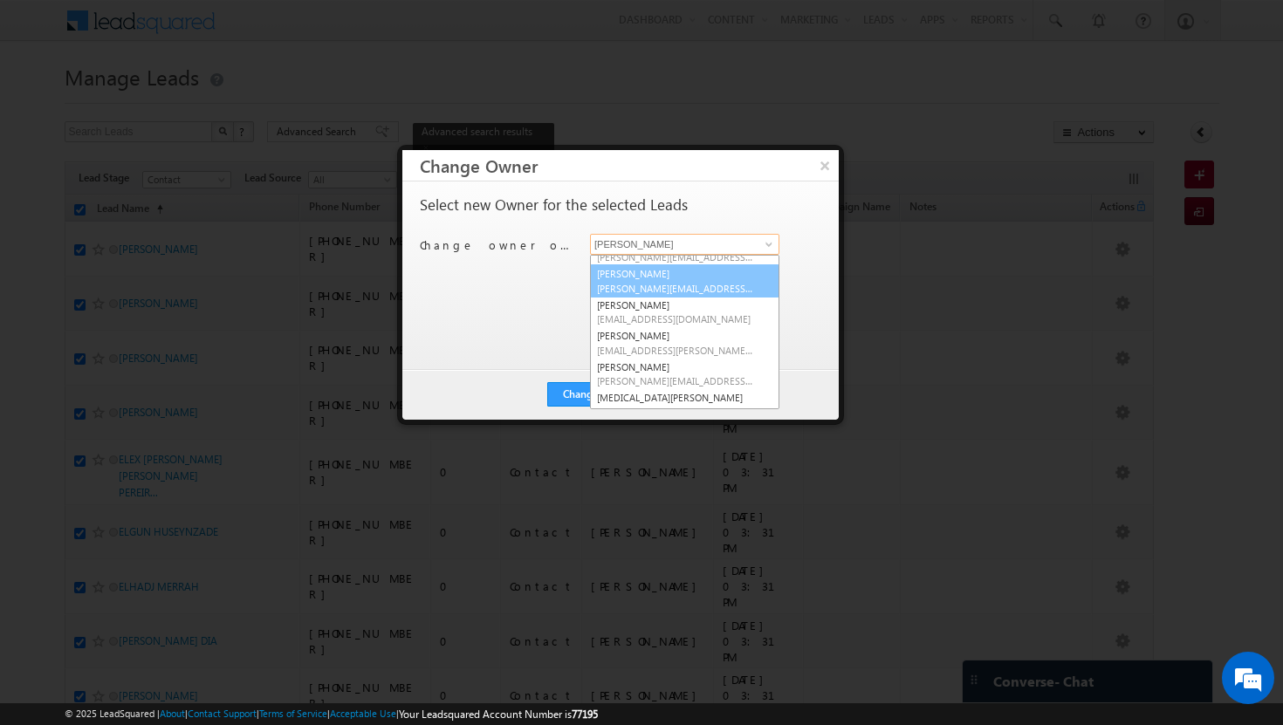
scroll to position [88, 0]
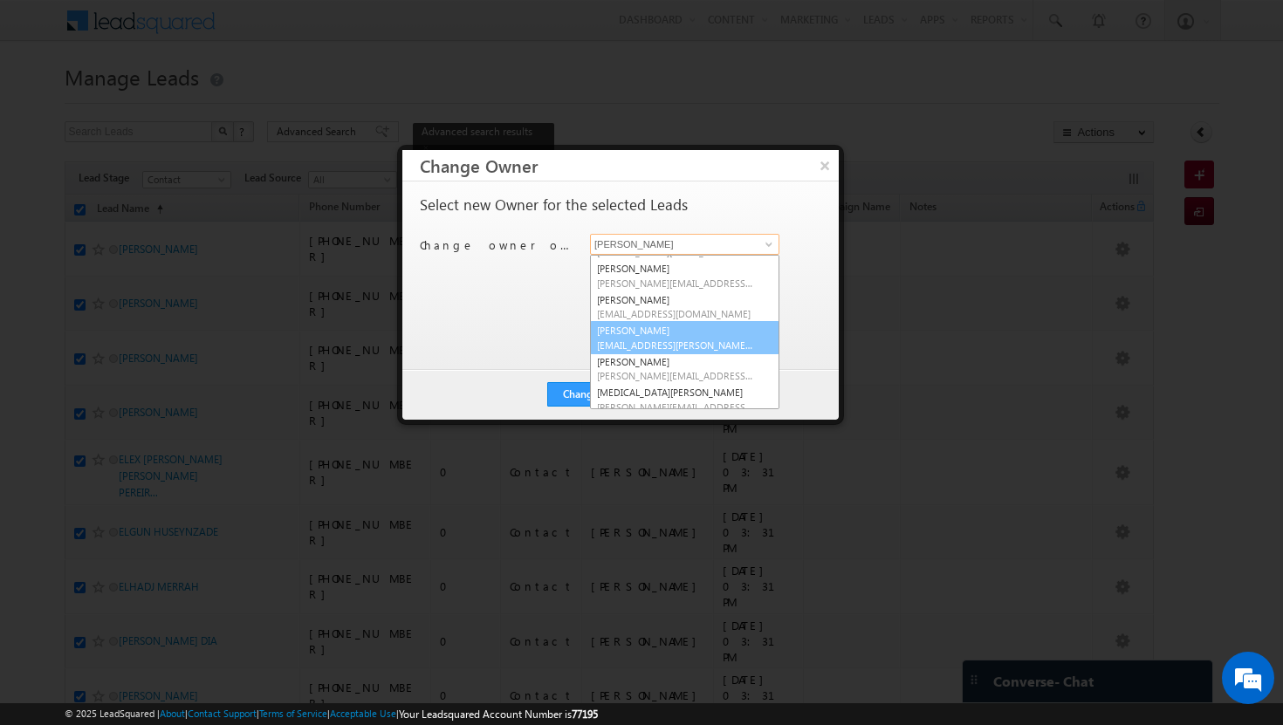
click at [678, 346] on span "[EMAIL_ADDRESS][PERSON_NAME][DOMAIN_NAME]" at bounding box center [675, 345] width 157 height 13
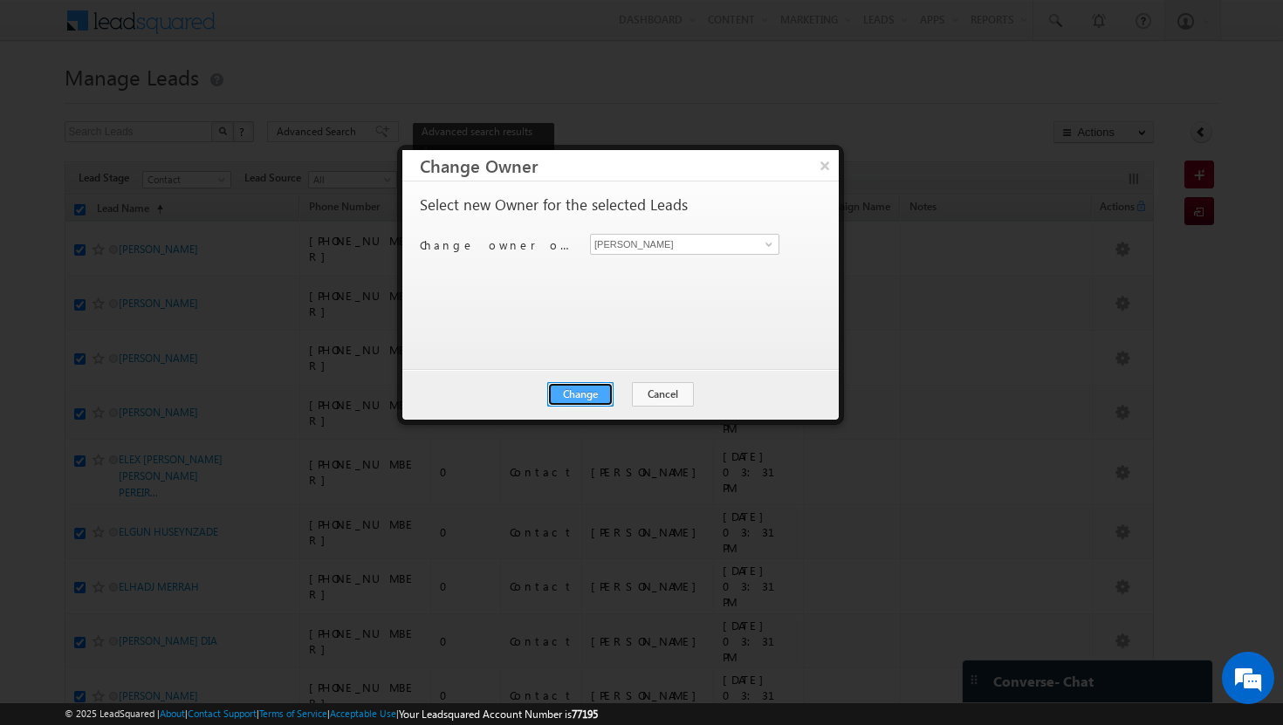
click at [598, 396] on button "Change" at bounding box center [580, 394] width 66 height 24
click at [617, 390] on button "Close" at bounding box center [623, 394] width 56 height 24
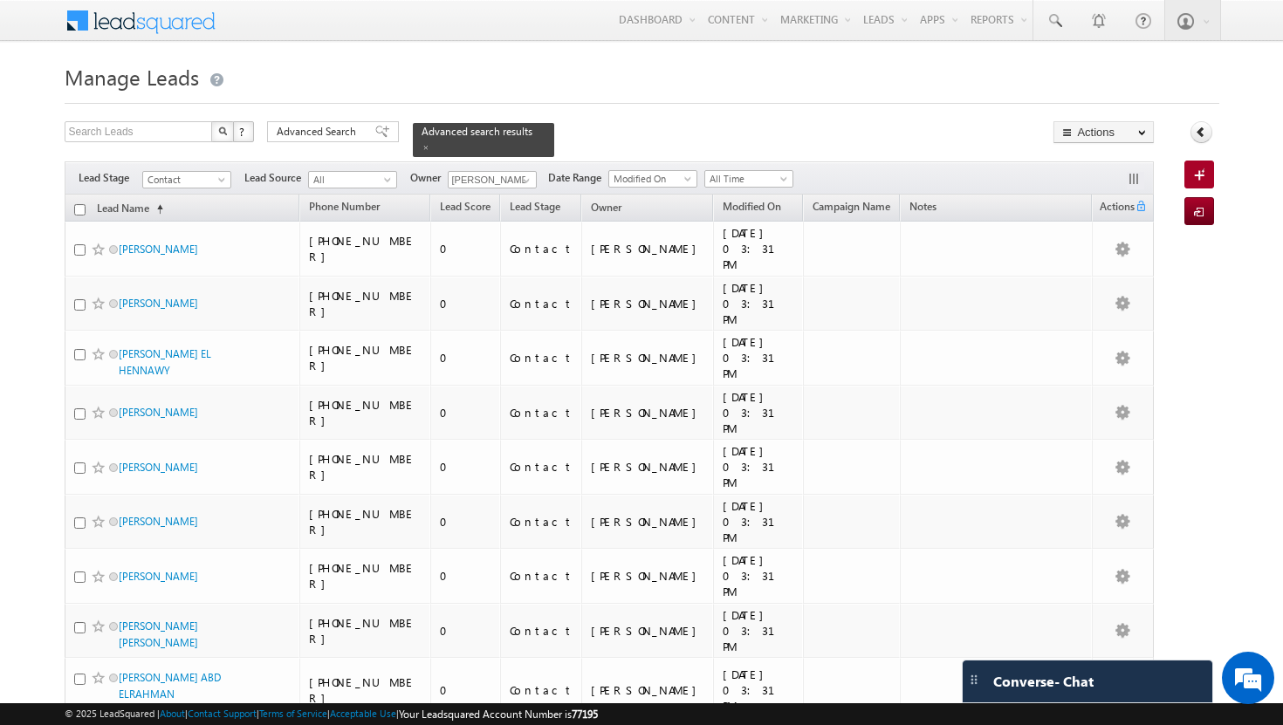
click at [78, 204] on input "checkbox" at bounding box center [79, 209] width 11 height 11
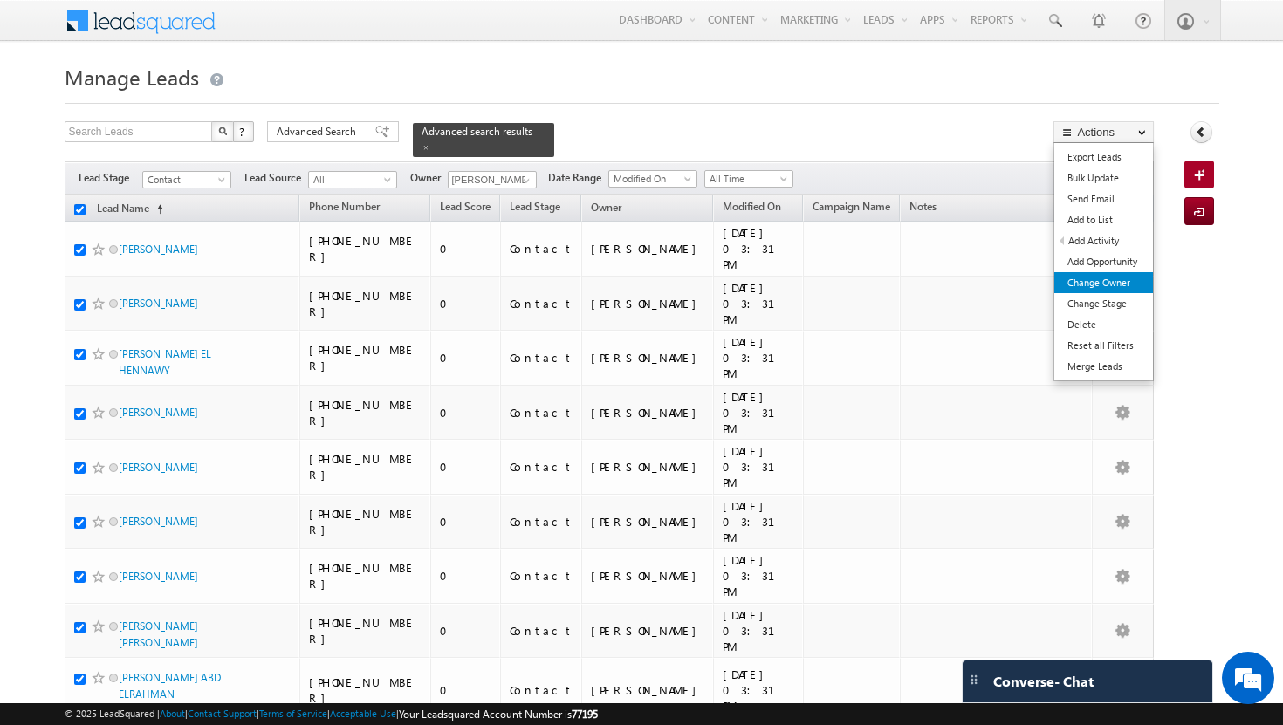
click at [1094, 285] on link "Change Owner" at bounding box center [1103, 282] width 99 height 21
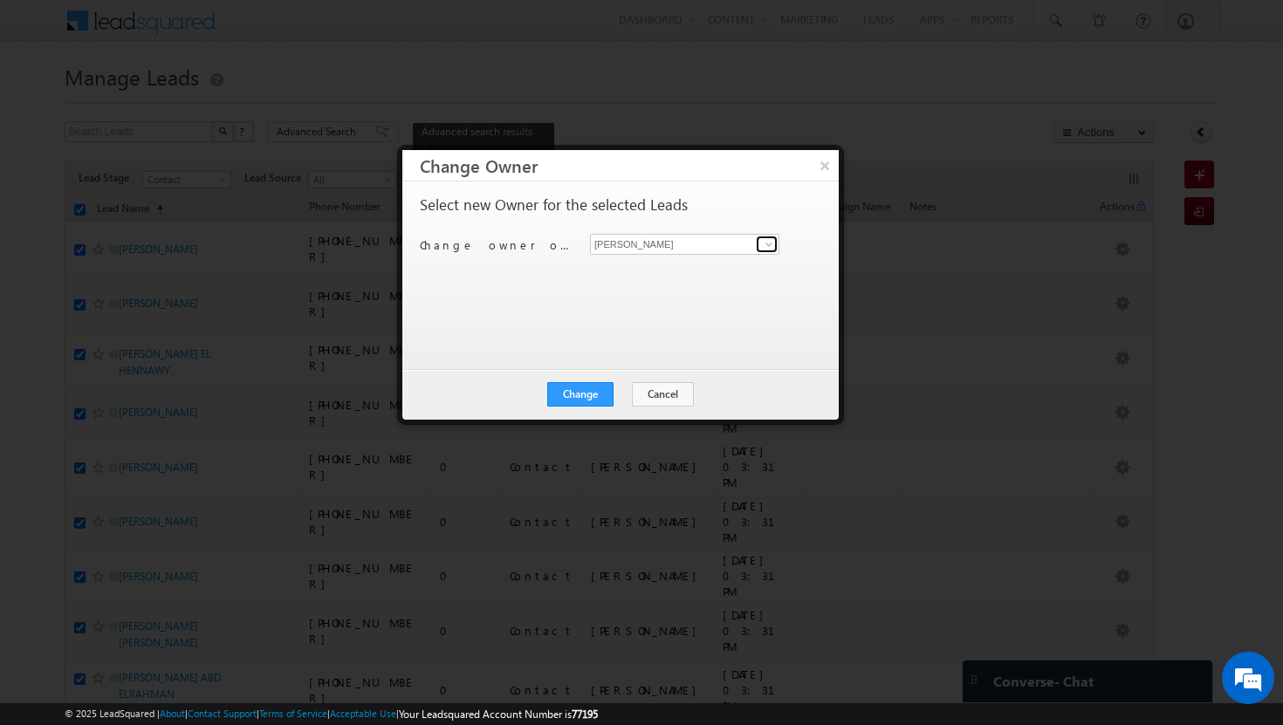
click at [770, 244] on span at bounding box center [769, 244] width 14 height 14
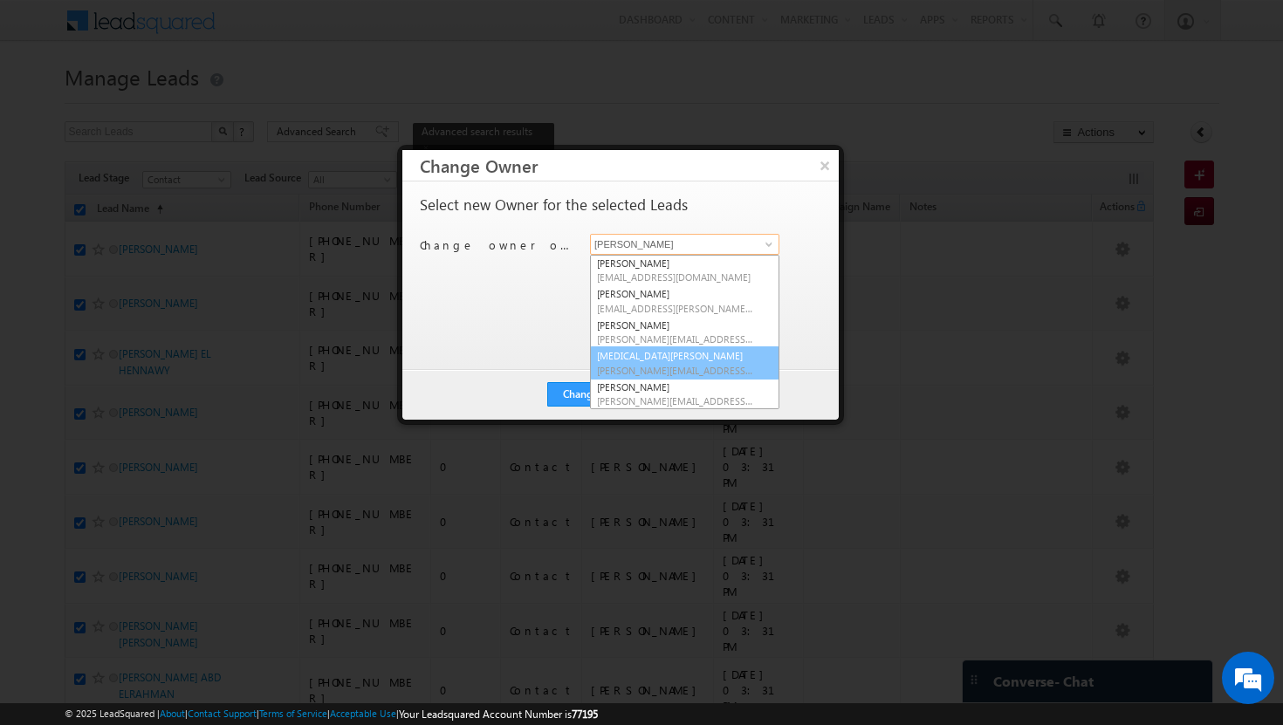
click at [711, 364] on span "[PERSON_NAME][EMAIL_ADDRESS][DOMAIN_NAME]" at bounding box center [675, 370] width 157 height 13
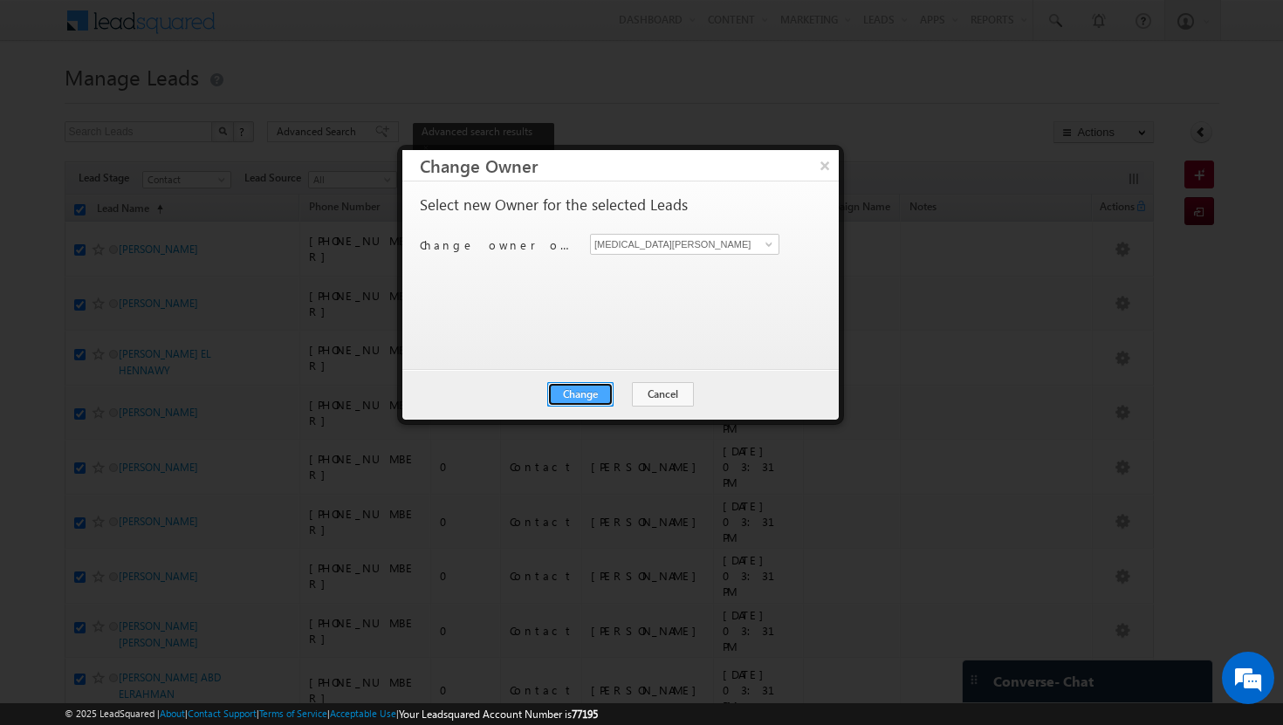
click at [582, 400] on button "Change" at bounding box center [580, 394] width 66 height 24
click at [623, 399] on button "Close" at bounding box center [623, 394] width 56 height 24
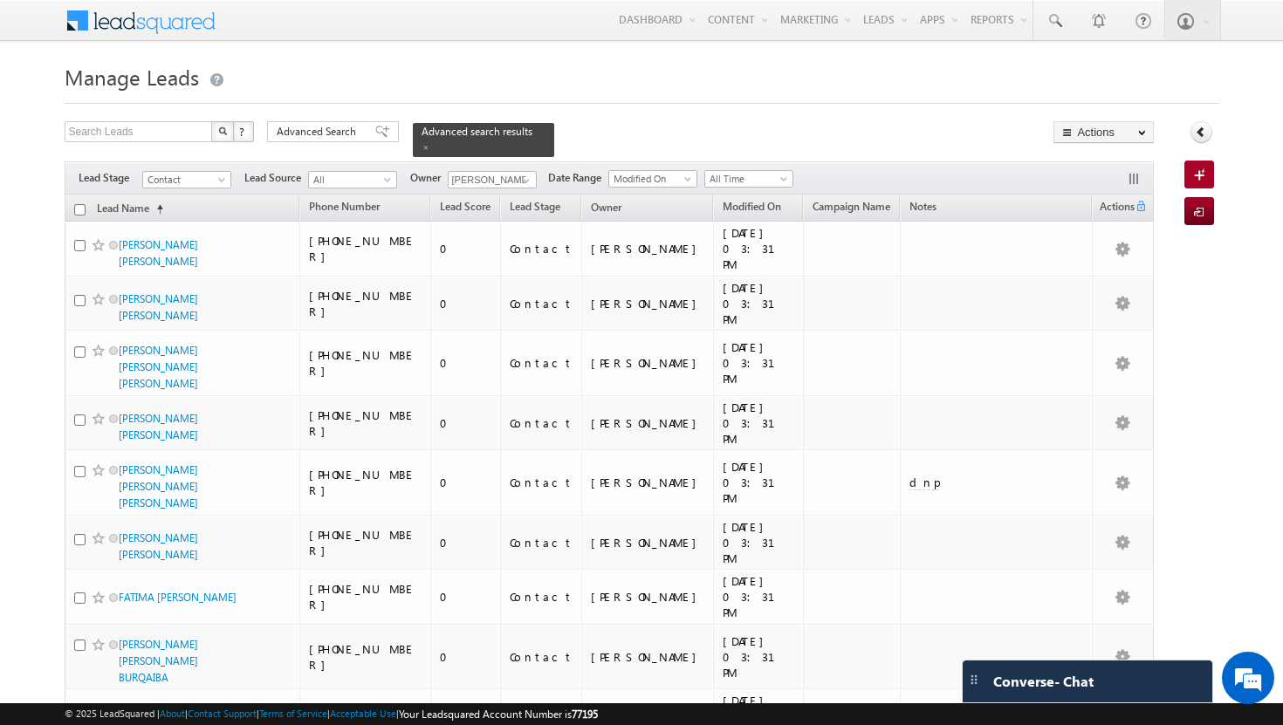
click at [79, 204] on input "checkbox" at bounding box center [79, 209] width 11 height 11
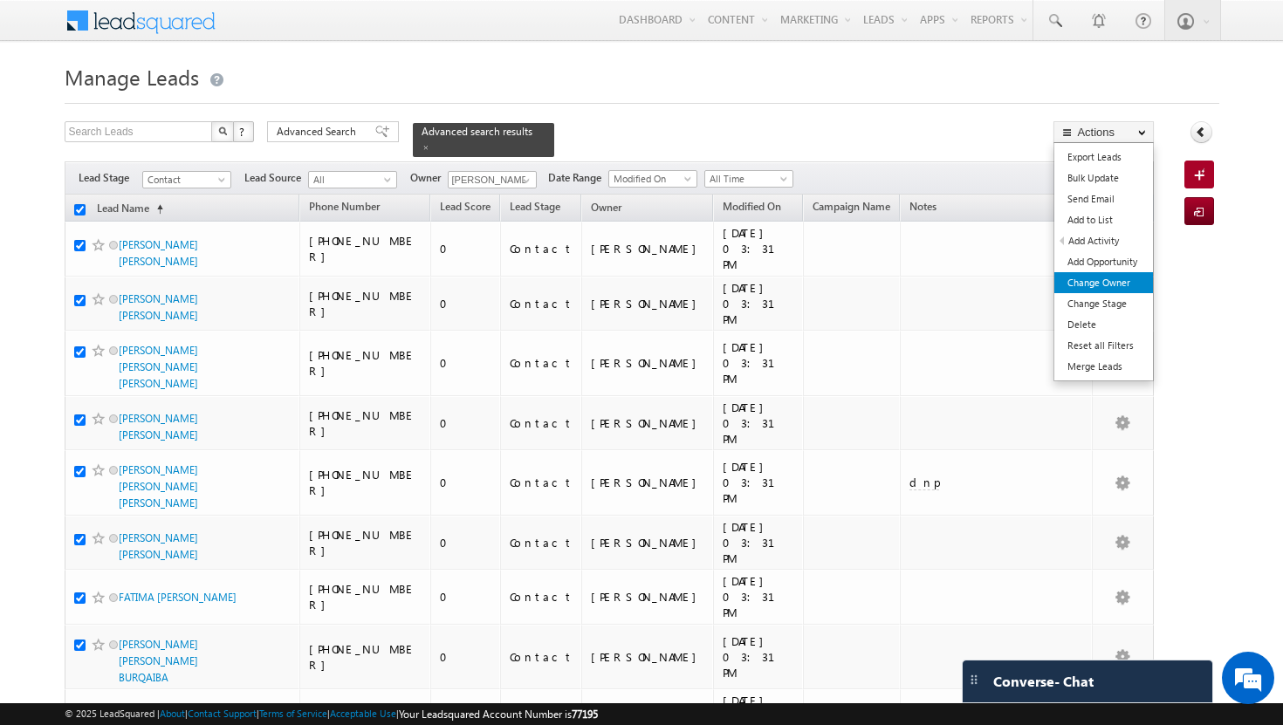
click at [1108, 281] on link "Change Owner" at bounding box center [1103, 282] width 99 height 21
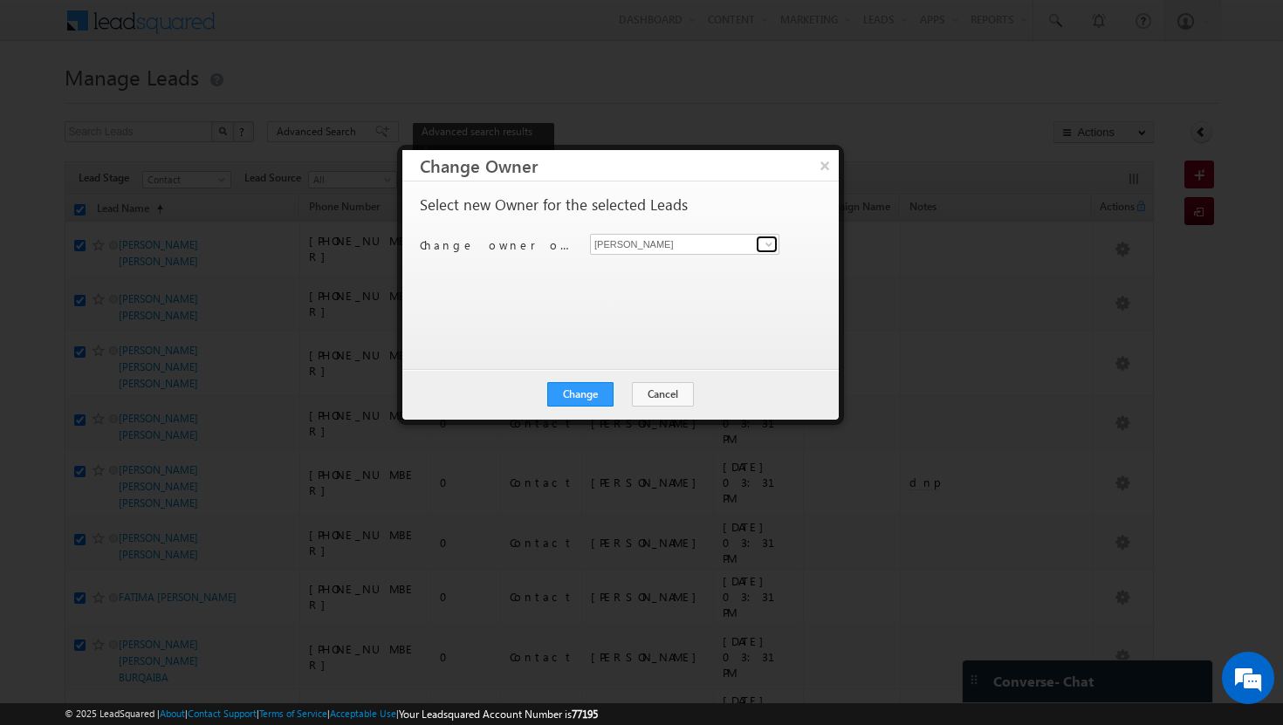
click at [771, 248] on span at bounding box center [769, 244] width 14 height 14
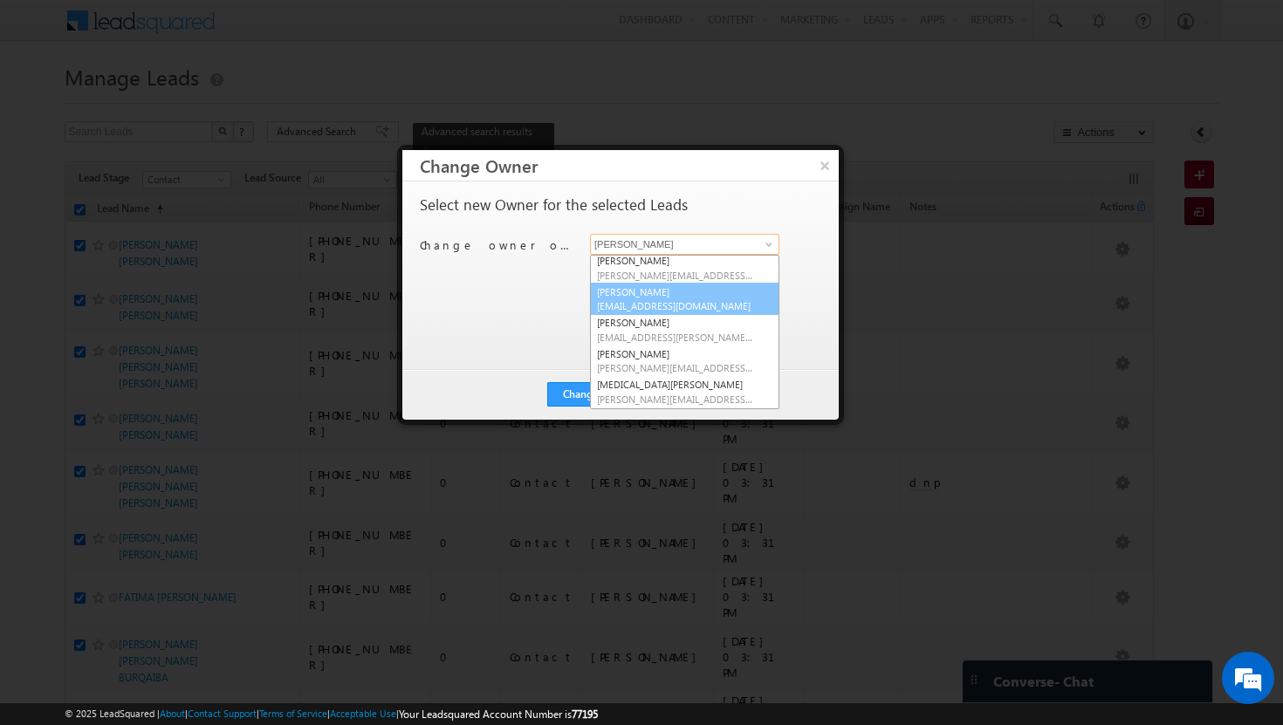
scroll to position [100, 0]
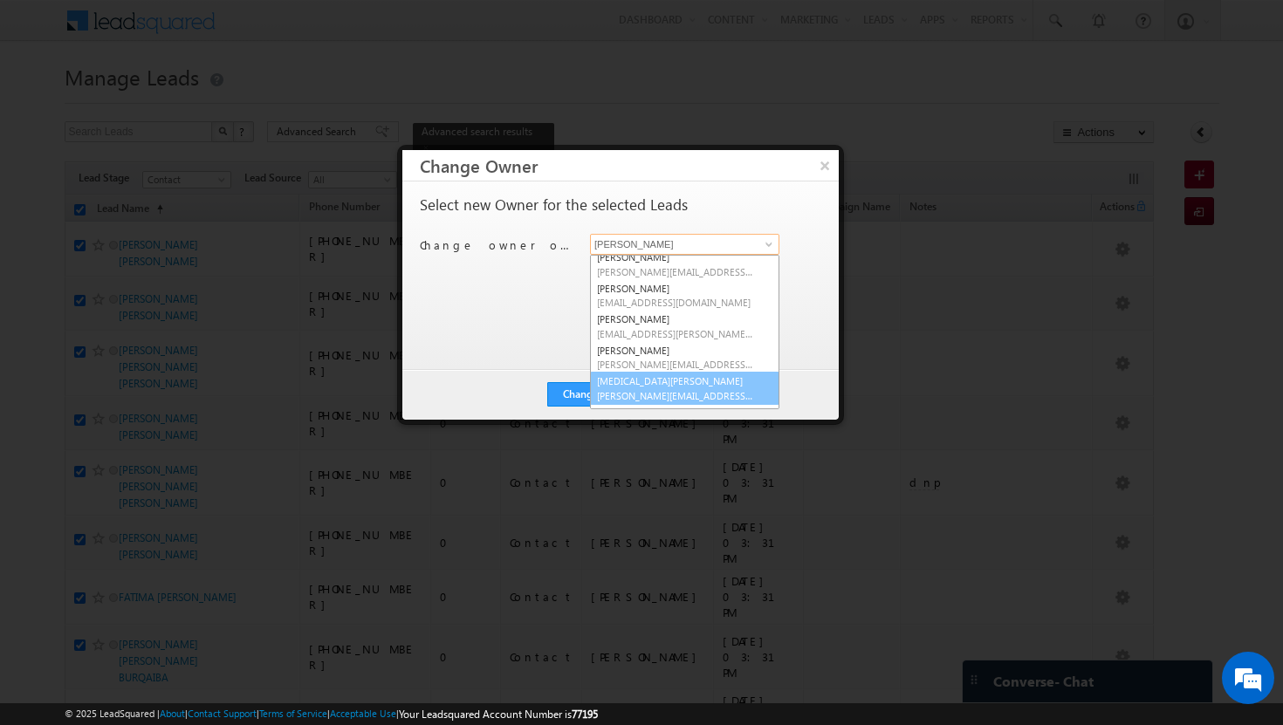
click at [670, 381] on link "[MEDICAL_DATA][PERSON_NAME] [MEDICAL_DATA][PERSON_NAME][EMAIL_ADDRESS][DOMAIN_N…" at bounding box center [684, 388] width 189 height 33
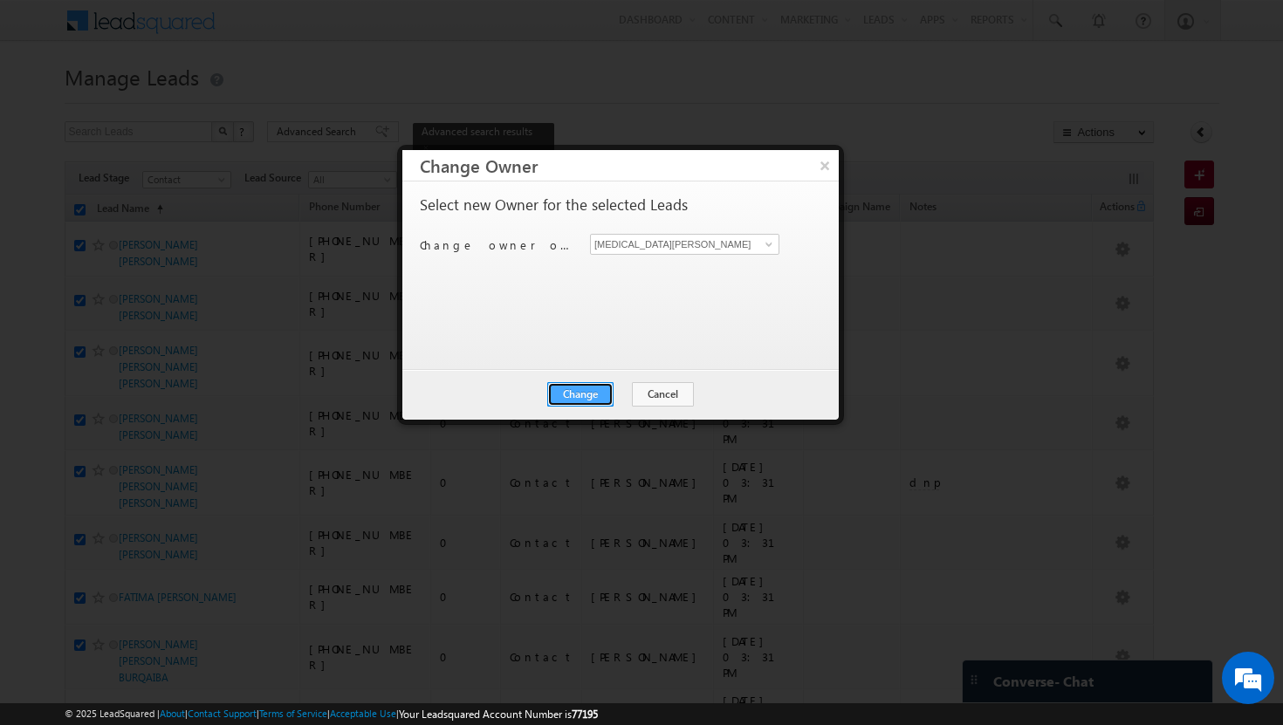
click at [582, 394] on button "Change" at bounding box center [580, 394] width 66 height 24
click at [606, 394] on button "Close" at bounding box center [623, 394] width 56 height 24
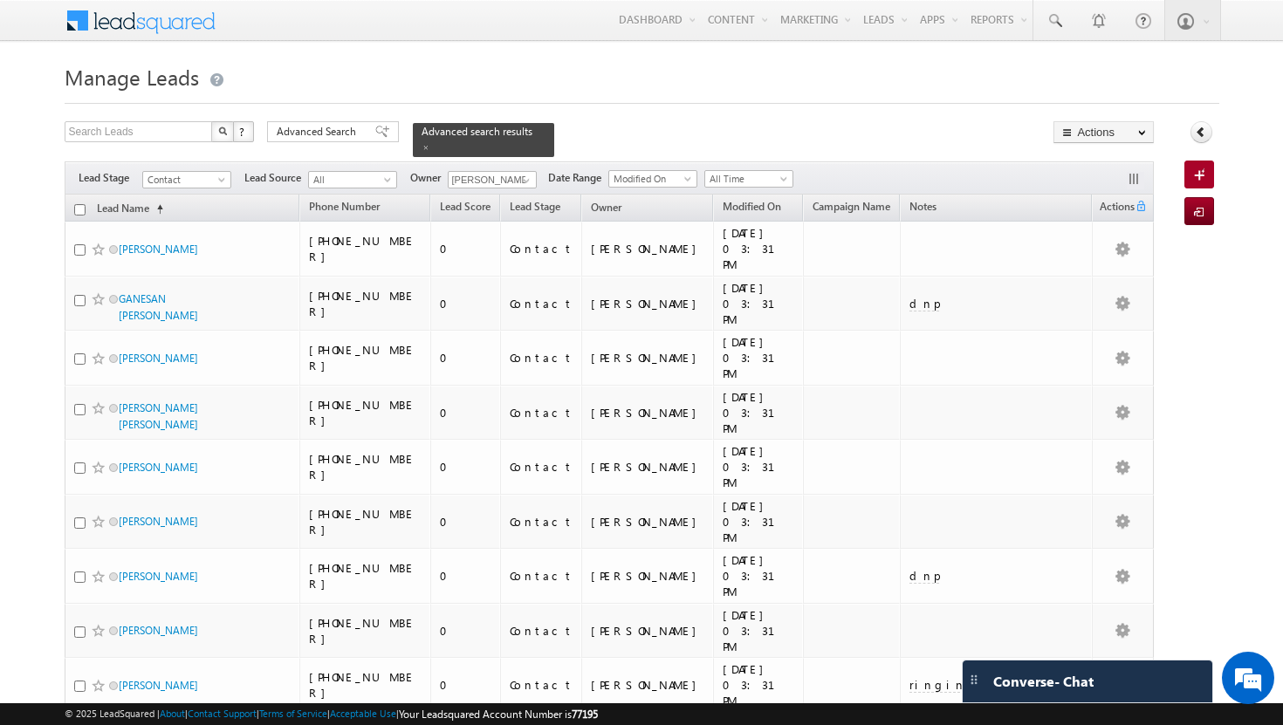
click at [79, 204] on input "checkbox" at bounding box center [79, 209] width 11 height 11
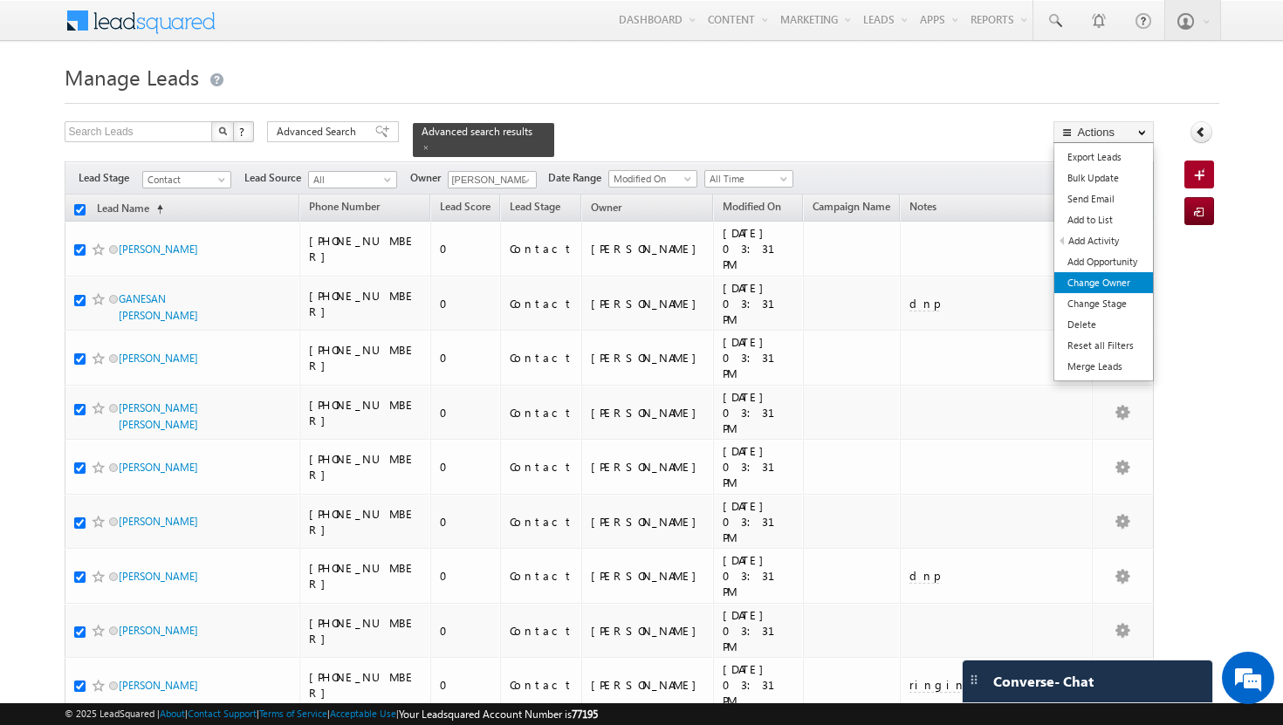
click at [1088, 285] on link "Change Owner" at bounding box center [1103, 282] width 99 height 21
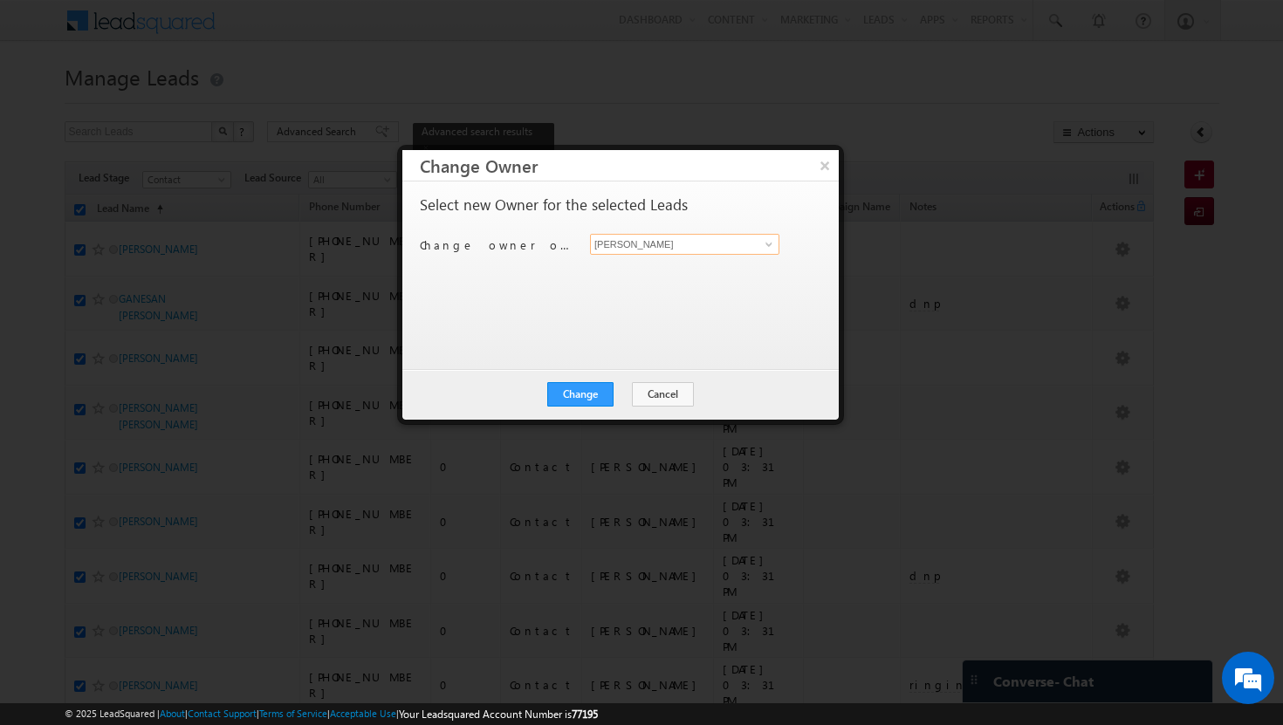
click at [773, 252] on input "[PERSON_NAME]" at bounding box center [684, 244] width 189 height 21
click at [771, 244] on span at bounding box center [769, 244] width 14 height 14
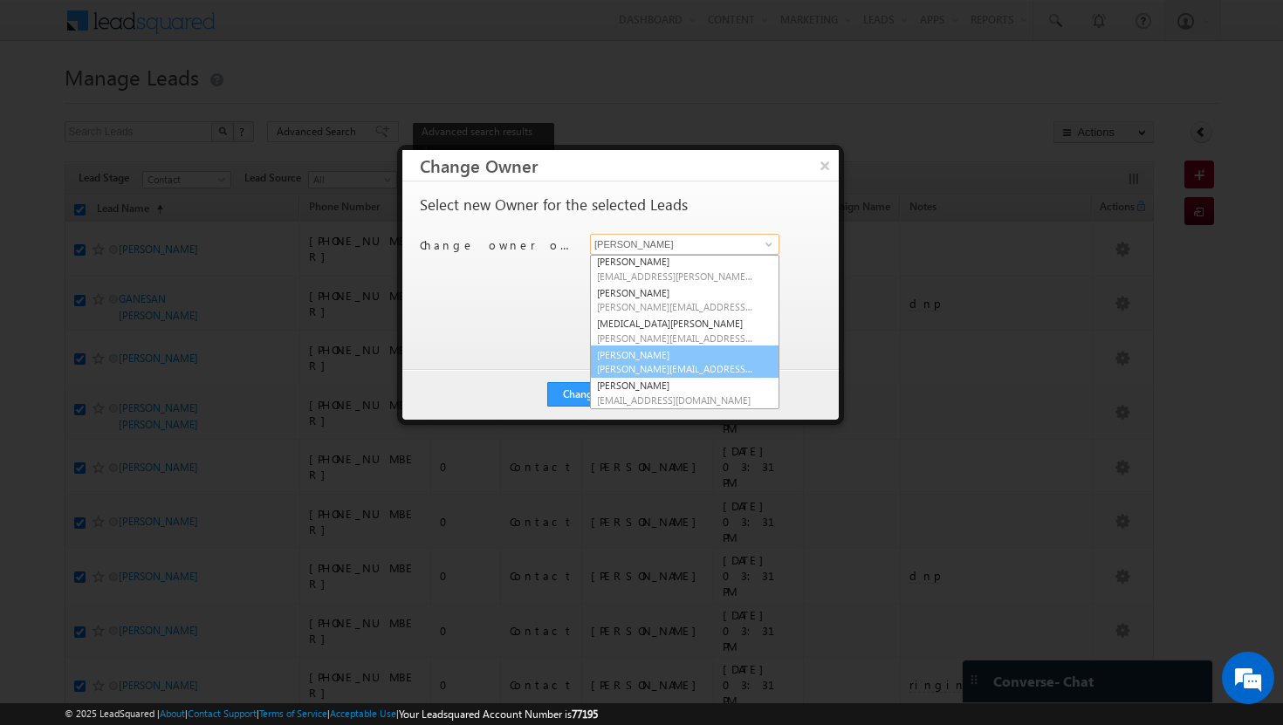
click at [710, 361] on link "[PERSON_NAME] [PERSON_NAME][EMAIL_ADDRESS][DOMAIN_NAME]" at bounding box center [684, 362] width 189 height 33
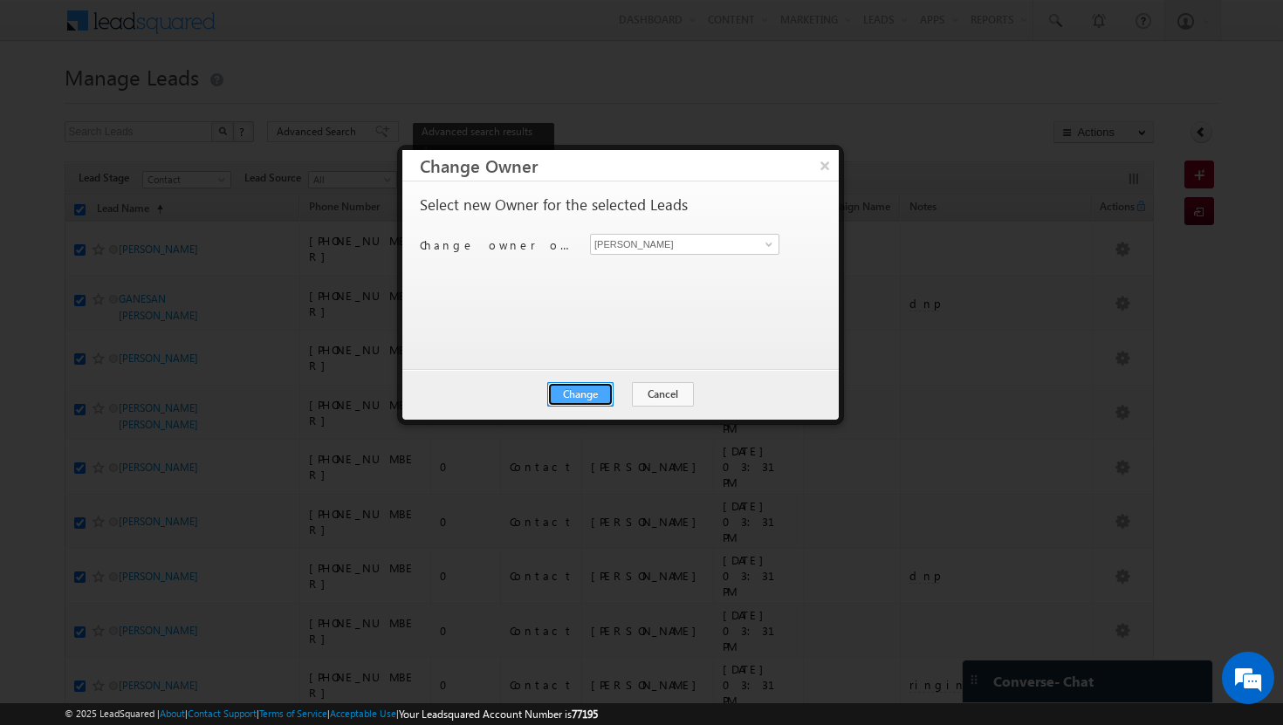
click at [589, 394] on button "Change" at bounding box center [580, 394] width 66 height 24
click at [628, 395] on button "Close" at bounding box center [623, 394] width 56 height 24
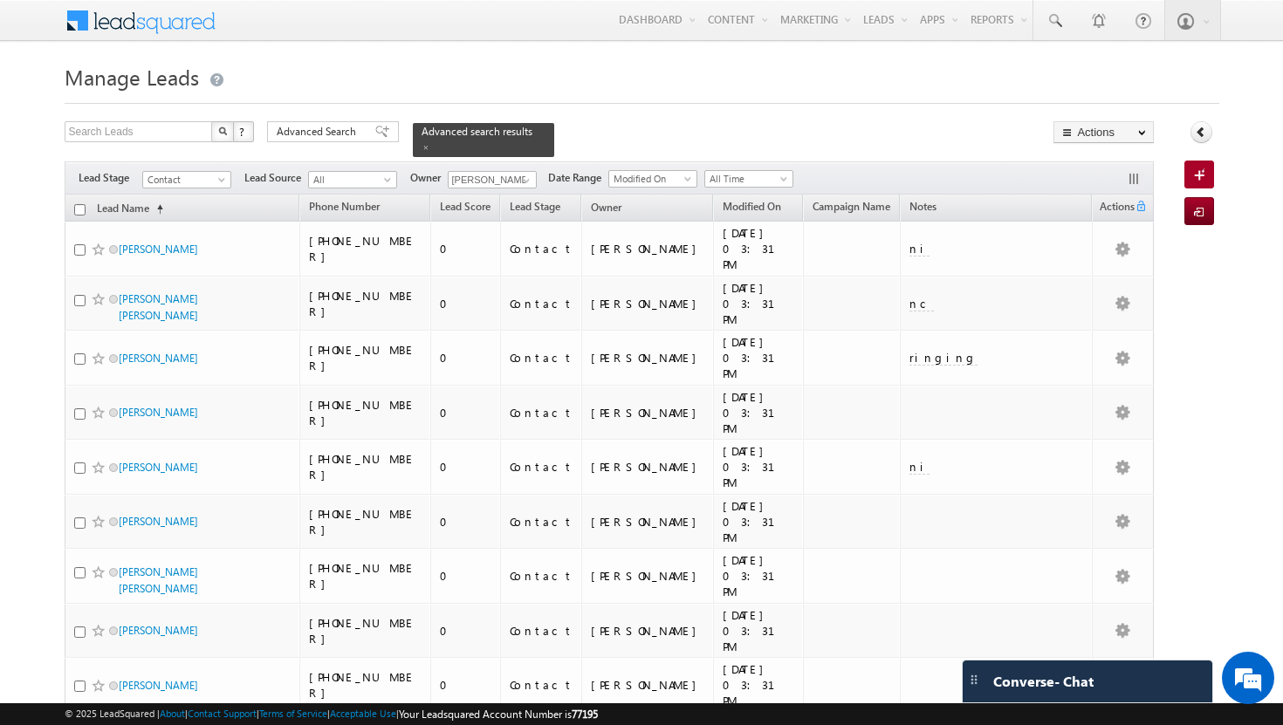
click at [81, 204] on input "checkbox" at bounding box center [79, 209] width 11 height 11
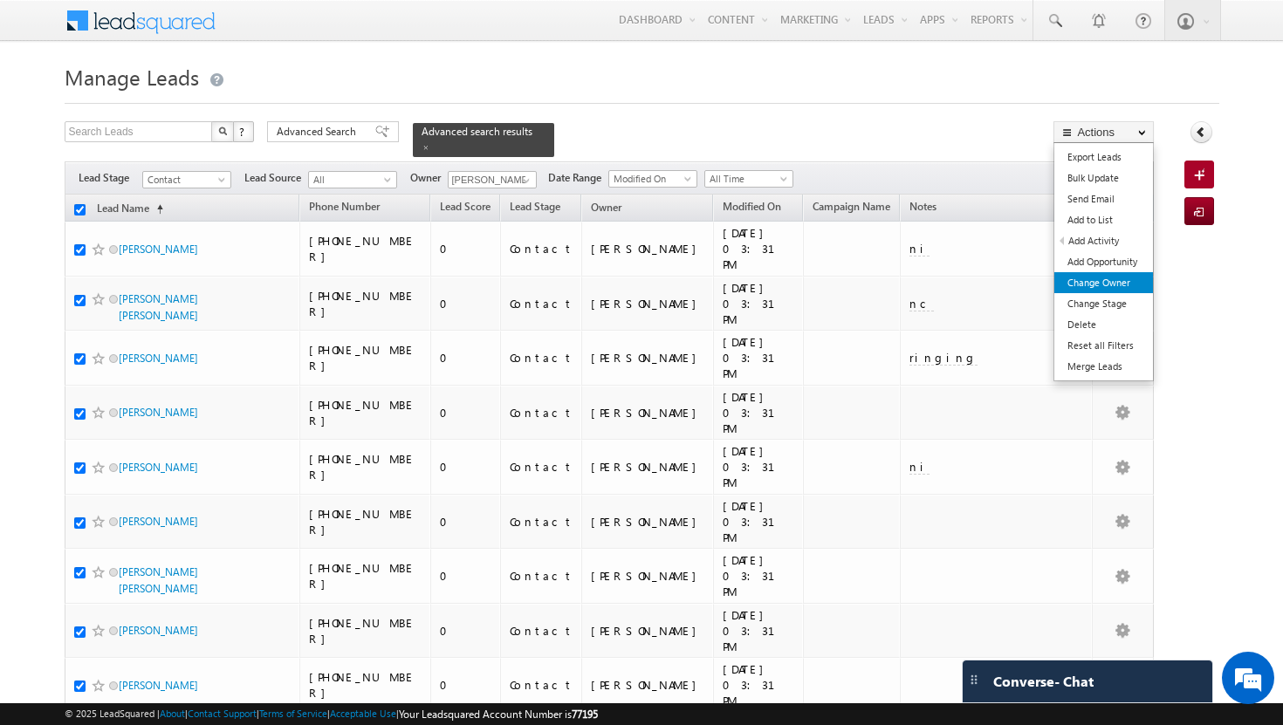
click at [1133, 284] on link "Change Owner" at bounding box center [1103, 282] width 99 height 21
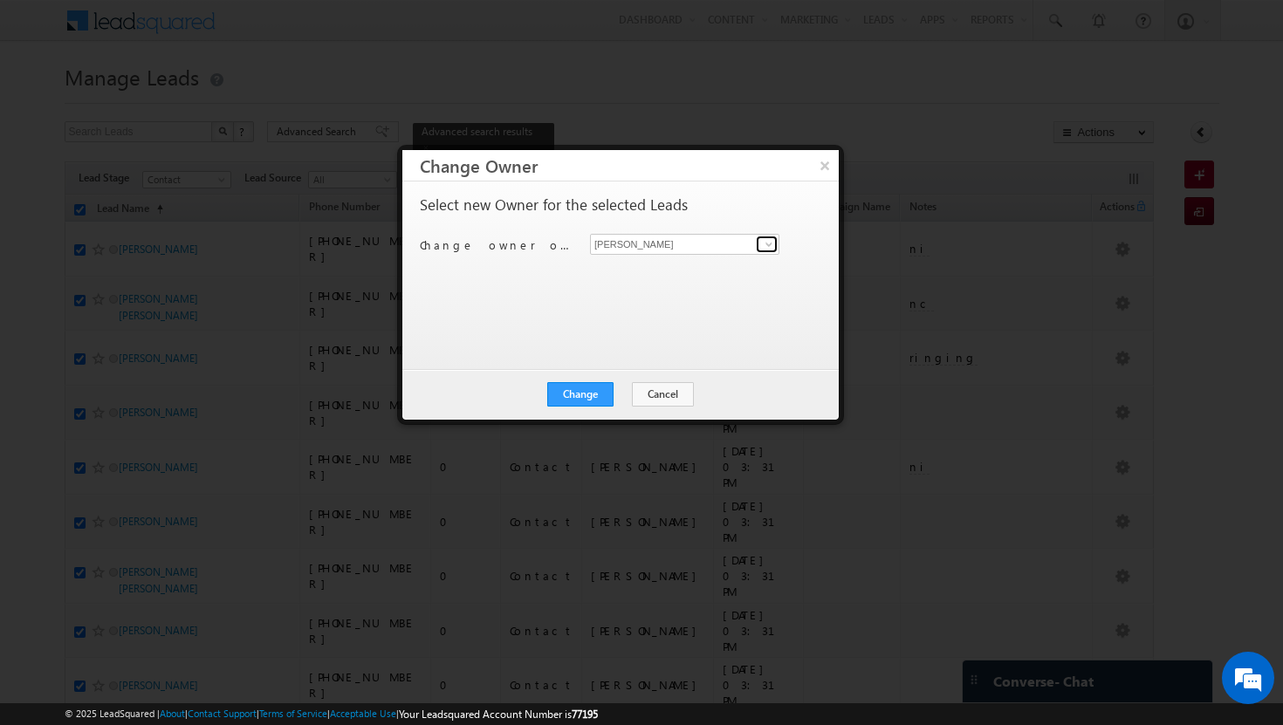
click at [769, 239] on span at bounding box center [769, 244] width 14 height 14
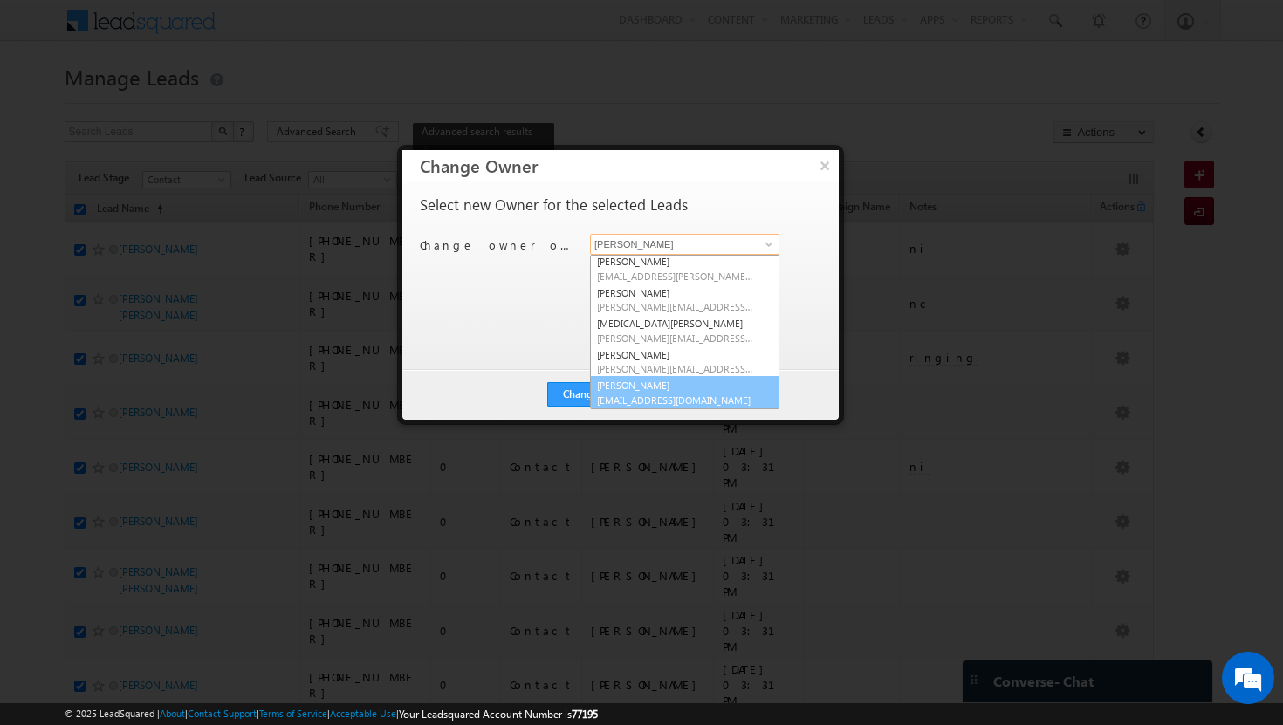
scroll to position [158, 0]
click at [689, 398] on span "[EMAIL_ADDRESS][DOMAIN_NAME]" at bounding box center [675, 399] width 157 height 13
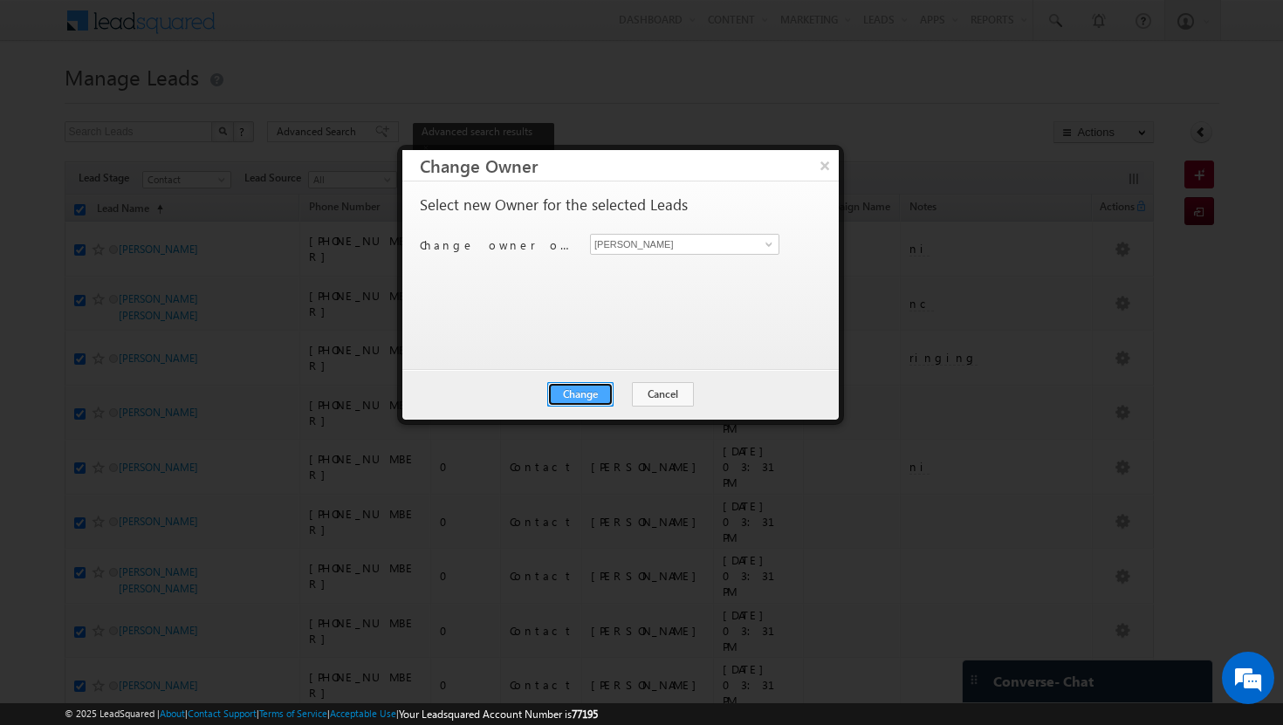
click at [589, 393] on button "Change" at bounding box center [580, 394] width 66 height 24
click at [621, 389] on button "Close" at bounding box center [623, 394] width 56 height 24
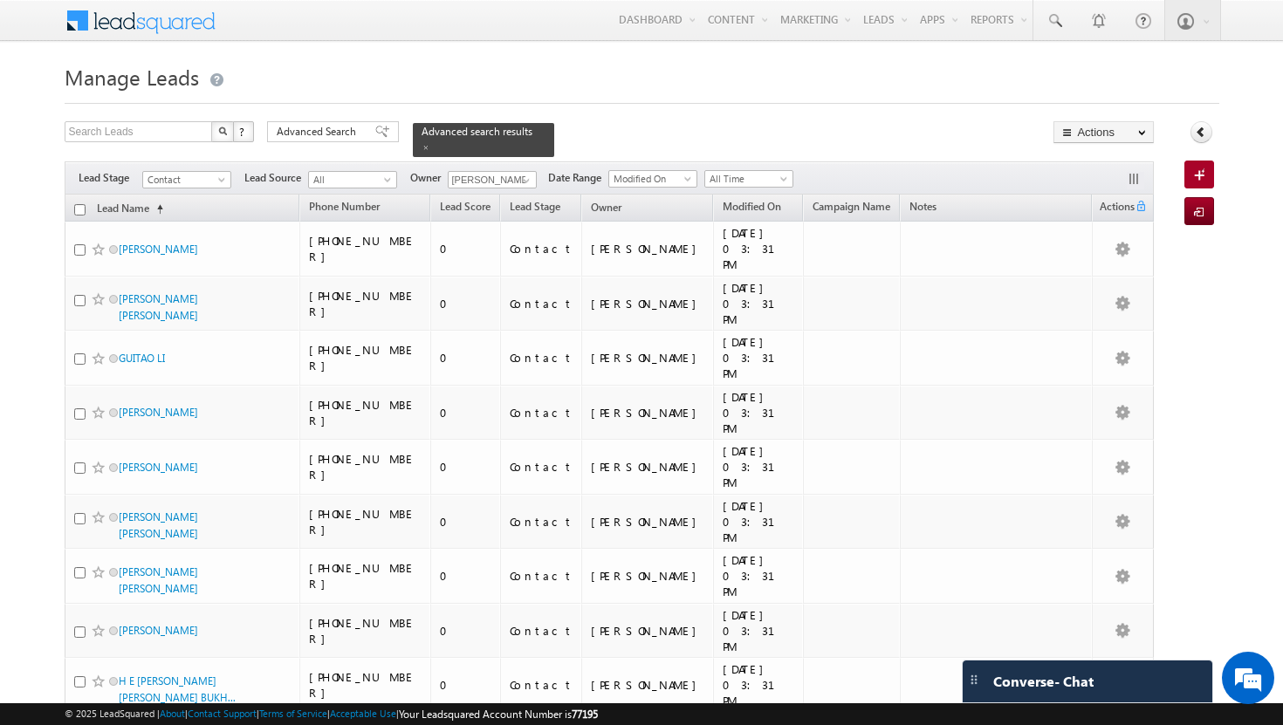
click at [78, 204] on input "checkbox" at bounding box center [79, 209] width 11 height 11
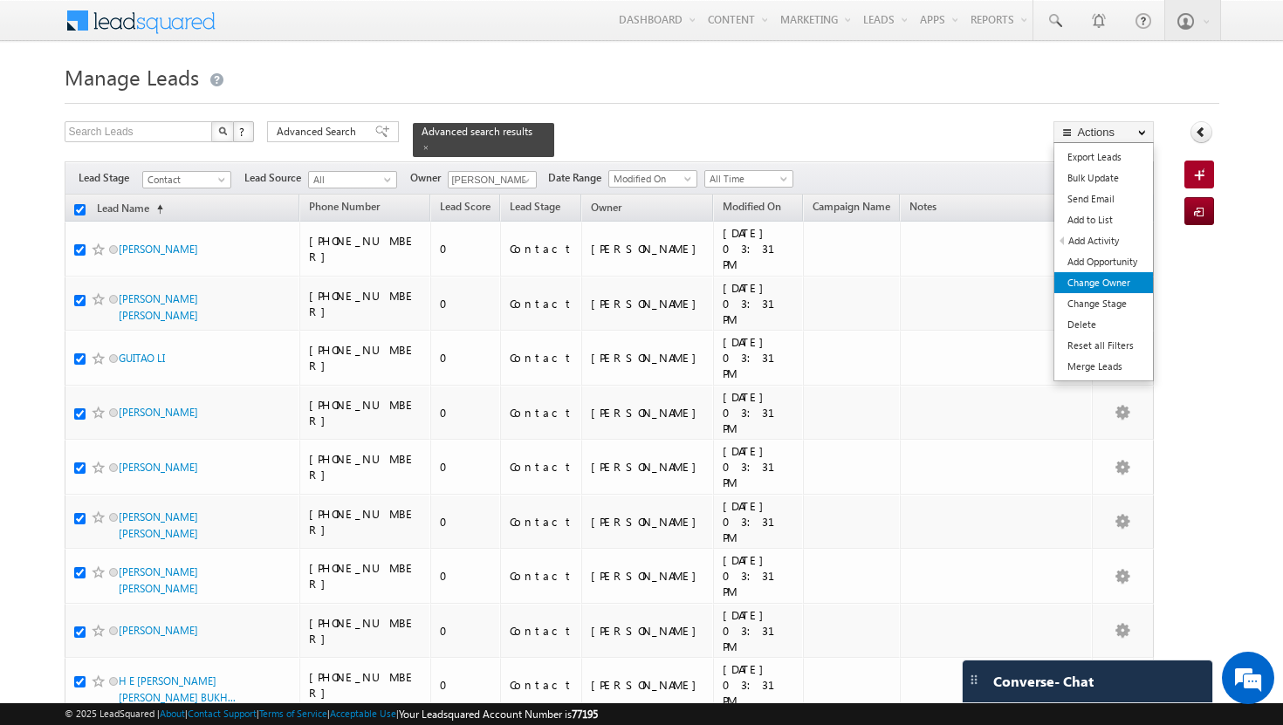
click at [1132, 283] on link "Change Owner" at bounding box center [1103, 282] width 99 height 21
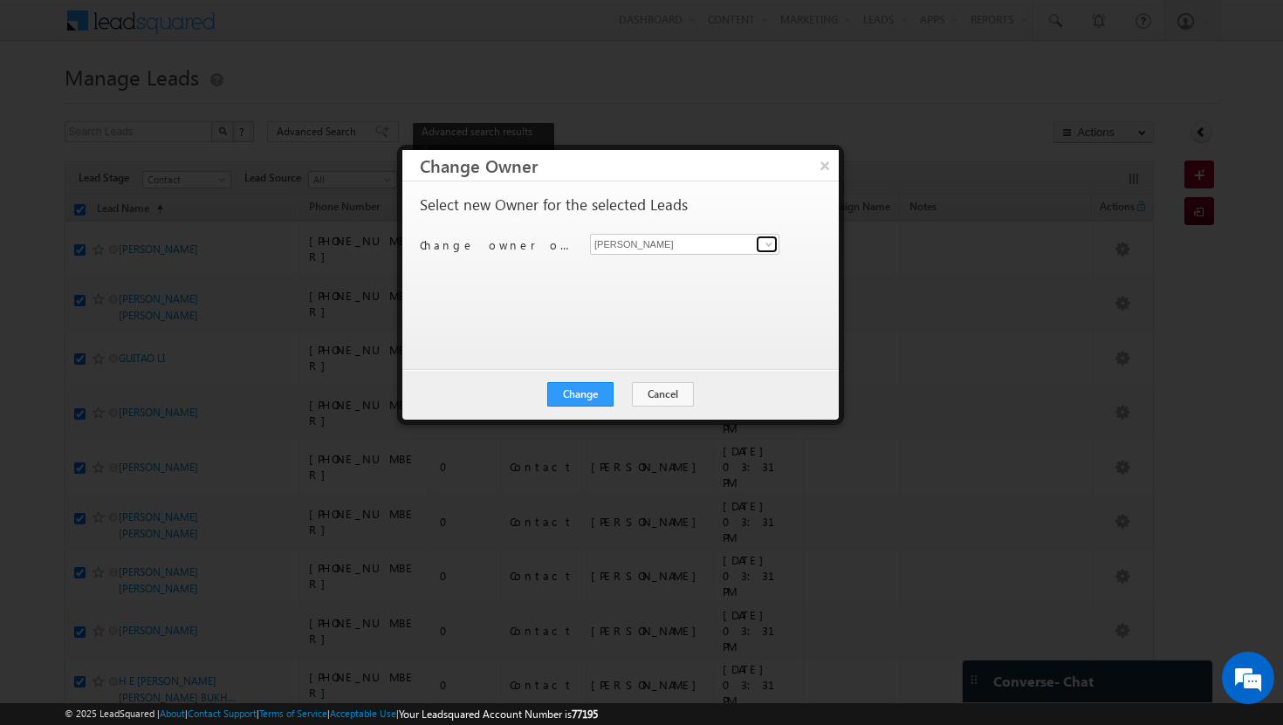
click at [766, 241] on span at bounding box center [769, 244] width 14 height 14
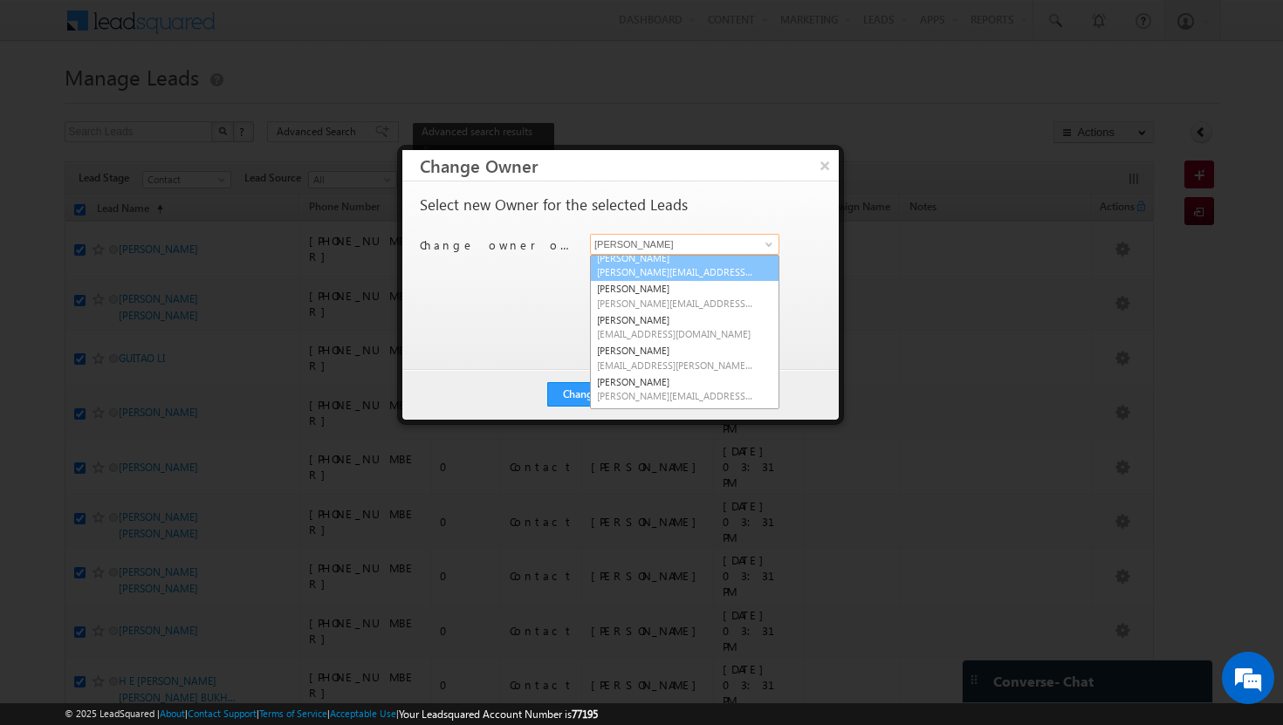
scroll to position [74, 0]
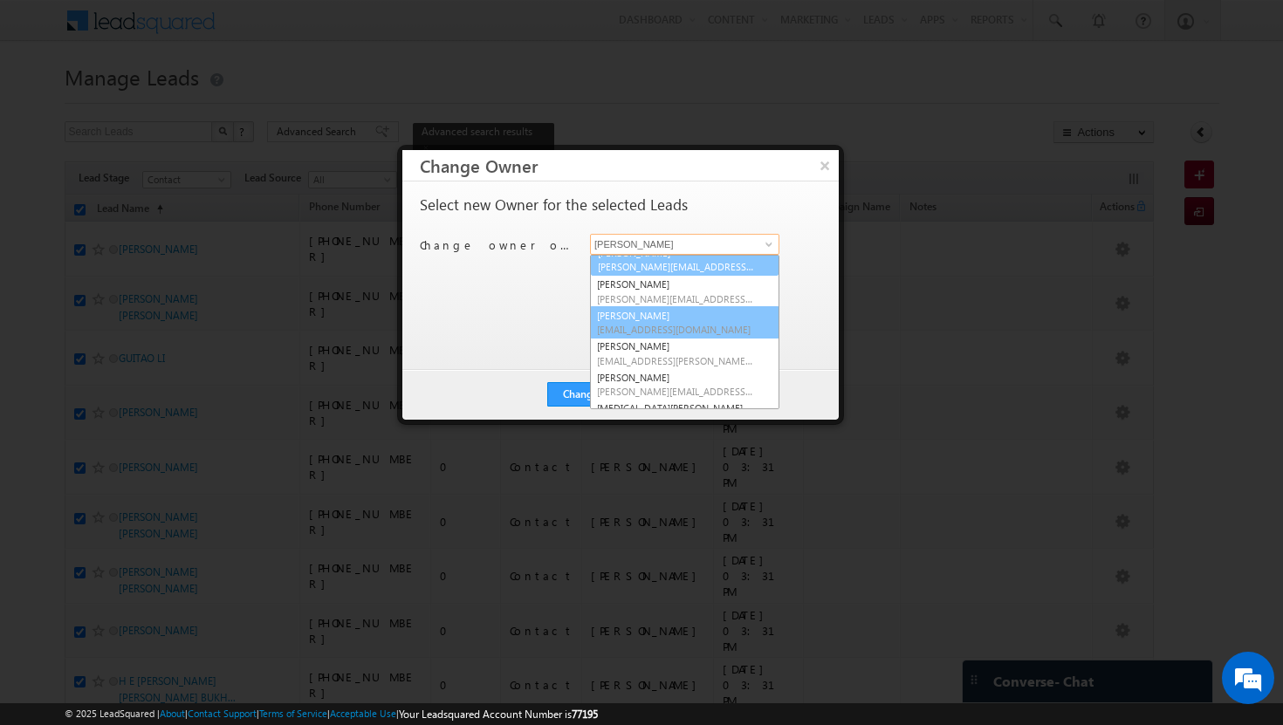
click at [709, 329] on span "[EMAIL_ADDRESS][DOMAIN_NAME]" at bounding box center [675, 329] width 157 height 13
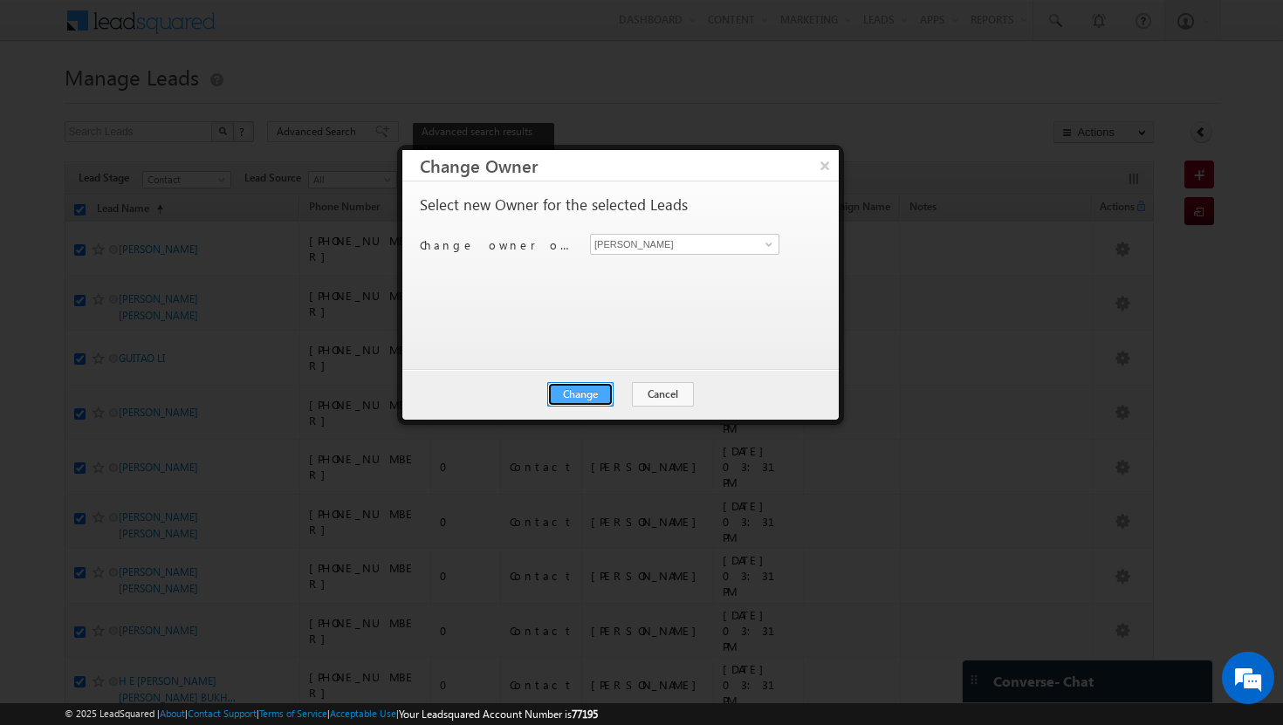
click at [594, 395] on button "Change" at bounding box center [580, 394] width 66 height 24
click at [626, 393] on button "Close" at bounding box center [623, 394] width 56 height 24
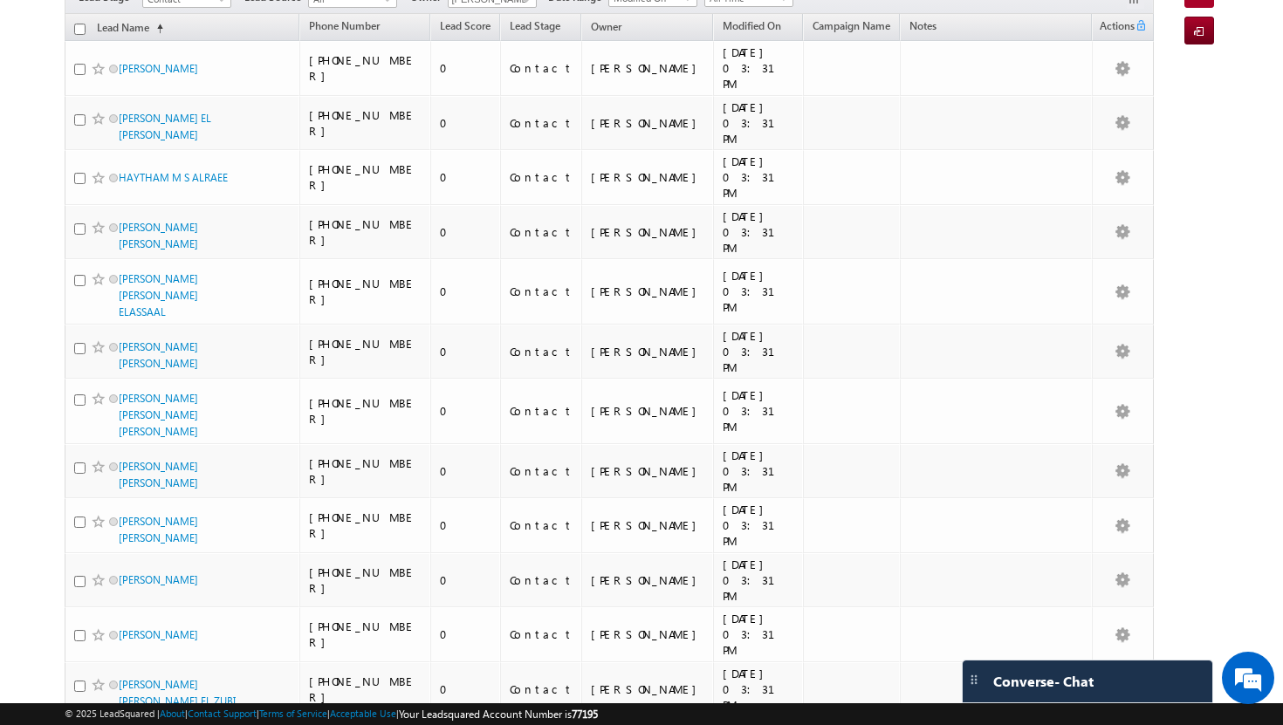
scroll to position [0, 0]
